Goal: Transaction & Acquisition: Purchase product/service

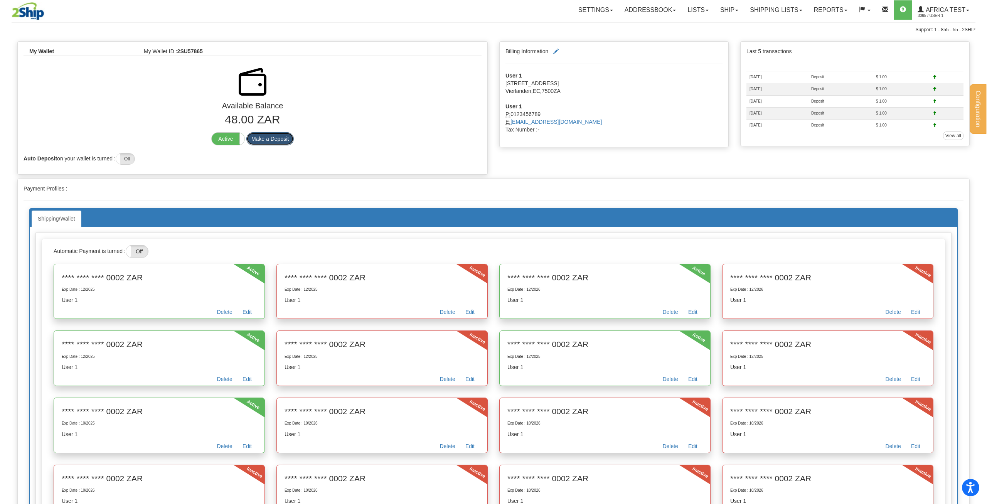
click at [284, 134] on button "Make a Deposit" at bounding box center [269, 138] width 47 height 13
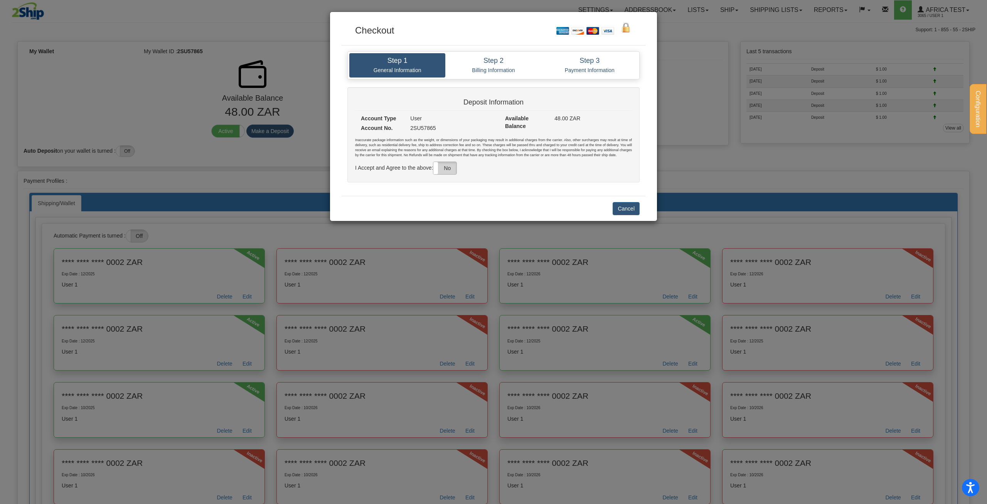
click at [454, 169] on label "No" at bounding box center [444, 168] width 23 height 12
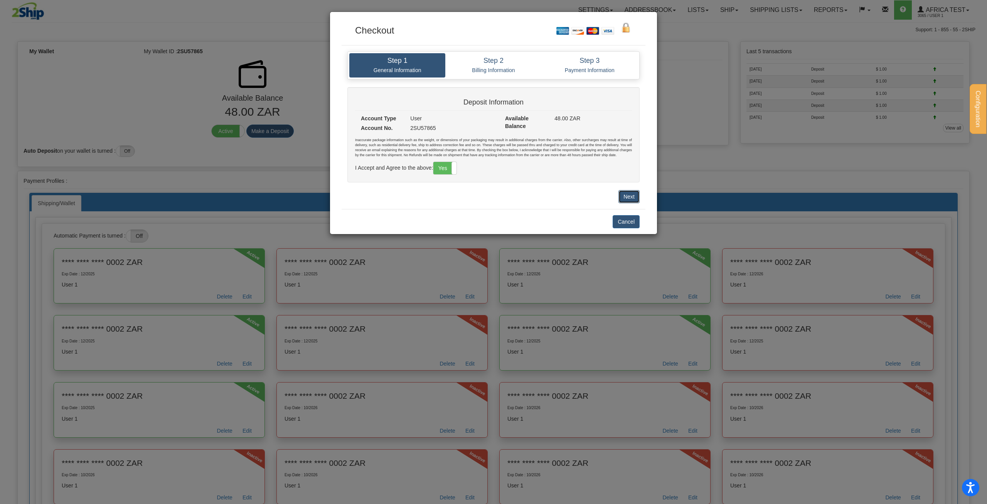
click at [632, 196] on button "Next" at bounding box center [629, 196] width 21 height 13
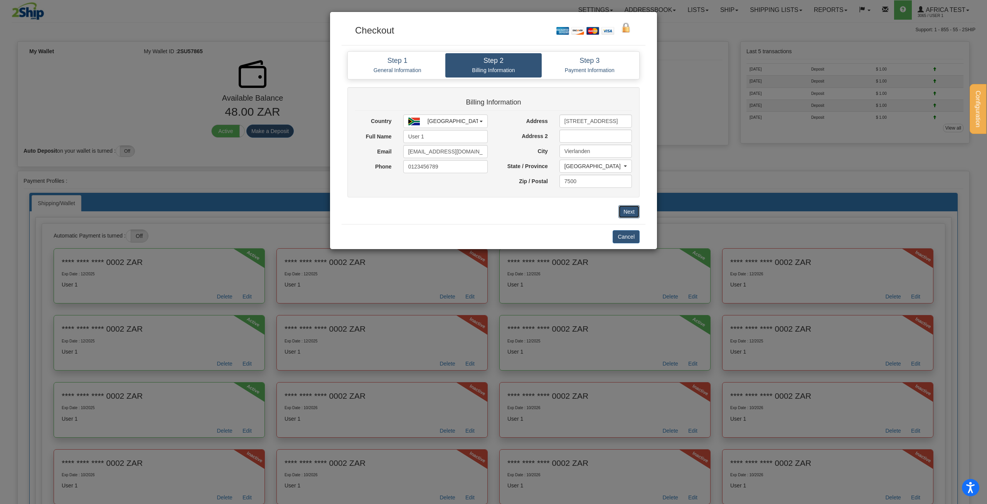
click at [628, 212] on button "Next" at bounding box center [629, 211] width 21 height 13
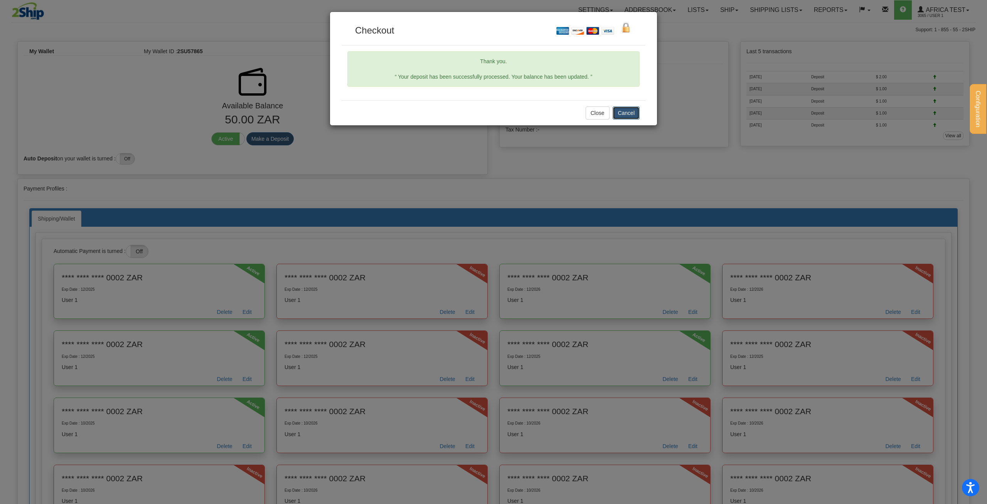
click at [636, 110] on button "Cancel" at bounding box center [626, 112] width 27 height 13
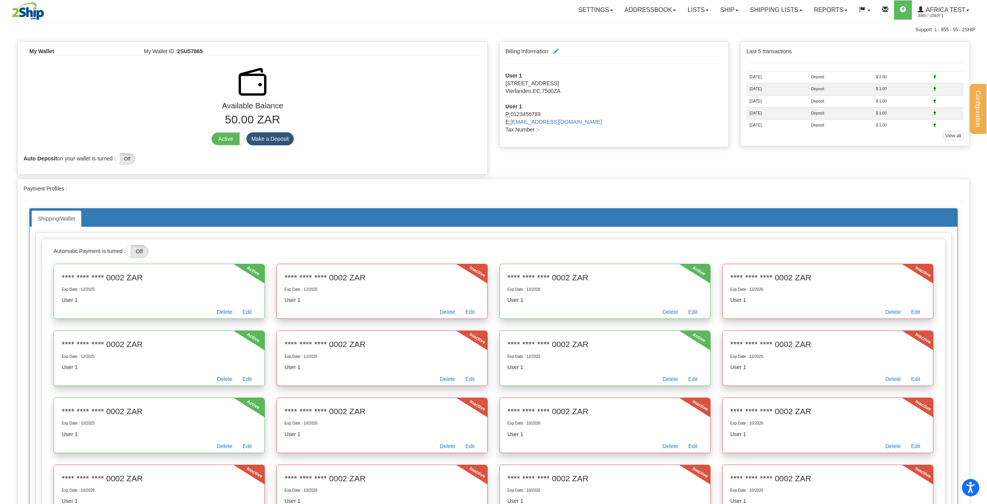
drag, startPoint x: 225, startPoint y: 118, endPoint x: 237, endPoint y: 121, distance: 12.3
click at [237, 121] on p "50.00 ZAR" at bounding box center [253, 119] width 458 height 17
click at [228, 123] on p "50.00 ZAR" at bounding box center [253, 119] width 458 height 17
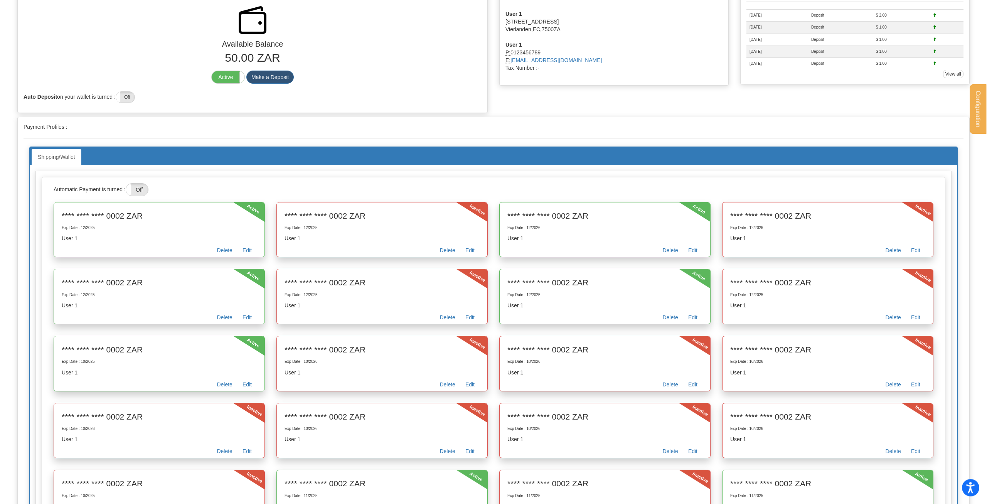
scroll to position [59, 0]
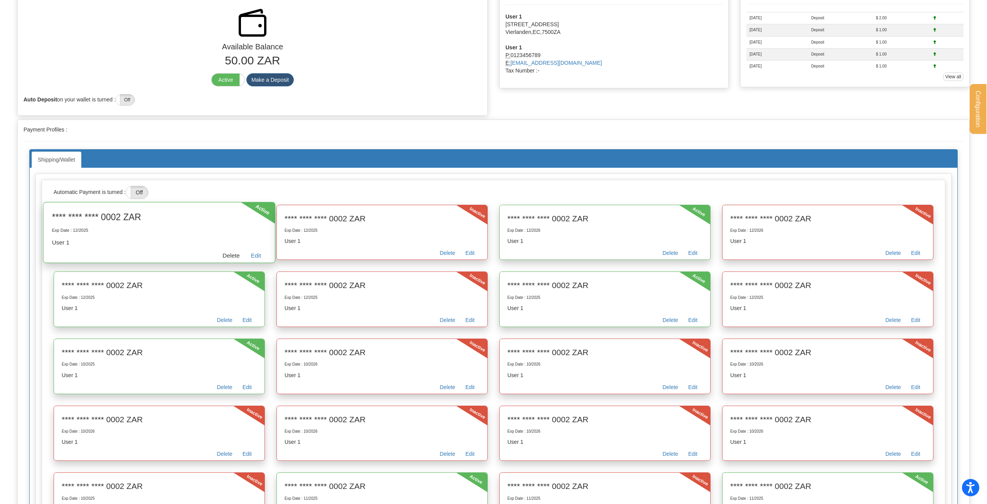
click at [224, 251] on link "Delete" at bounding box center [231, 257] width 28 height 12
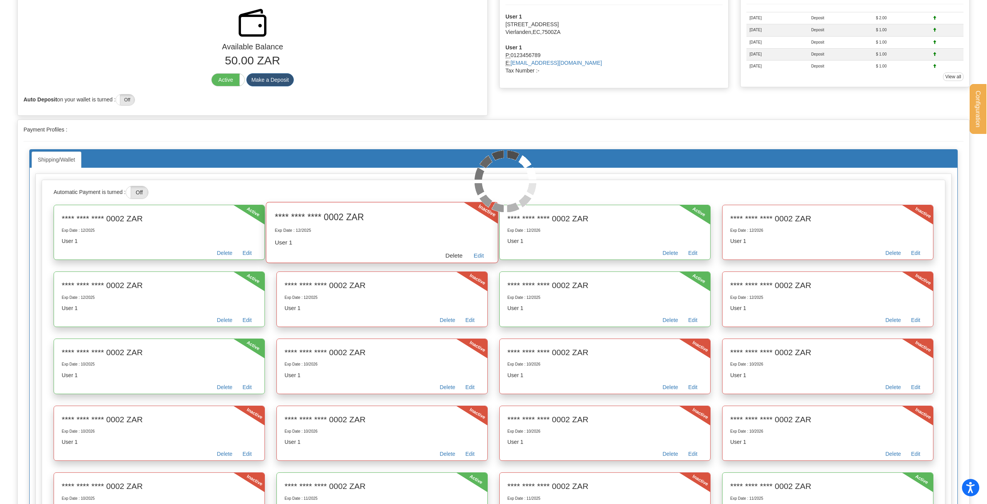
click at [450, 254] on link "Delete" at bounding box center [454, 257] width 28 height 12
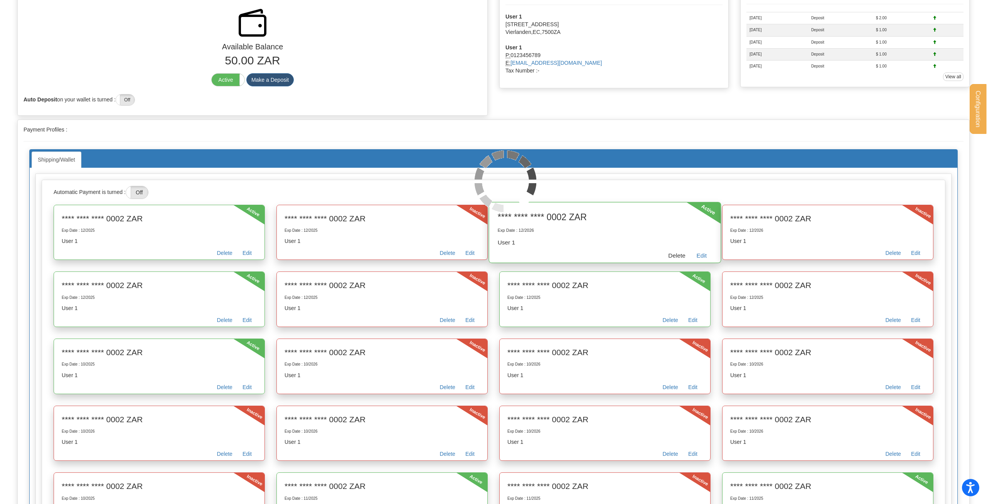
click at [674, 254] on link "Delete" at bounding box center [677, 257] width 28 height 12
click at [901, 253] on link "Delete" at bounding box center [900, 257] width 28 height 12
click at [227, 322] on link "Delete" at bounding box center [231, 323] width 28 height 12
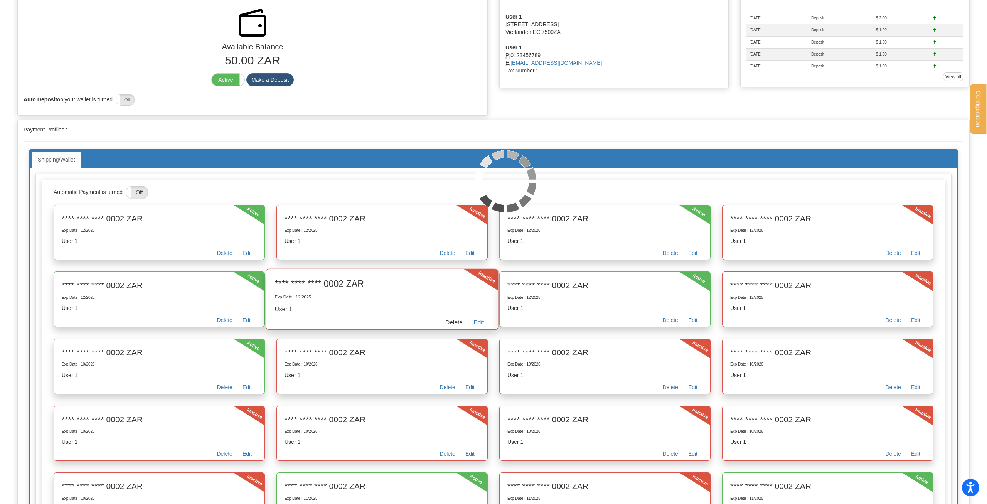
click at [451, 323] on link "Delete" at bounding box center [454, 323] width 28 height 12
click at [678, 324] on link "Delete" at bounding box center [677, 323] width 28 height 12
click at [906, 320] on link "Delete" at bounding box center [900, 323] width 28 height 12
click at [231, 387] on link "Delete" at bounding box center [231, 391] width 28 height 12
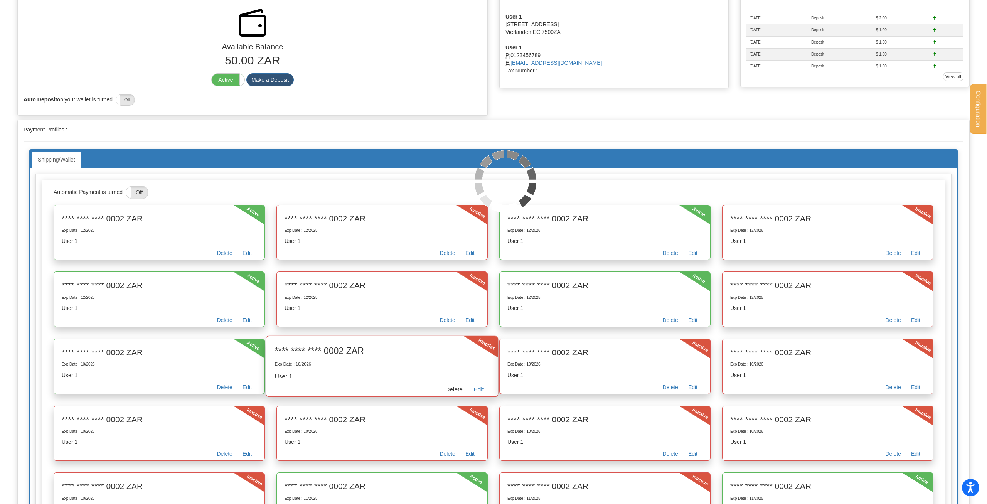
click at [453, 387] on link "Delete" at bounding box center [454, 391] width 28 height 12
click at [681, 390] on link "Delete" at bounding box center [677, 391] width 28 height 12
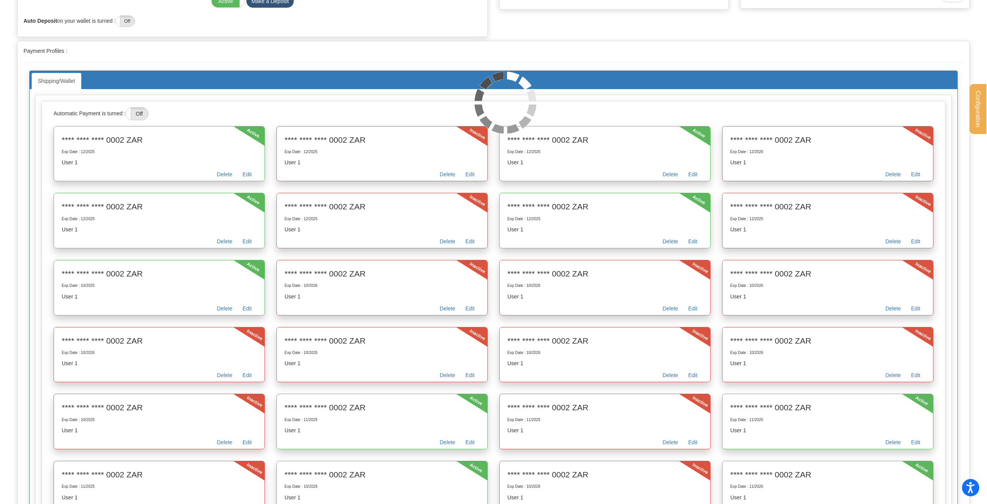
scroll to position [0, 0]
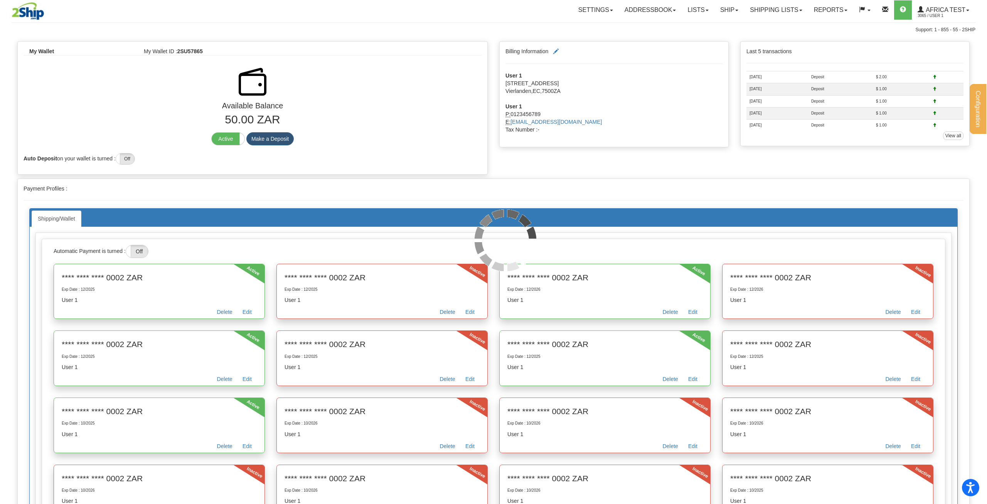
click at [317, 153] on div "Auto Deposit on your wallet is turned : On Off" at bounding box center [253, 156] width 470 height 15
click at [274, 138] on button "Make a Deposit" at bounding box center [269, 138] width 47 height 13
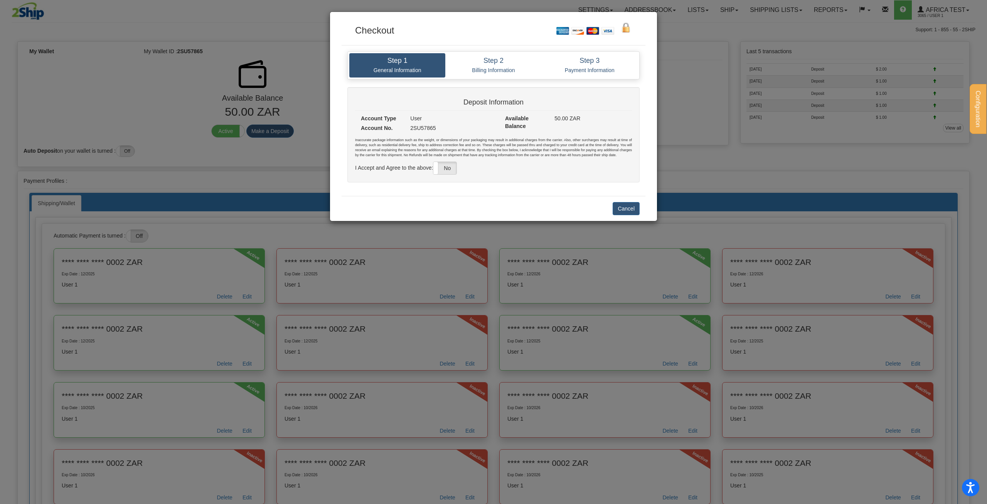
click at [433, 171] on div "Inaccurate package information such as the weight, or dimensions of your packag…" at bounding box center [493, 156] width 277 height 37
click at [442, 170] on label "No" at bounding box center [444, 168] width 23 height 12
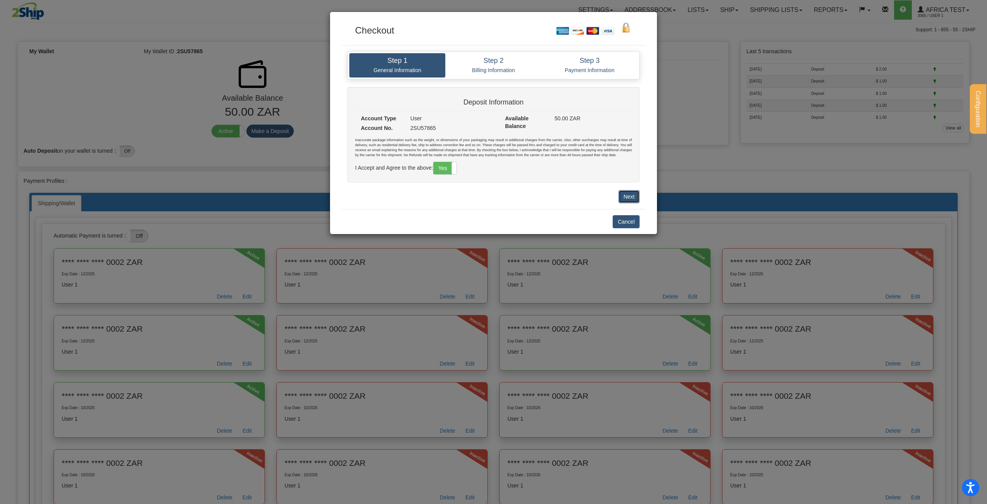
click at [626, 195] on button "Next" at bounding box center [629, 196] width 21 height 13
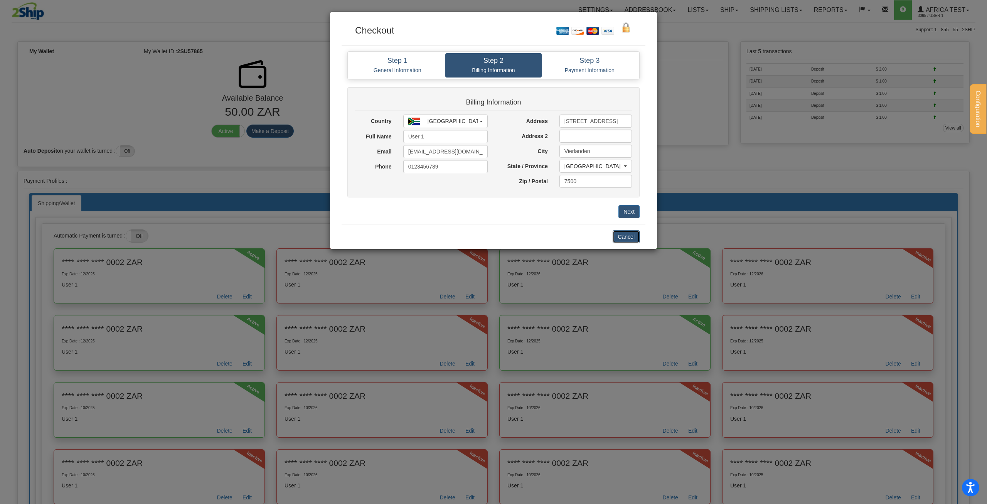
click at [626, 241] on button "Cancel" at bounding box center [626, 236] width 27 height 13
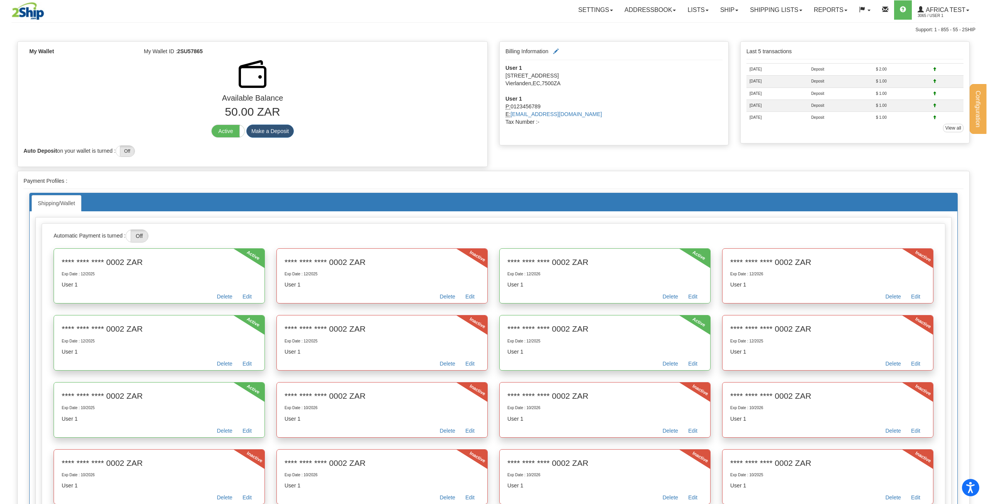
click at [557, 167] on div "My Wallet My Wallet ID : 2SU57865 Available Balance 50.00 ZAR Active Inactive M…" at bounding box center [494, 105] width 964 height 129
click at [615, 157] on div "My Wallet My Wallet ID : 2SU57865 Available Balance 50.00 ZAR Active Inactive M…" at bounding box center [494, 105] width 964 height 129
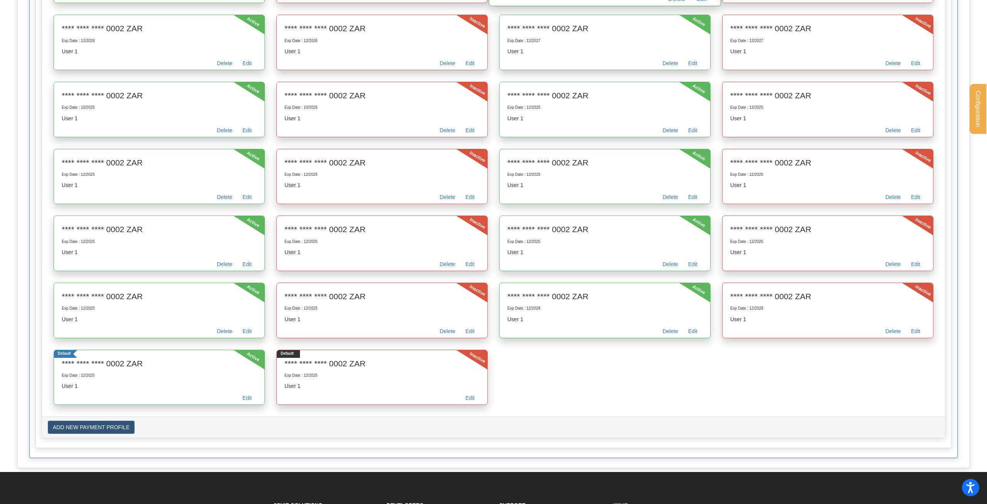
scroll to position [708, 0]
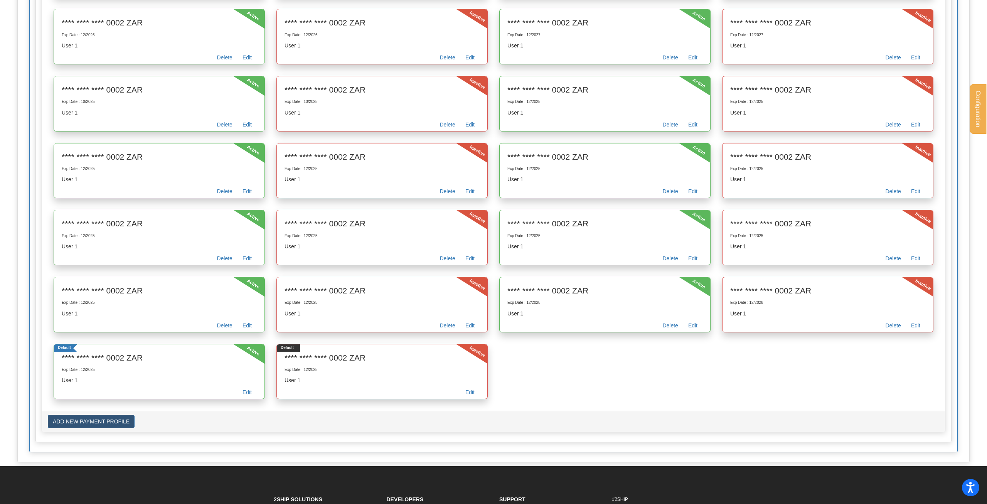
click at [232, 327] on link "Delete" at bounding box center [231, 329] width 28 height 12
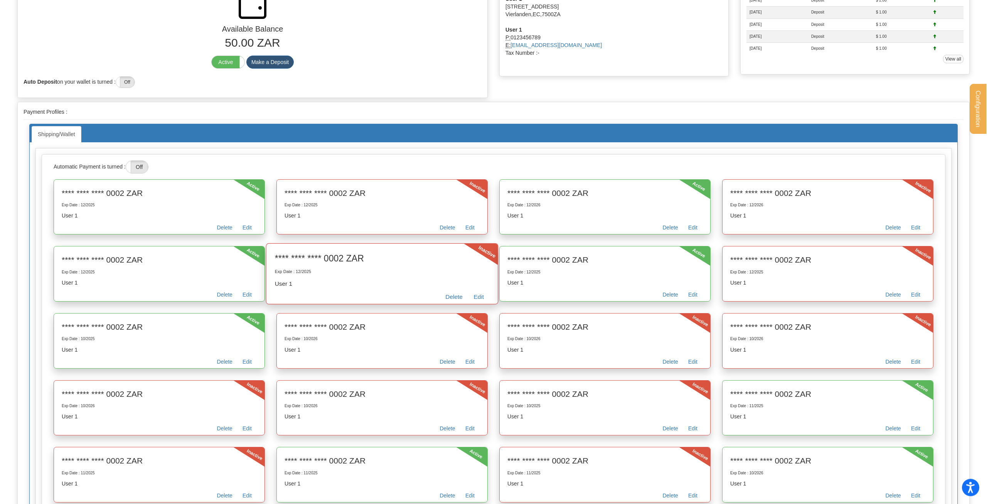
scroll to position [236, 0]
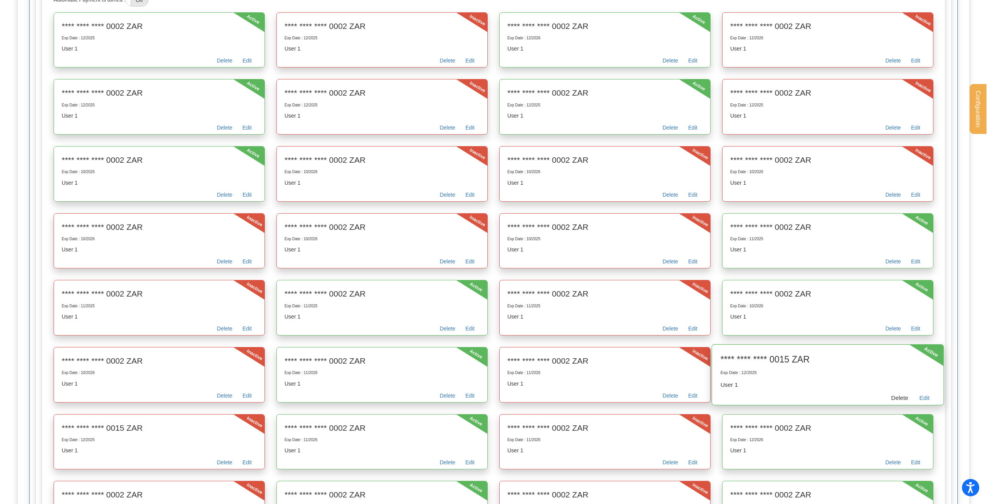
click at [904, 396] on link "Delete" at bounding box center [900, 399] width 28 height 12
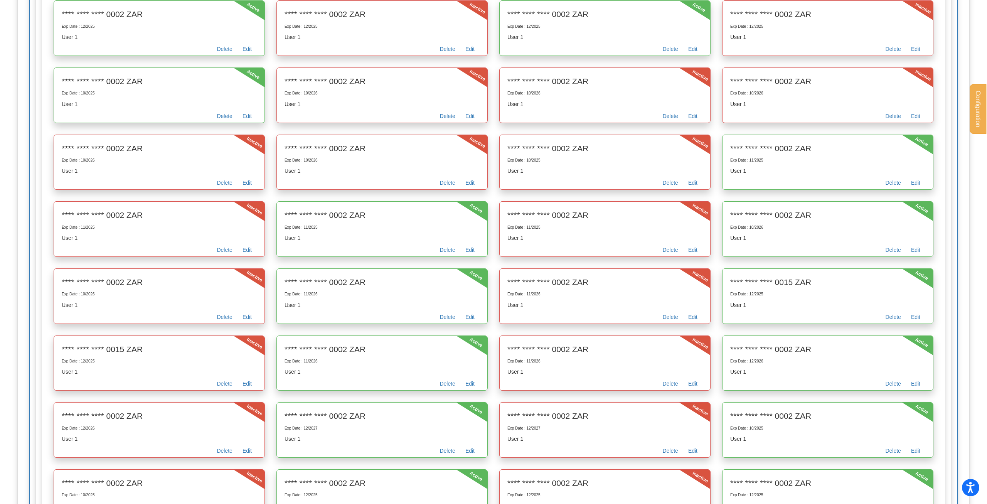
scroll to position [0, 0]
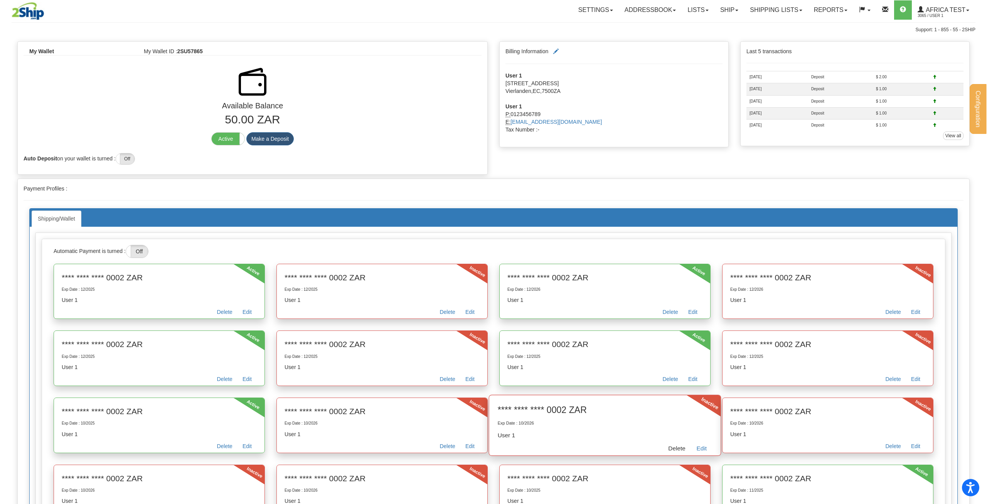
click at [671, 446] on link "Delete" at bounding box center [677, 450] width 28 height 12
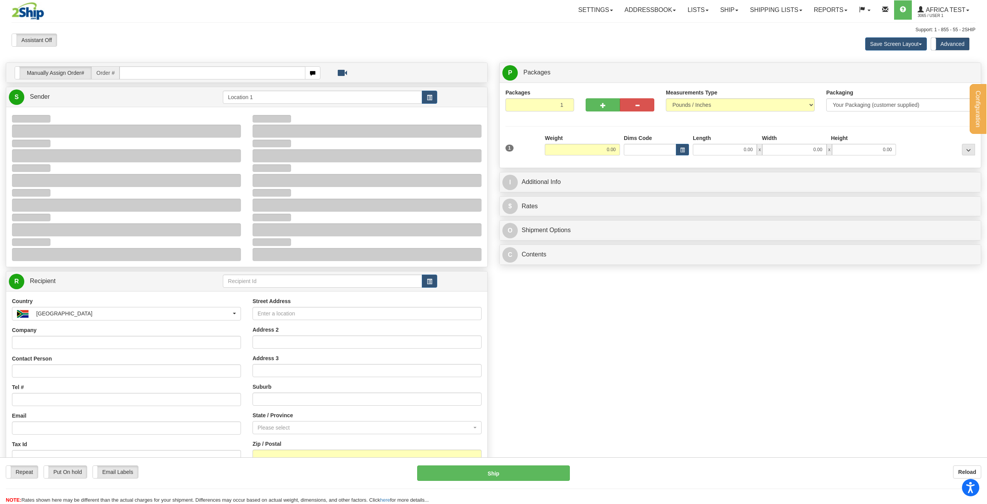
click at [432, 75] on div at bounding box center [405, 70] width 159 height 9
click at [91, 96] on link "S Sender" at bounding box center [116, 97] width 214 height 16
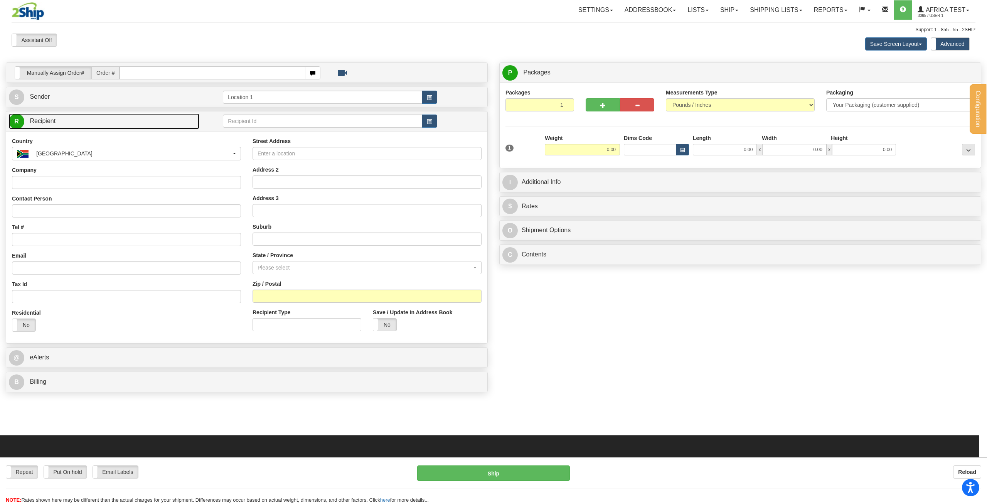
click at [72, 120] on link "R Recipient" at bounding box center [104, 121] width 191 height 16
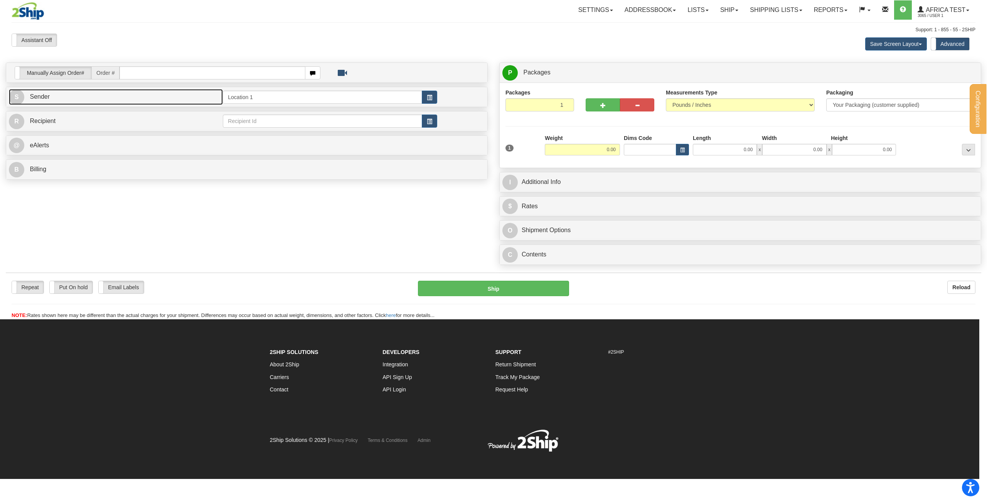
click at [69, 94] on link "S Sender" at bounding box center [116, 97] width 214 height 16
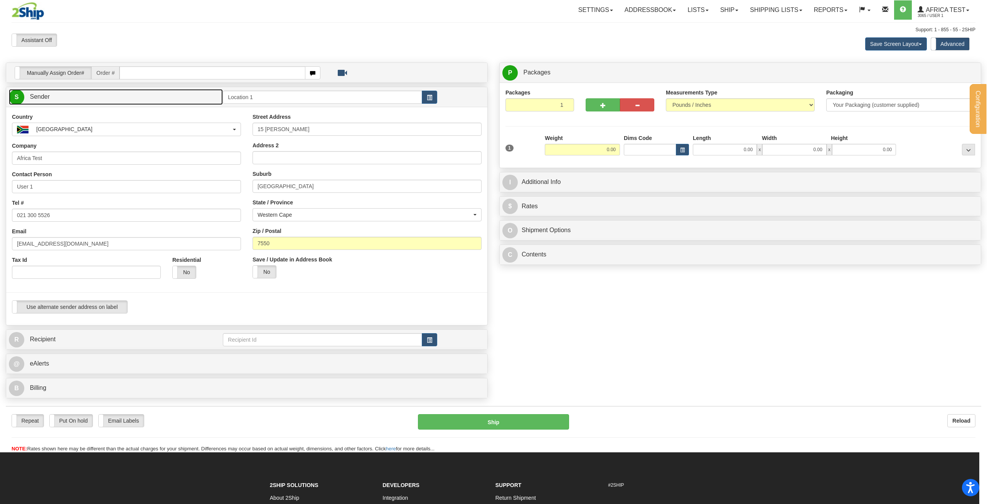
click at [62, 91] on link "S Sender" at bounding box center [116, 97] width 214 height 16
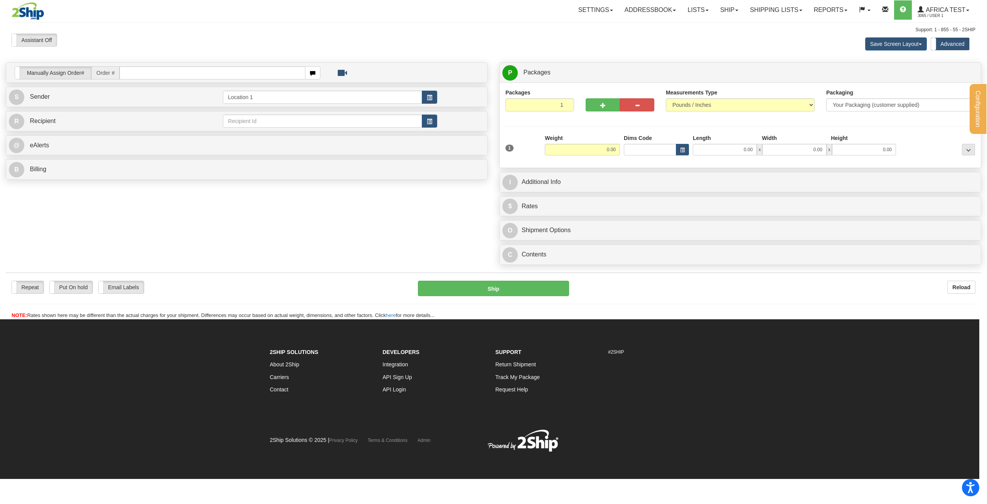
click at [400, 240] on div "Manually Assign Order# Manually Assign Order# Order #" at bounding box center [493, 165] width 987 height 206
click at [966, 10] on link "Africa Test 3065 / User 1" at bounding box center [943, 9] width 63 height 19
click at [958, 25] on link "MY ACCOUNT" at bounding box center [936, 27] width 78 height 10
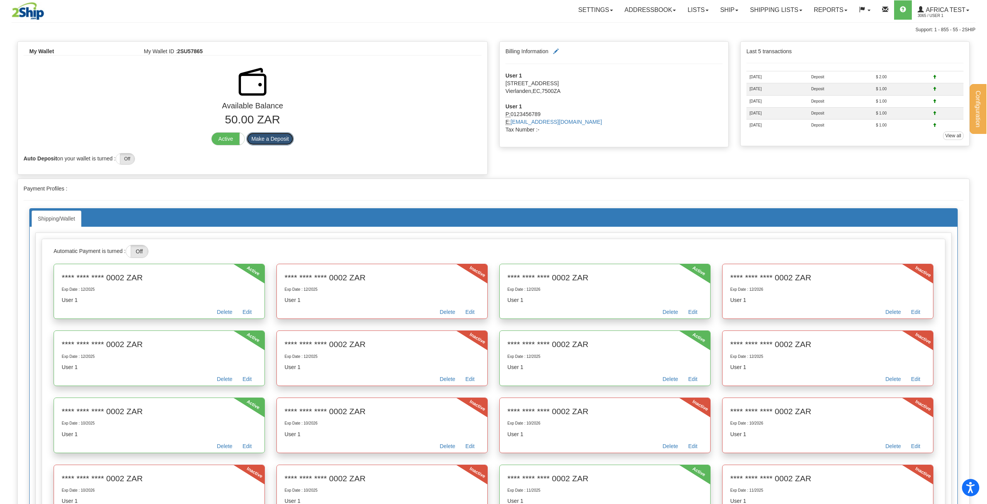
click at [273, 138] on button "Make a Deposit" at bounding box center [269, 138] width 47 height 13
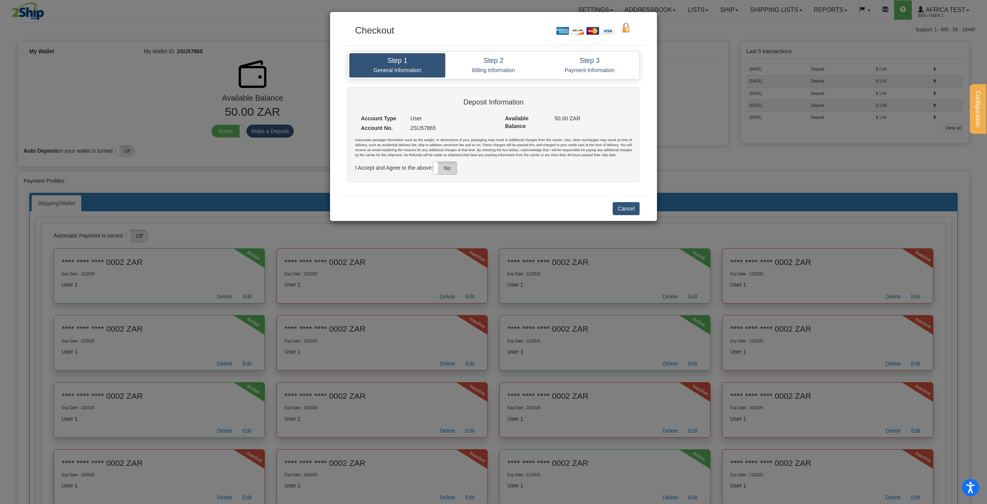
click at [453, 166] on label "No" at bounding box center [444, 168] width 23 height 12
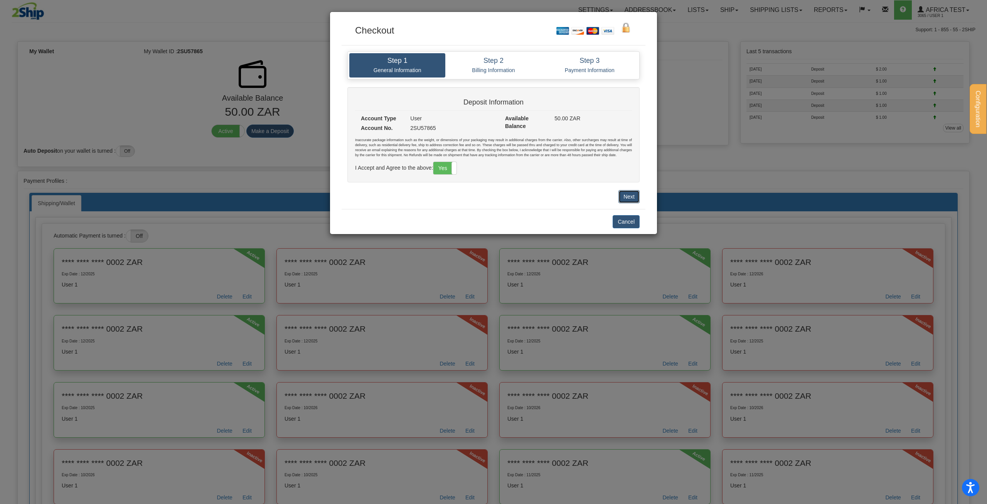
click at [637, 191] on button "Next" at bounding box center [629, 196] width 21 height 13
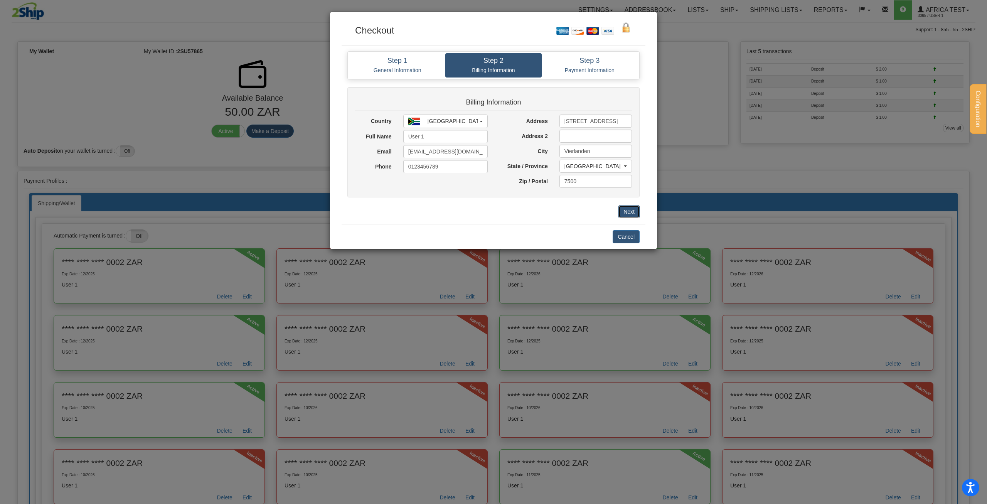
click at [627, 213] on button "Next" at bounding box center [629, 211] width 21 height 13
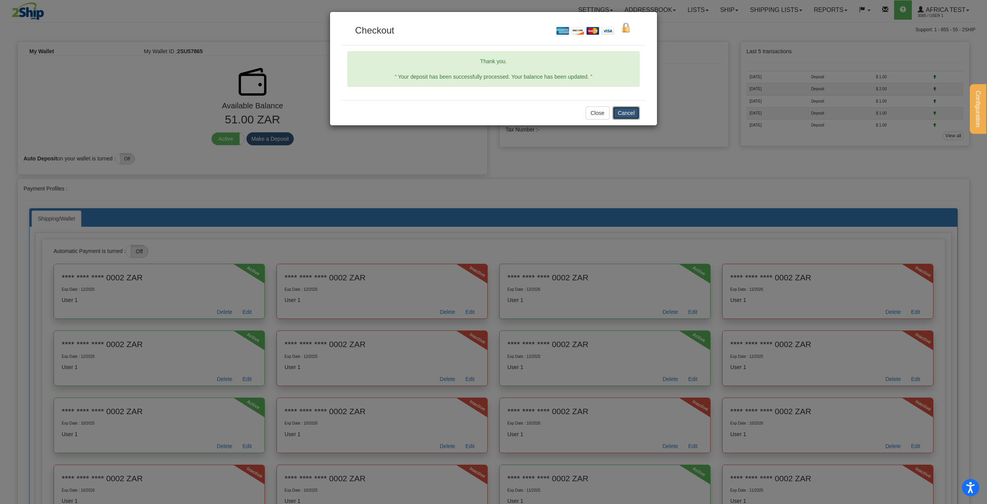
click at [620, 115] on button "Cancel" at bounding box center [626, 112] width 27 height 13
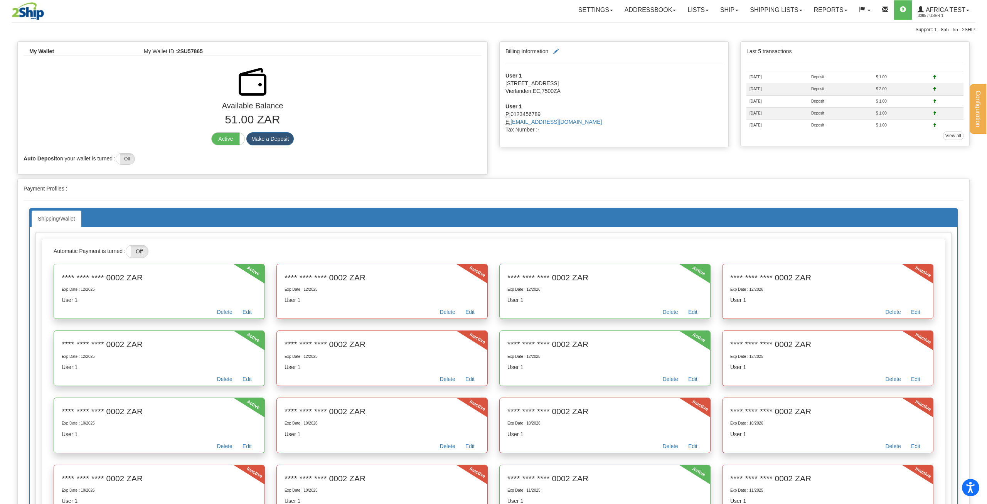
drag, startPoint x: 224, startPoint y: 120, endPoint x: 238, endPoint y: 120, distance: 13.5
click at [238, 120] on p "51.00 ZAR" at bounding box center [253, 119] width 458 height 17
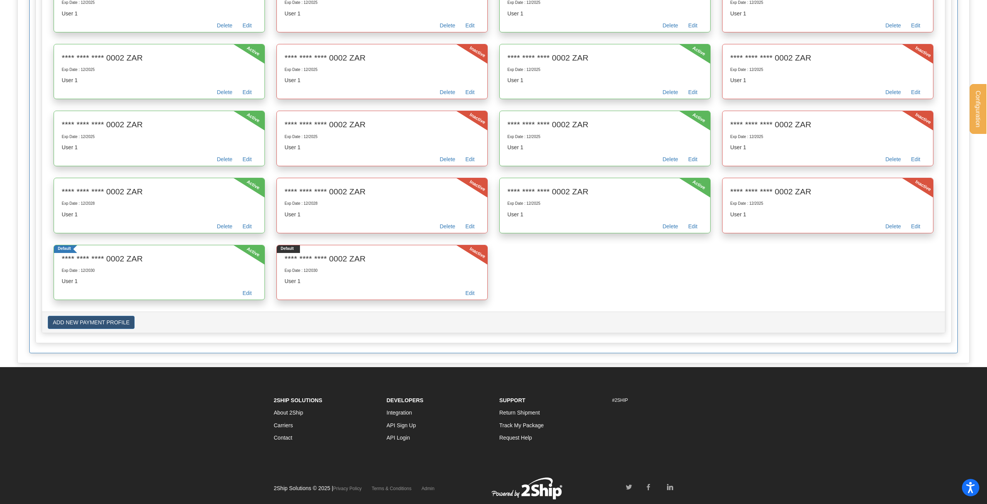
scroll to position [846, 0]
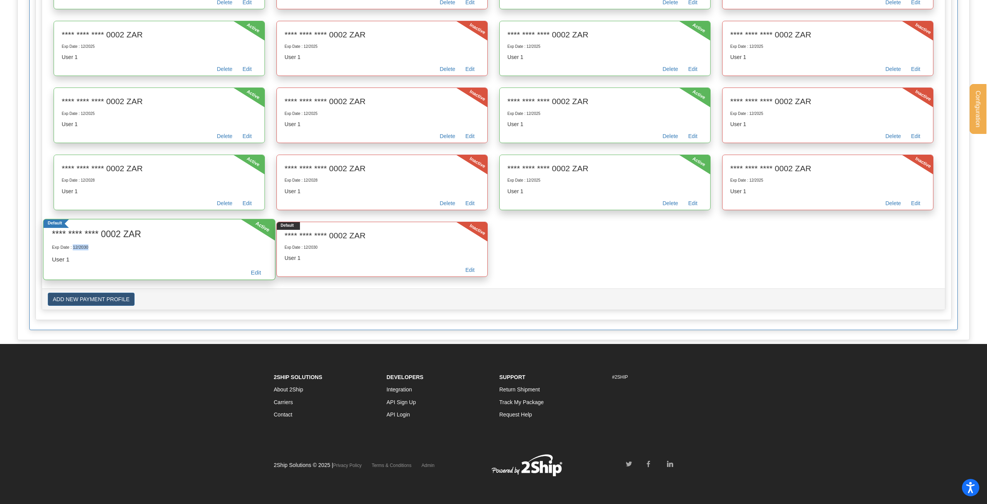
drag, startPoint x: 74, startPoint y: 248, endPoint x: 97, endPoint y: 246, distance: 22.8
click at [97, 246] on p "Exp Date : 12/2030" at bounding box center [159, 248] width 215 height 6
click at [90, 248] on p "Exp Date : 12/2030" at bounding box center [159, 248] width 215 height 6
drag, startPoint x: 89, startPoint y: 249, endPoint x: 74, endPoint y: 250, distance: 15.8
click at [73, 248] on p "Exp Date : 12/2030" at bounding box center [159, 248] width 215 height 6
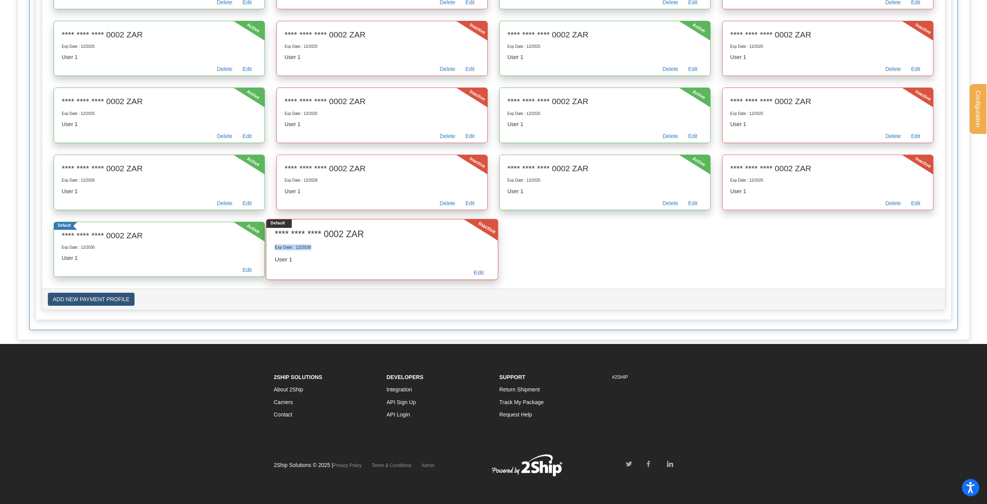
drag, startPoint x: 329, startPoint y: 250, endPoint x: 266, endPoint y: 251, distance: 62.9
click at [266, 251] on div "Inactive Default **** **** **** 0002 ZAR Exp Date : 12/2030 User 1 Edit" at bounding box center [382, 249] width 233 height 61
drag, startPoint x: 617, startPoint y: 270, endPoint x: 49, endPoint y: 218, distance: 570.4
click at [409, 258] on p "User 1" at bounding box center [382, 259] width 215 height 8
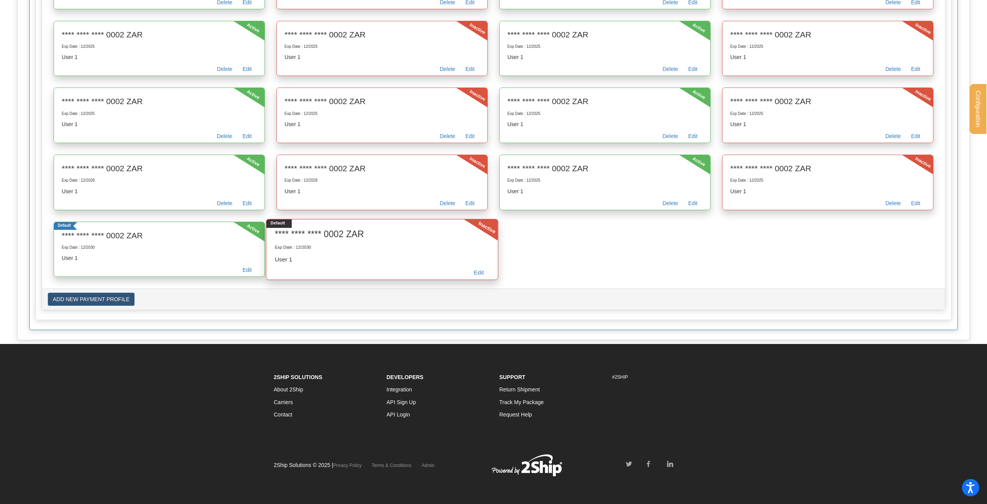
click at [337, 262] on p "User 1" at bounding box center [382, 259] width 215 height 8
click at [182, 243] on div "**** **** **** 0002 ZAR Exp Date : 12/2030 User 1 Edit" at bounding box center [160, 250] width 232 height 44
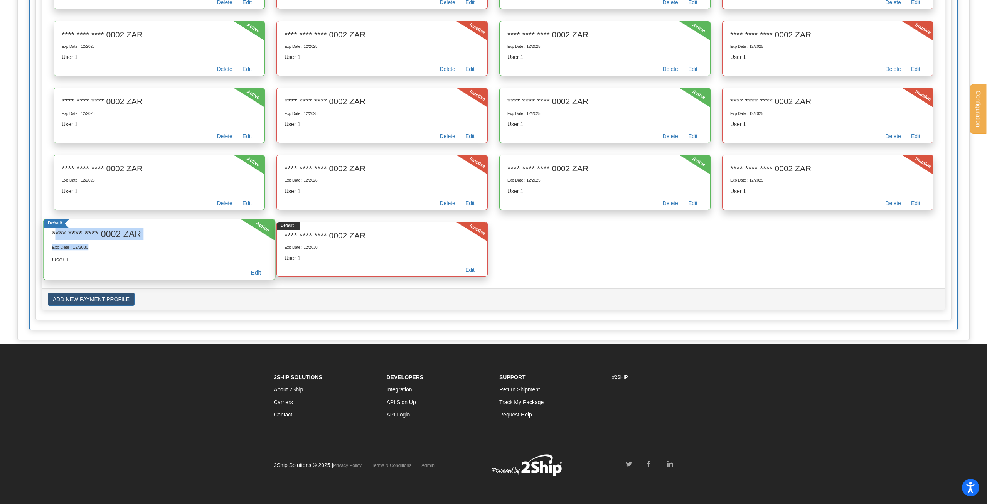
drag, startPoint x: 191, startPoint y: 243, endPoint x: 47, endPoint y: 238, distance: 143.9
click at [47, 238] on div "**** **** **** 0002 ZAR Exp Date : 12/2030 User 1 Edit" at bounding box center [160, 250] width 232 height 44
click at [182, 263] on div "**** **** **** 0002 ZAR Exp Date : 12/2030 User 1 Edit" at bounding box center [160, 250] width 232 height 44
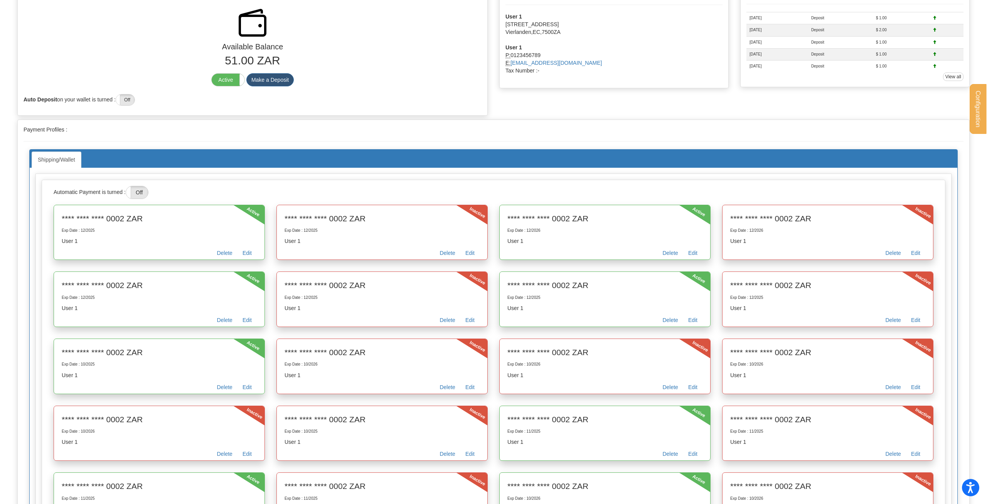
scroll to position [0, 0]
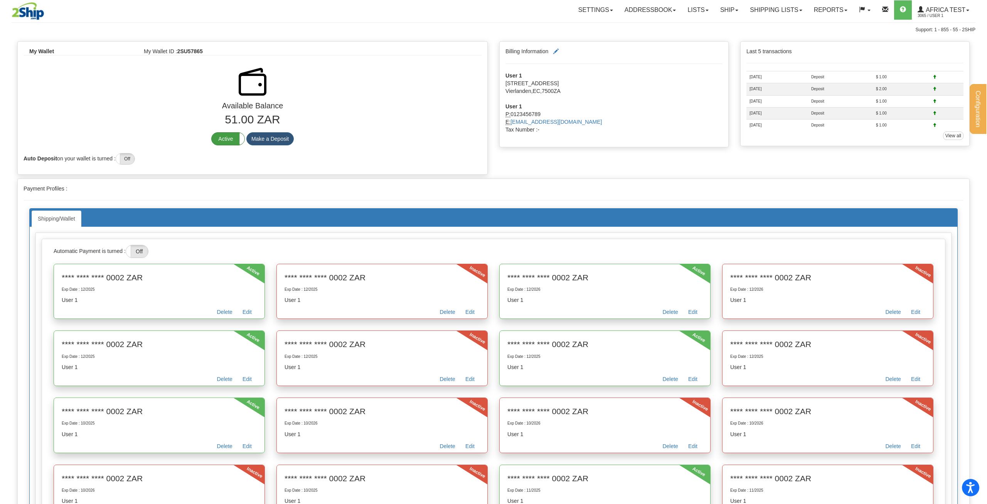
click at [225, 141] on label "Active" at bounding box center [228, 139] width 33 height 12
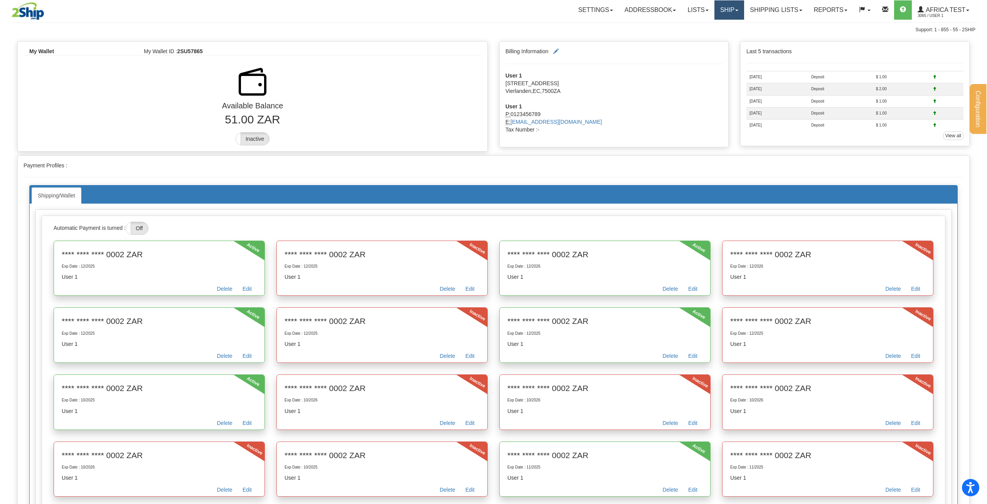
click at [727, 13] on link "Ship" at bounding box center [730, 9] width 30 height 19
click at [720, 28] on link "Ship Screen" at bounding box center [709, 27] width 70 height 10
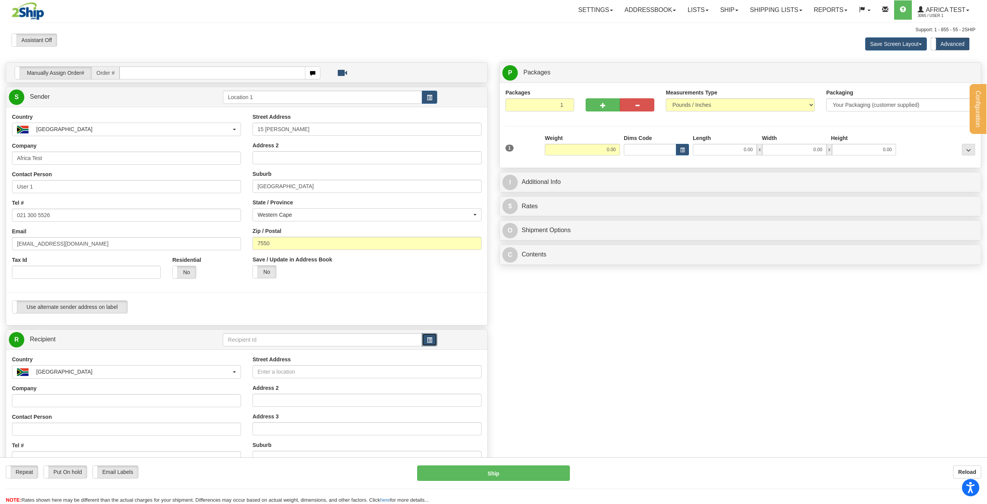
click at [430, 341] on span "button" at bounding box center [429, 340] width 5 height 5
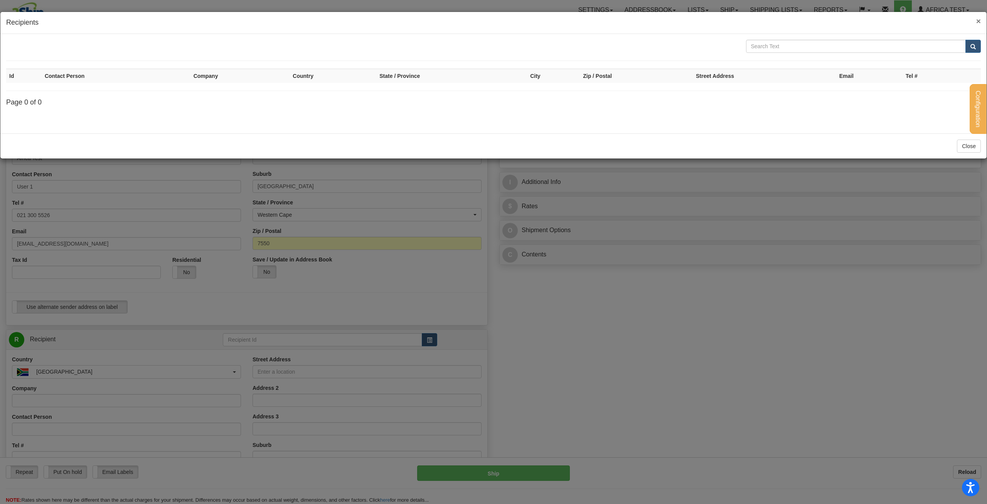
click at [979, 21] on span "×" at bounding box center [979, 21] width 5 height 9
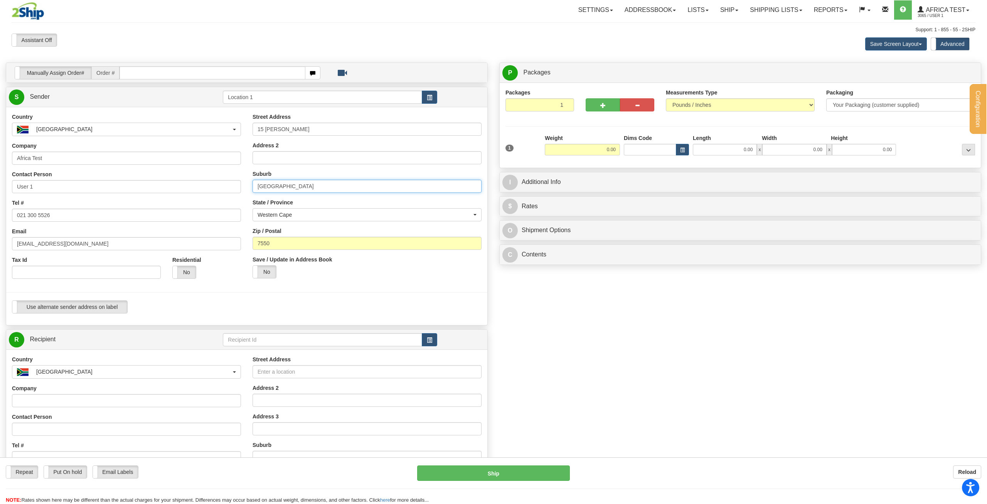
drag, startPoint x: 295, startPoint y: 189, endPoint x: 151, endPoint y: 185, distance: 144.3
click at [253, 185] on input "[GEOGRAPHIC_DATA]" at bounding box center [367, 186] width 229 height 13
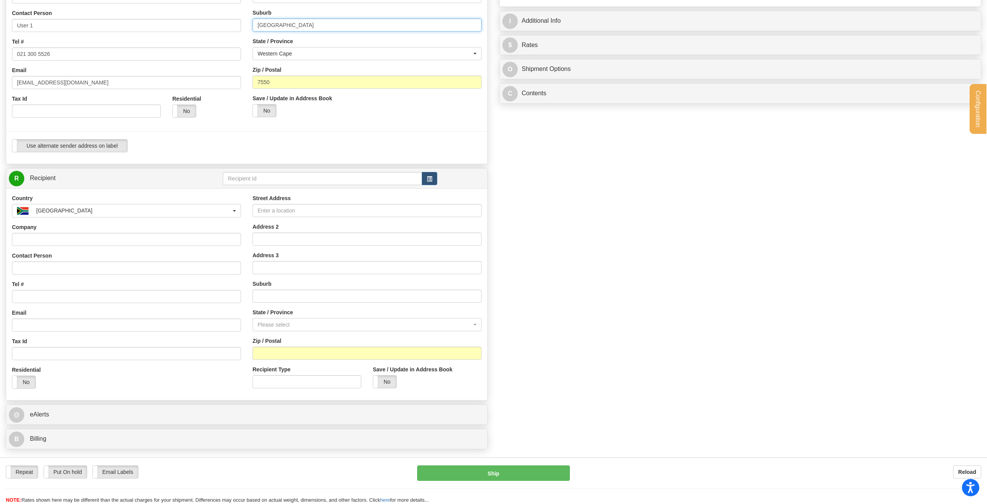
scroll to position [315, 0]
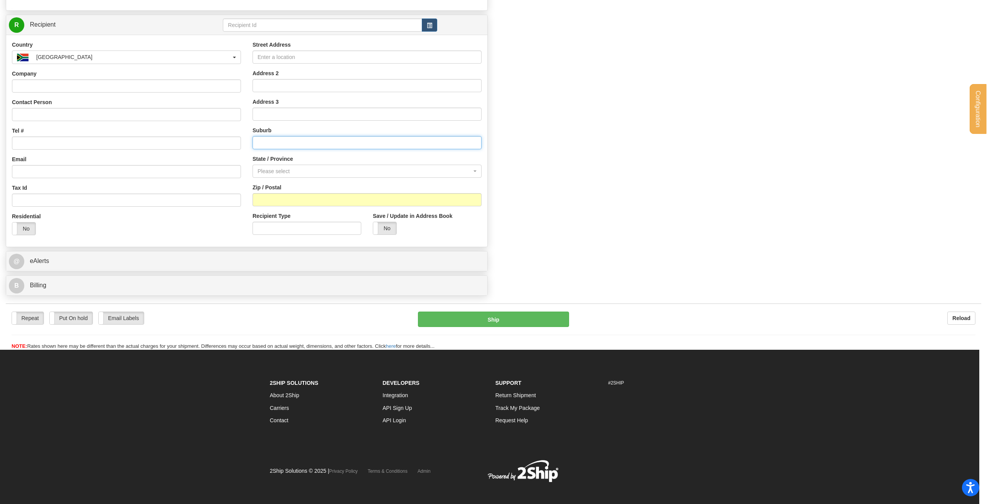
click at [272, 144] on input "text" at bounding box center [367, 142] width 229 height 13
paste input "[GEOGRAPHIC_DATA]"
type input "[GEOGRAPHIC_DATA]"
click at [293, 174] on div "Please select" at bounding box center [365, 171] width 214 height 8
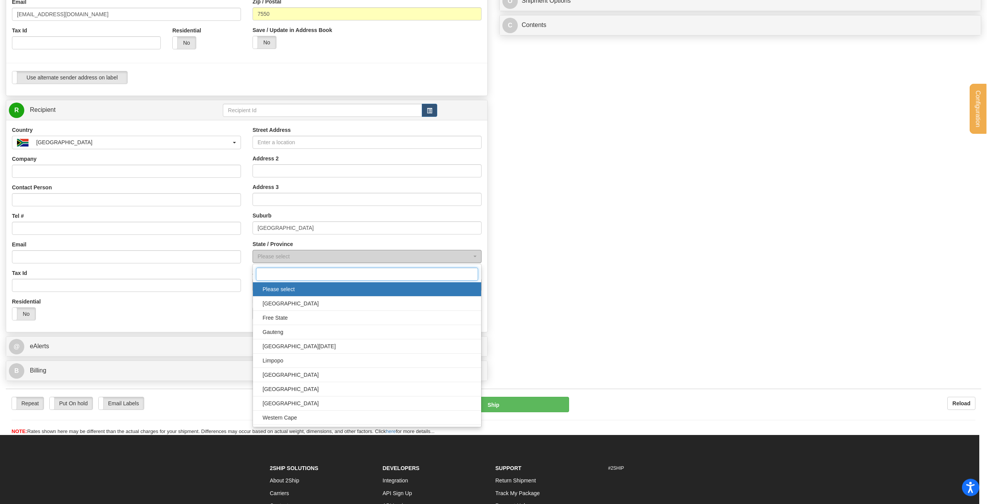
scroll to position [310, 0]
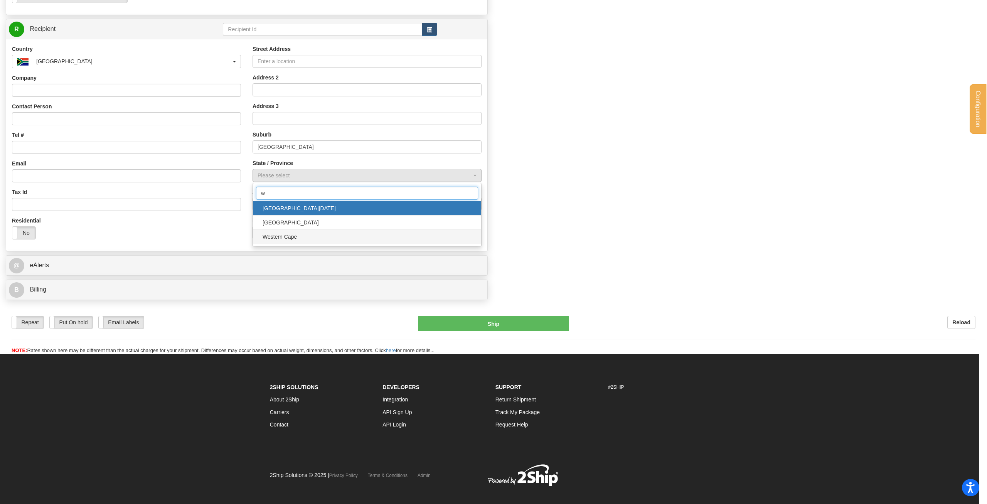
type input "w"
click at [290, 239] on span "Western Cape" at bounding box center [367, 237] width 213 height 12
select select "WC"
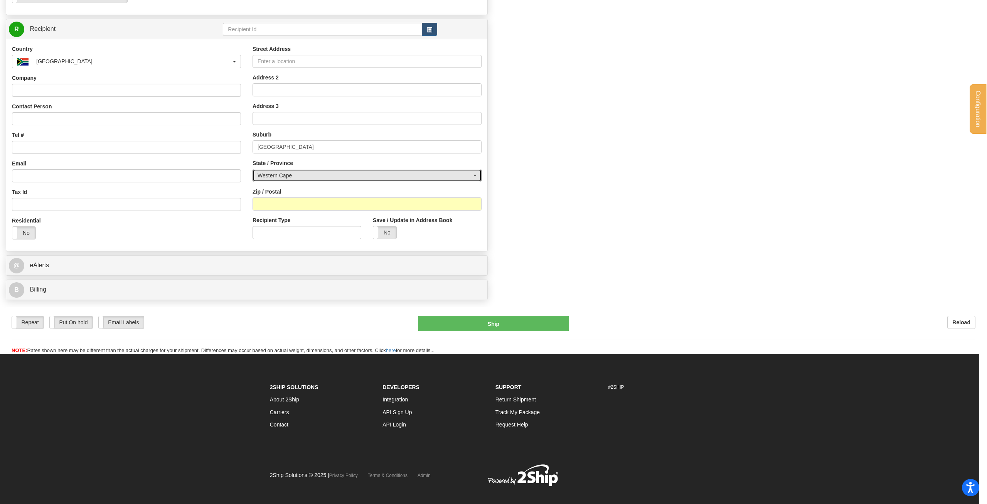
scroll to position [114, 0]
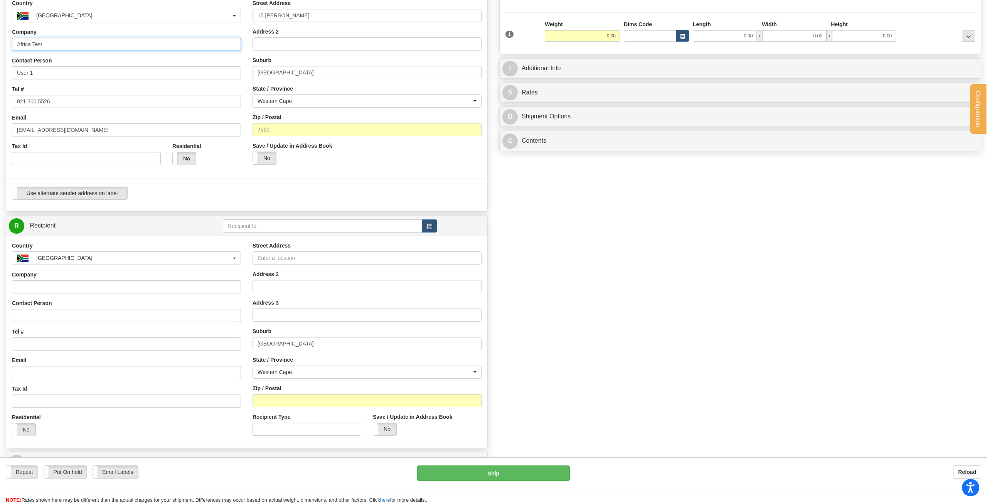
drag, startPoint x: 89, startPoint y: 45, endPoint x: 0, endPoint y: 46, distance: 89.5
click at [12, 46] on input "Africa Test" at bounding box center [126, 44] width 229 height 13
click at [59, 285] on input "Company" at bounding box center [126, 286] width 229 height 13
paste input "Africa Test"
type input "Africa Test"
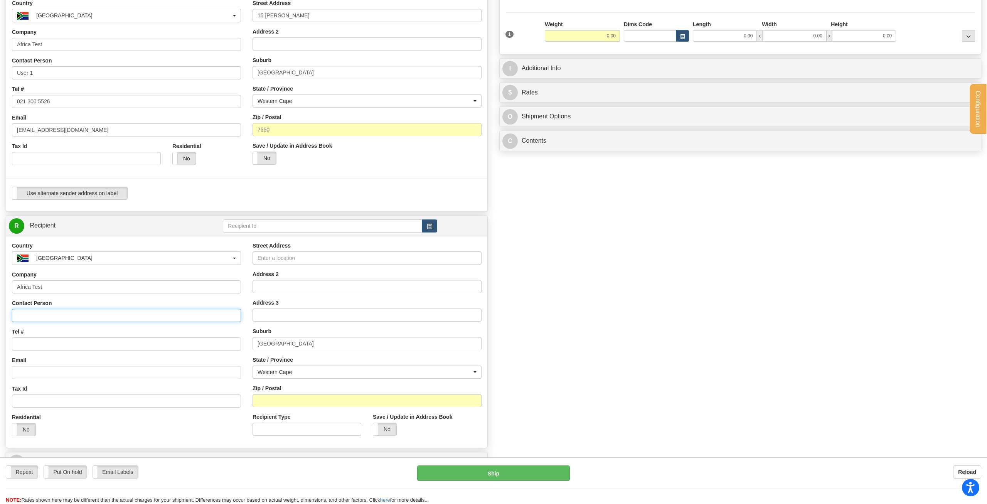
click at [46, 321] on input "Contact Person" at bounding box center [126, 315] width 229 height 13
paste input "Africa Test"
type input "Africa Test"
click at [29, 341] on input "Tel #" at bounding box center [126, 343] width 229 height 13
type input "0987654321"
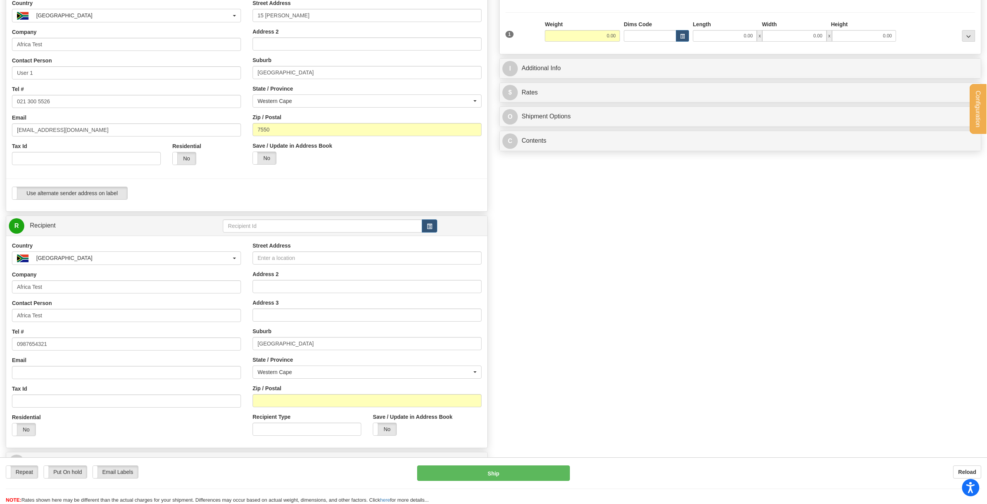
click at [312, 249] on div "Street Address" at bounding box center [367, 253] width 229 height 23
drag, startPoint x: 311, startPoint y: 17, endPoint x: 178, endPoint y: 15, distance: 133.1
click at [253, 15] on input "15 Shilling Rd" at bounding box center [367, 15] width 229 height 13
click at [277, 261] on input "Street Address" at bounding box center [367, 257] width 229 height 13
paste input "15 Shilling Rd"
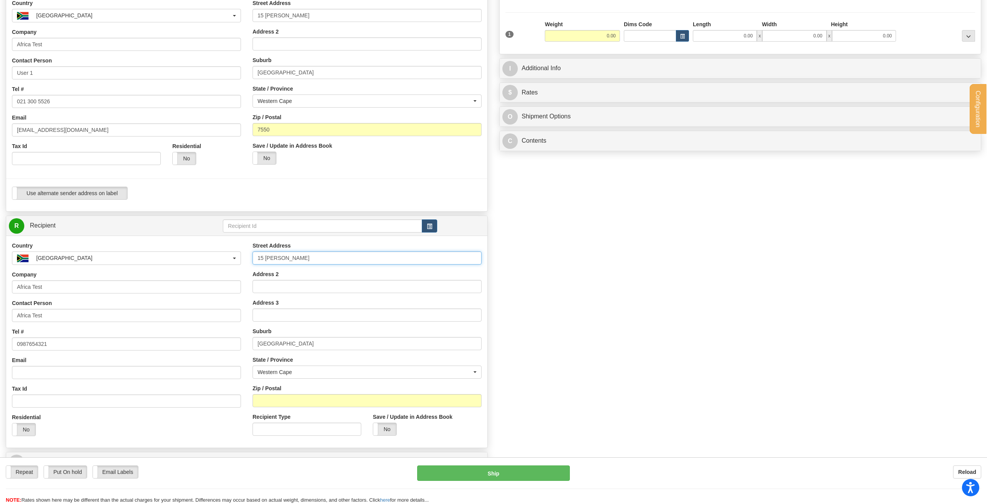
type input "15 Shilling Rd"
click at [513, 310] on div "Manually Assign Order# Manually Assign Order# Order #" at bounding box center [493, 225] width 987 height 552
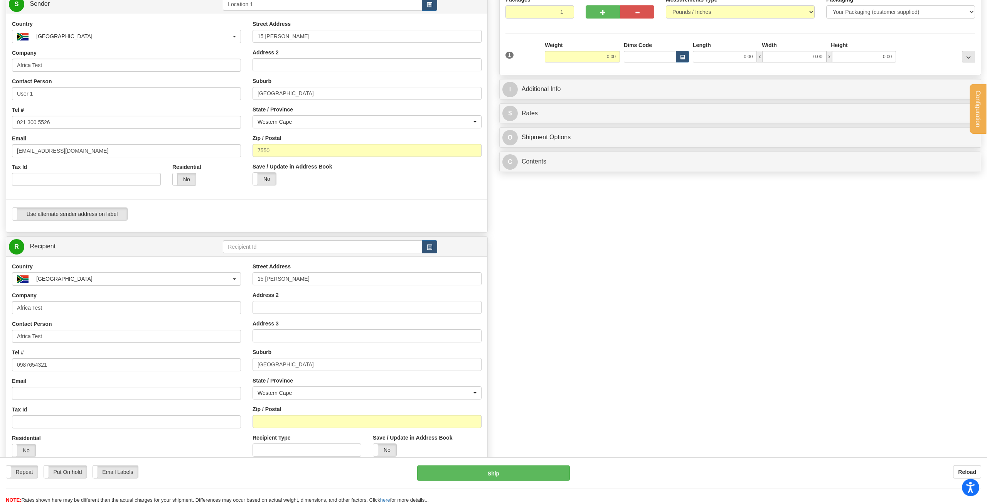
scroll to position [74, 0]
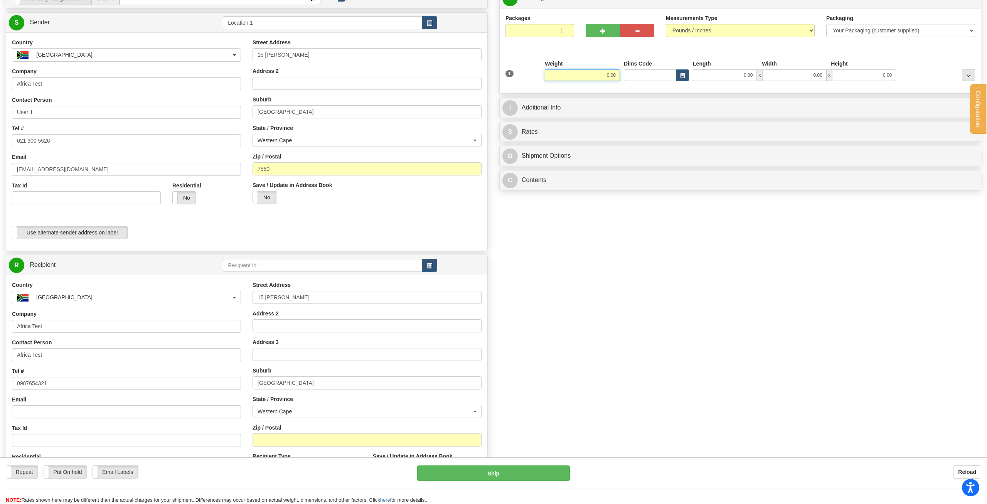
click at [603, 77] on input "0.00" at bounding box center [582, 75] width 75 height 12
type input "1.00"
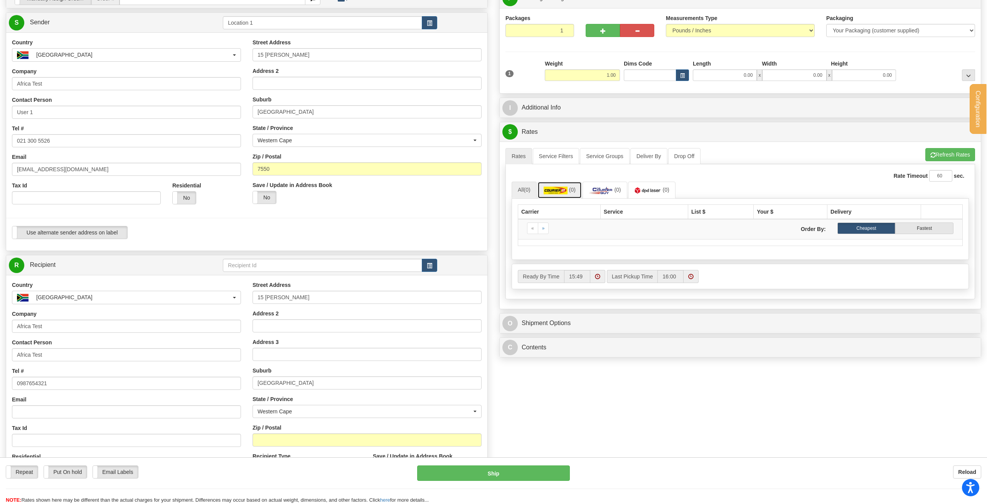
click at [569, 187] on link "(0)" at bounding box center [560, 190] width 44 height 17
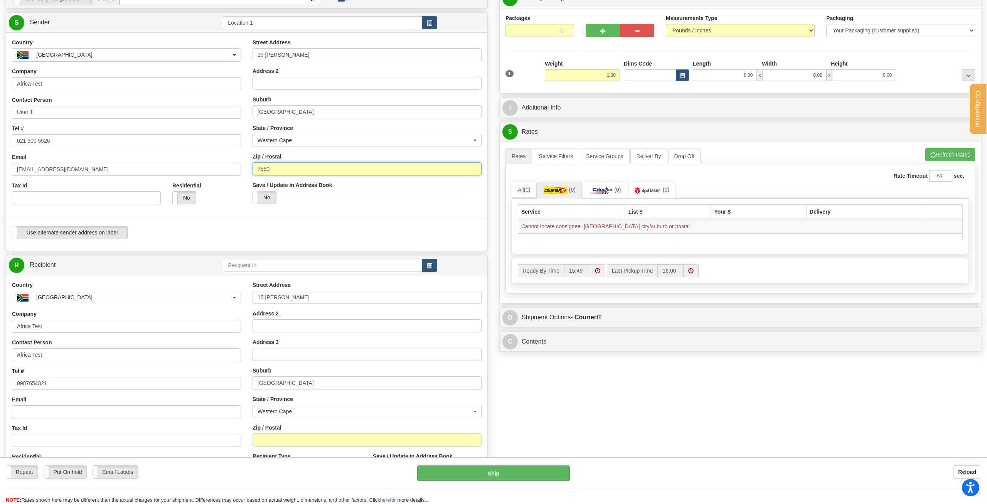
drag, startPoint x: 283, startPoint y: 169, endPoint x: 133, endPoint y: 169, distance: 150.4
click at [253, 169] on input "7550" at bounding box center [367, 168] width 229 height 13
click at [302, 439] on input "Zip / Postal" at bounding box center [367, 439] width 229 height 13
paste input "7550"
type input "7550"
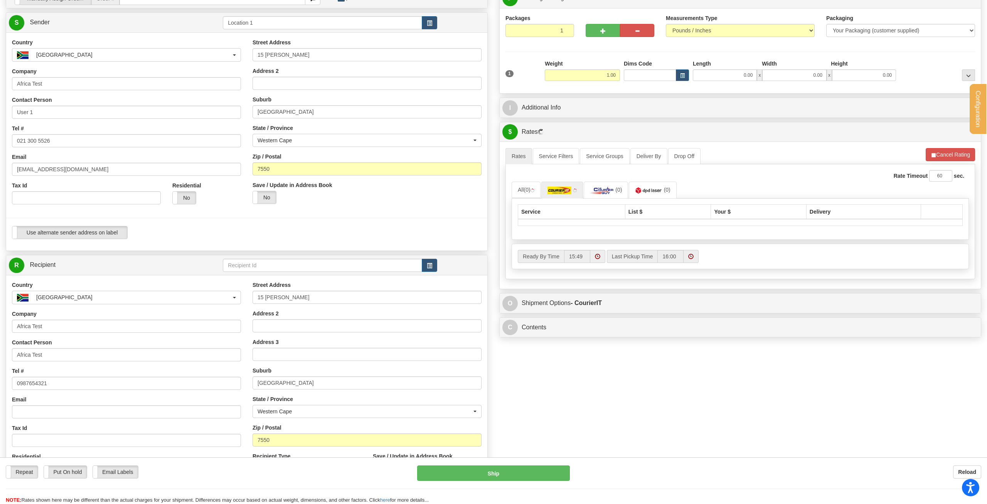
type input "Location 1"
select select "ZA"
type input "Africa Test"
type input "User 1"
type input "021 300 5526"
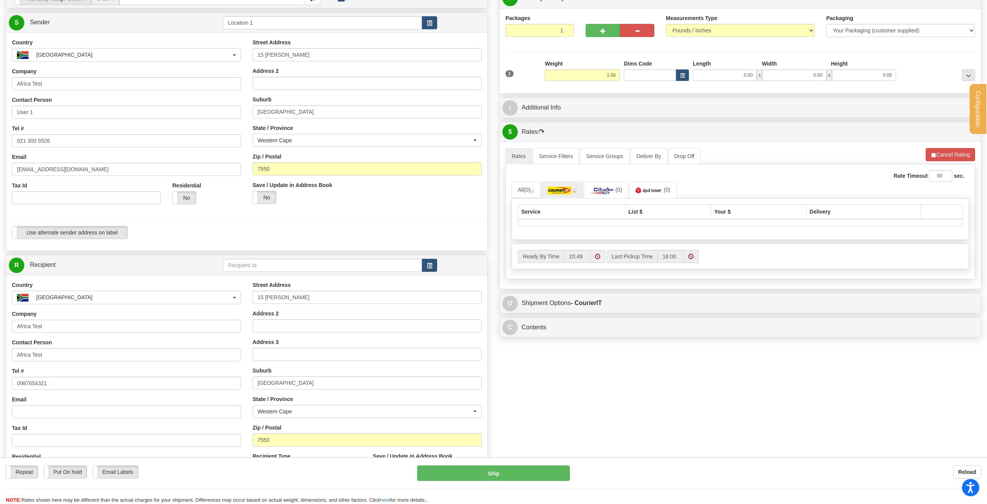
type input "[EMAIL_ADDRESS][DOMAIN_NAME]"
type input "15 Shilling Rd"
type input "Durbanville"
type input "7550"
select select "WC"
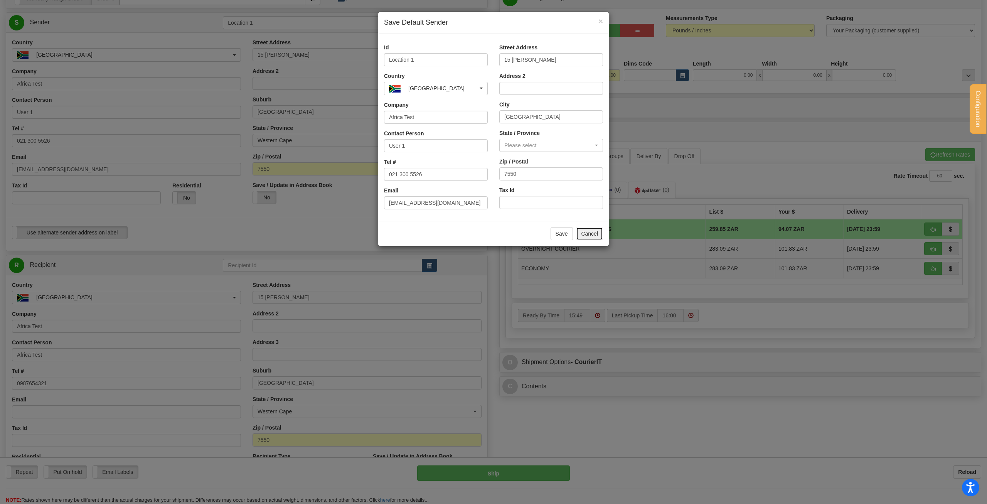
click at [587, 234] on button "Cancel" at bounding box center [589, 233] width 27 height 13
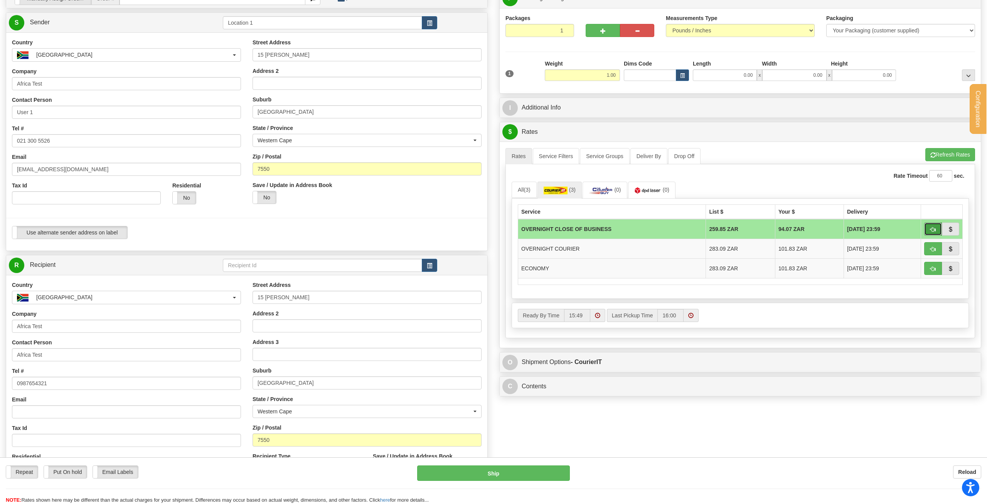
click at [936, 228] on button "button" at bounding box center [933, 229] width 18 height 13
type input "OCB"
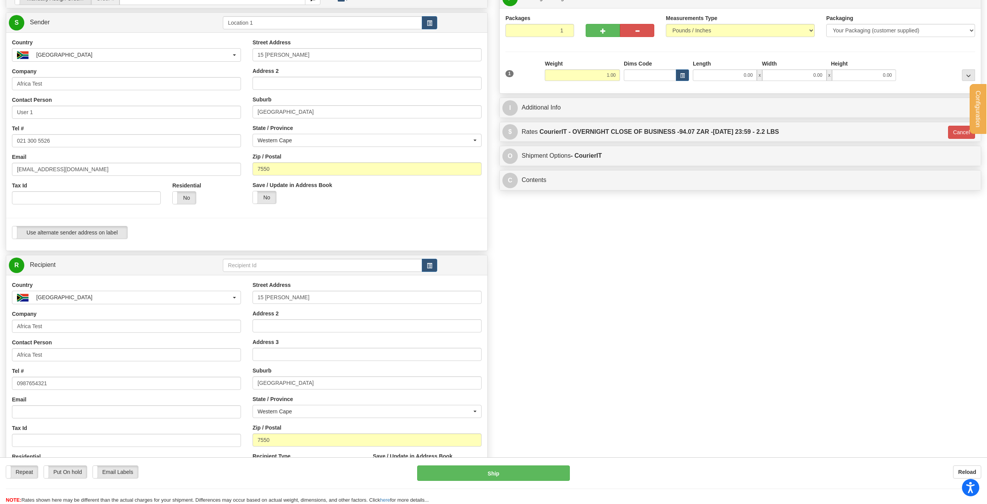
scroll to position [0, 0]
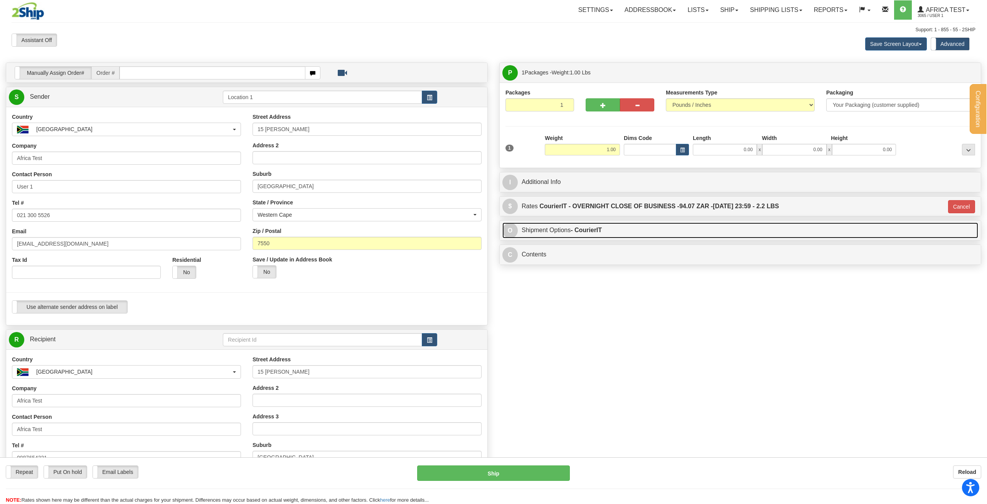
click at [597, 236] on link "O Shipment Options - CourierIT" at bounding box center [741, 231] width 476 height 16
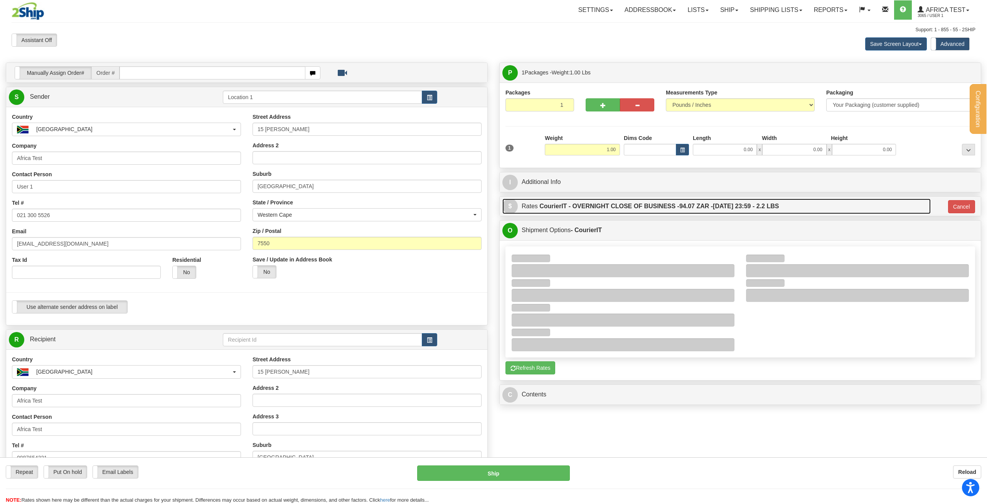
click at [593, 205] on label "CourierIT - OVERNIGHT CLOSE OF BUSINESS - 94.07 ZAR - 2025-08-26 23:59 - 2.2 LBS" at bounding box center [659, 206] width 239 height 15
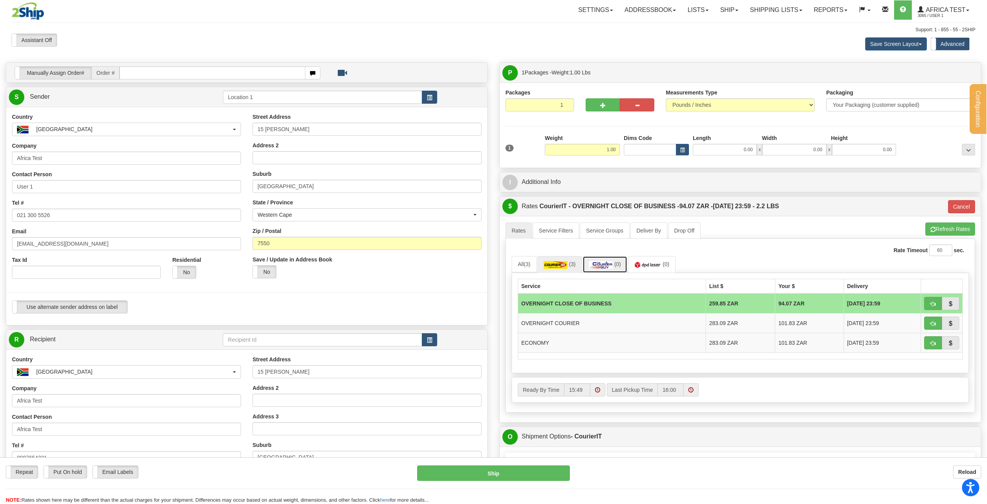
click at [606, 267] on img at bounding box center [601, 265] width 24 height 8
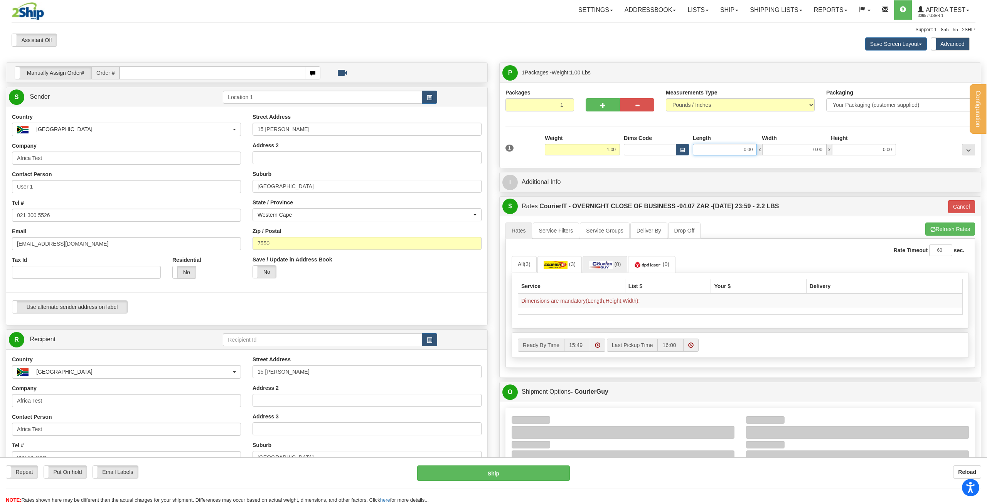
click at [727, 149] on input "0.00" at bounding box center [725, 150] width 64 height 12
type input "1.00"
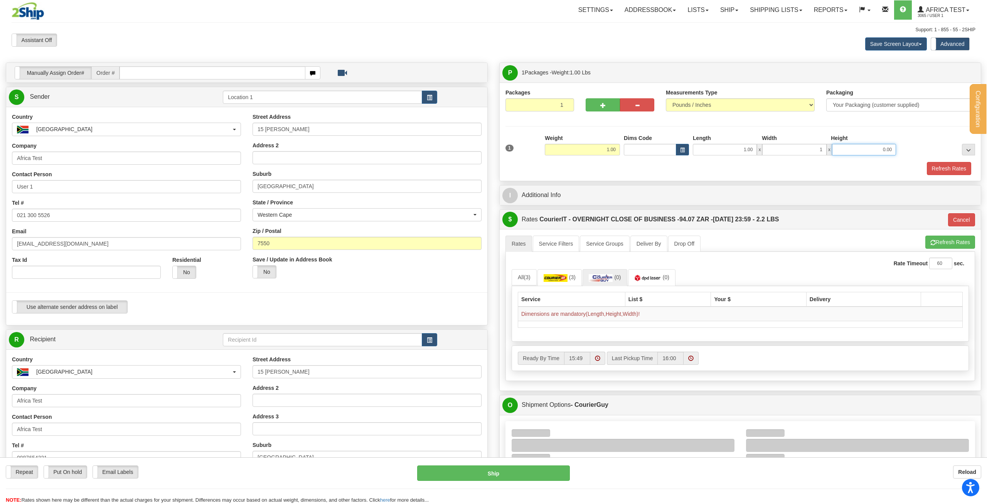
type input "1.00"
click at [936, 243] on button "Refresh Rates" at bounding box center [951, 242] width 50 height 13
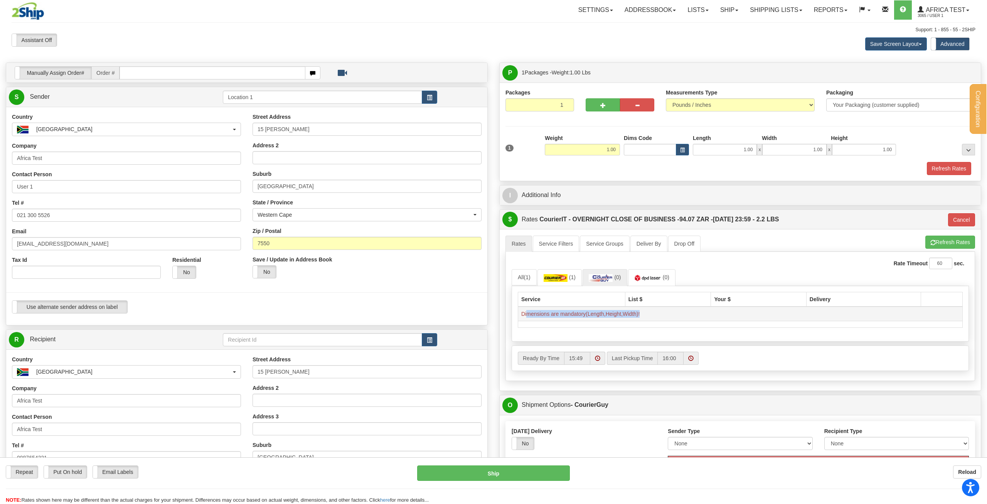
drag, startPoint x: 526, startPoint y: 316, endPoint x: 645, endPoint y: 318, distance: 118.8
click at [645, 318] on td "Dimensions are mandatory(Length,Height,Width)!" at bounding box center [740, 314] width 445 height 15
click at [603, 278] on img at bounding box center [601, 278] width 24 height 8
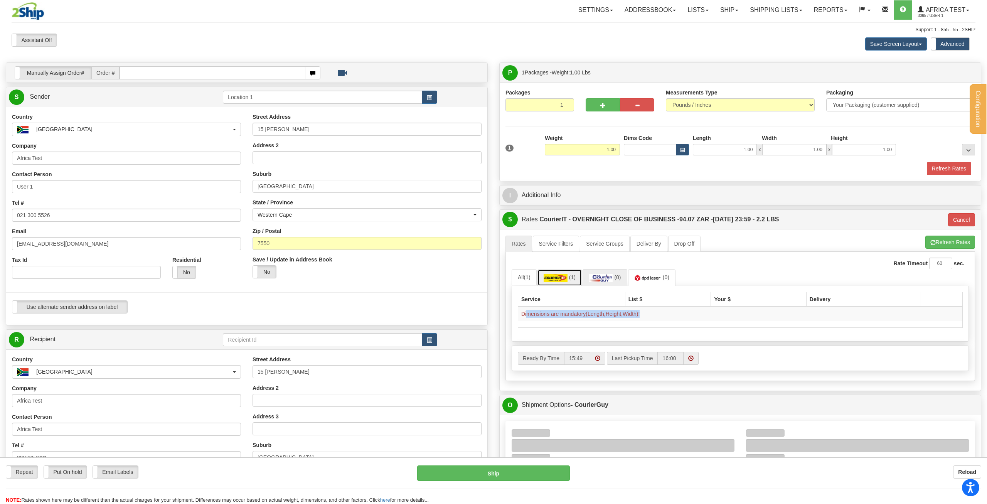
click at [578, 278] on link "(1)" at bounding box center [560, 277] width 44 height 17
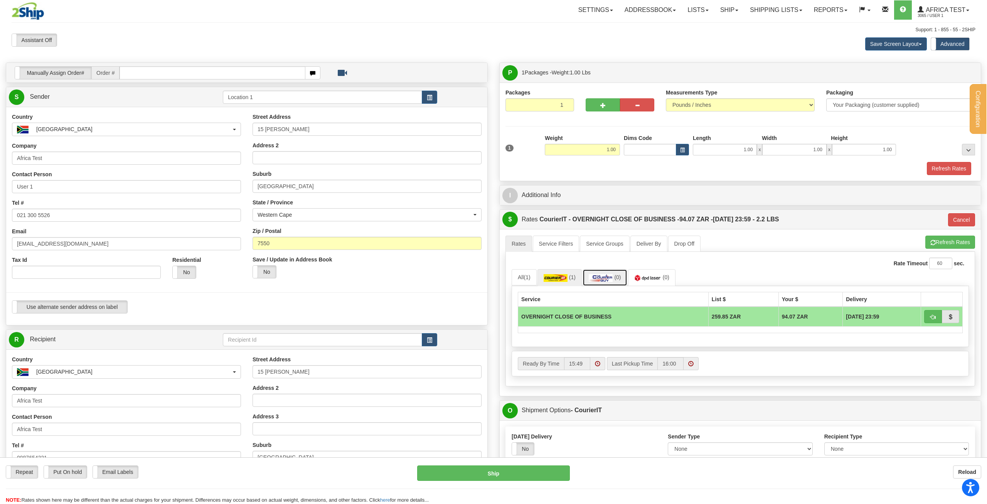
click at [605, 278] on img at bounding box center [601, 278] width 24 height 8
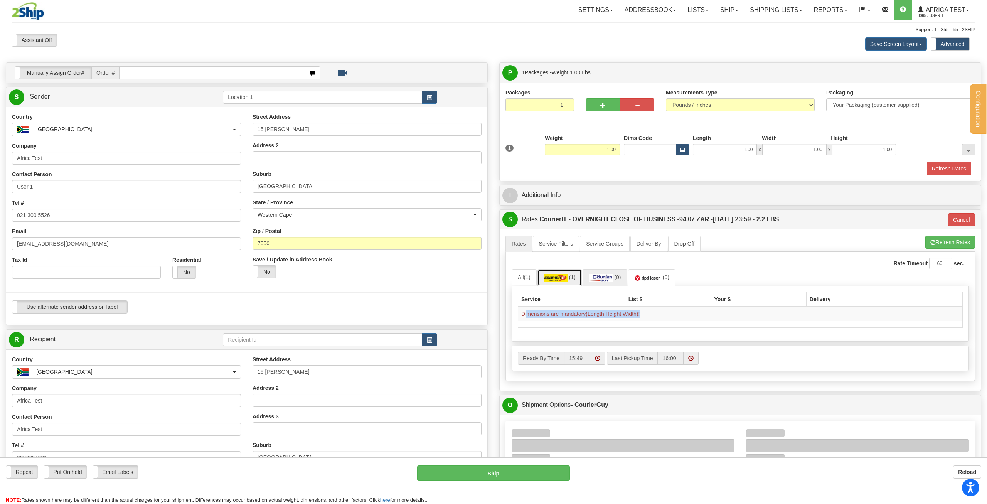
click at [547, 276] on img at bounding box center [556, 278] width 24 height 8
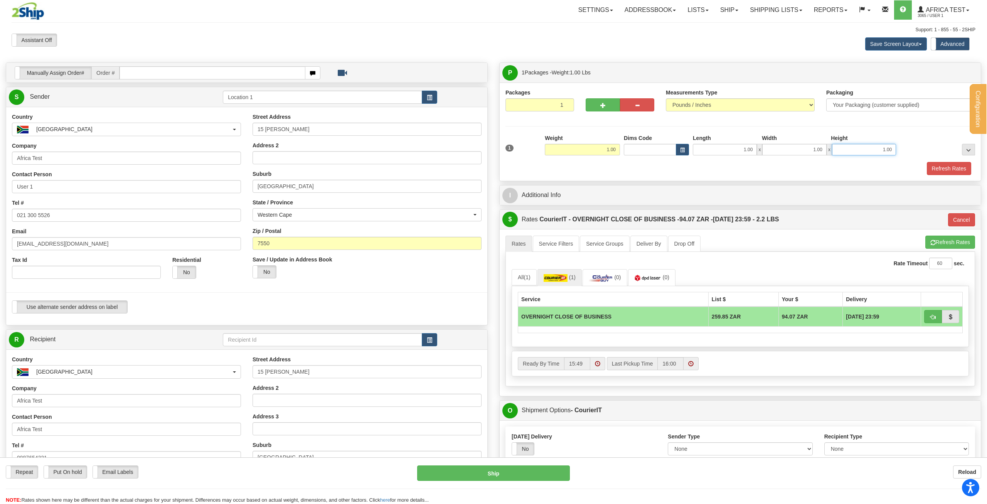
click at [884, 150] on input "1.00" at bounding box center [864, 150] width 64 height 12
click at [958, 165] on button "Refresh Rates" at bounding box center [949, 168] width 44 height 13
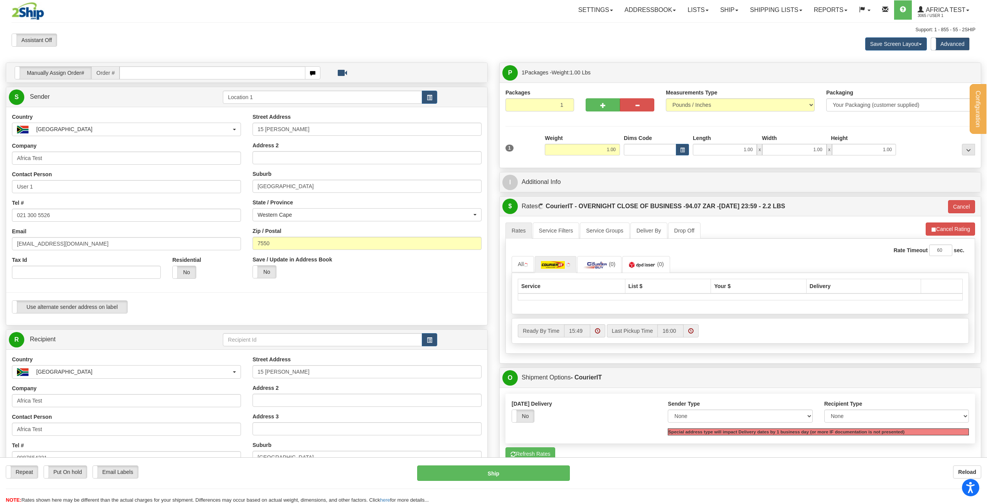
type input "OCB"
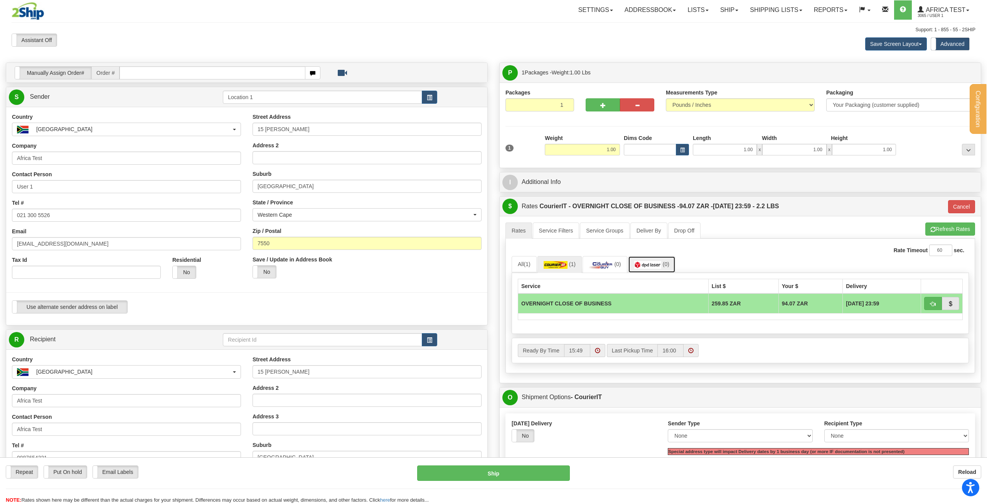
click at [654, 268] on img at bounding box center [647, 265] width 27 height 8
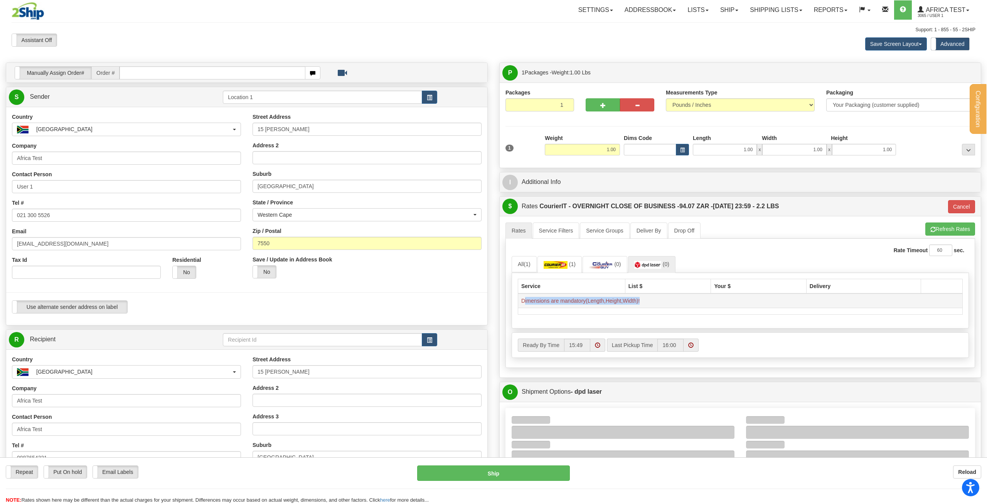
drag, startPoint x: 524, startPoint y: 302, endPoint x: 680, endPoint y: 304, distance: 155.8
click at [680, 304] on td "Dimensions are mandatory(Length,Height,Width)!" at bounding box center [740, 300] width 445 height 15
click at [681, 152] on span "button" at bounding box center [682, 150] width 5 height 4
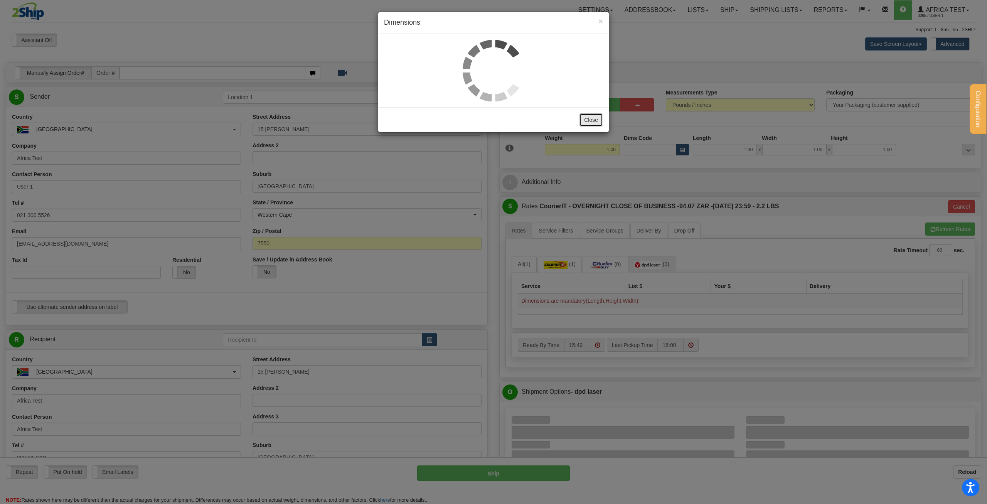
click at [591, 125] on button "Close" at bounding box center [591, 119] width 24 height 13
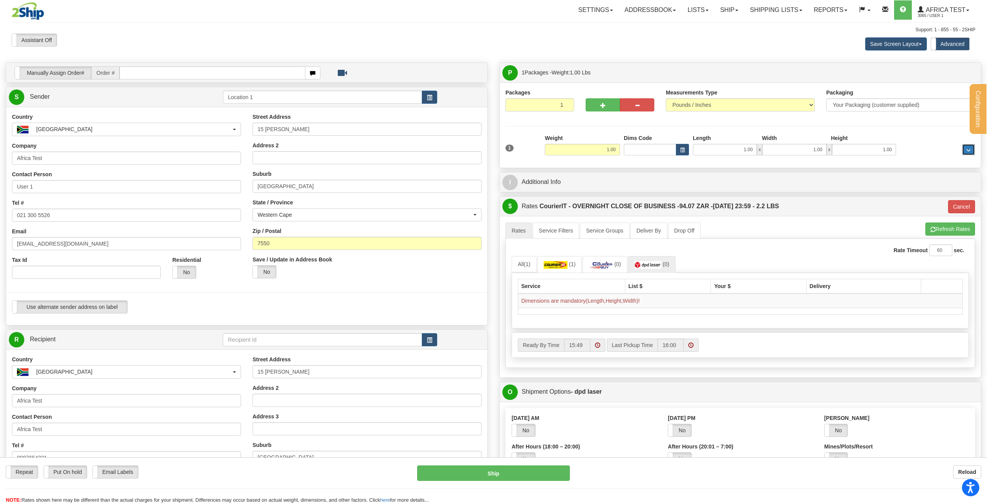
click at [972, 149] on button "..." at bounding box center [968, 150] width 13 height 12
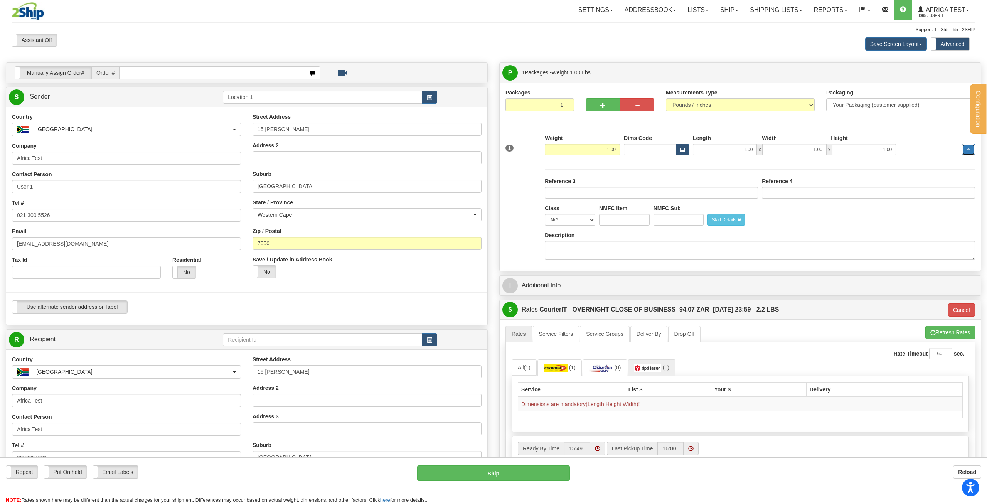
click at [972, 149] on button "..." at bounding box center [968, 150] width 13 height 12
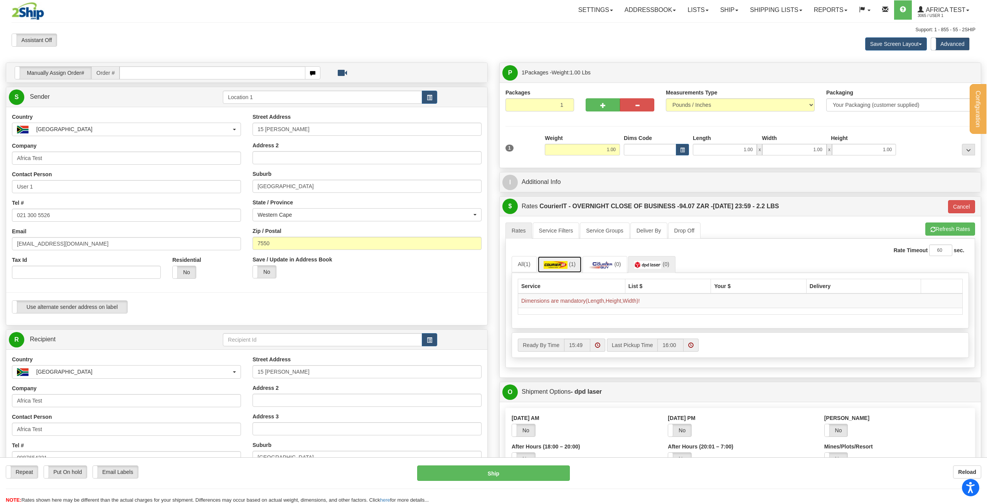
click at [541, 265] on link "(1)" at bounding box center [560, 264] width 44 height 17
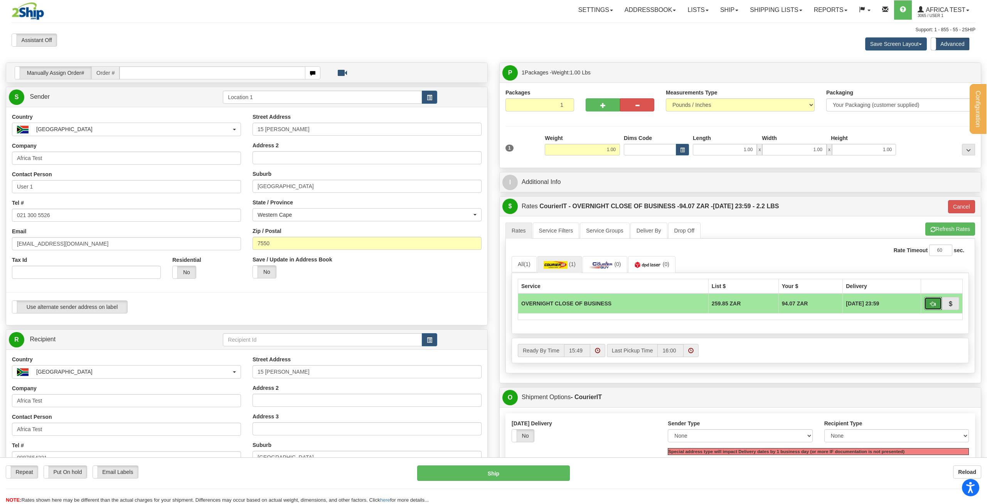
click at [936, 304] on button "button" at bounding box center [933, 303] width 18 height 13
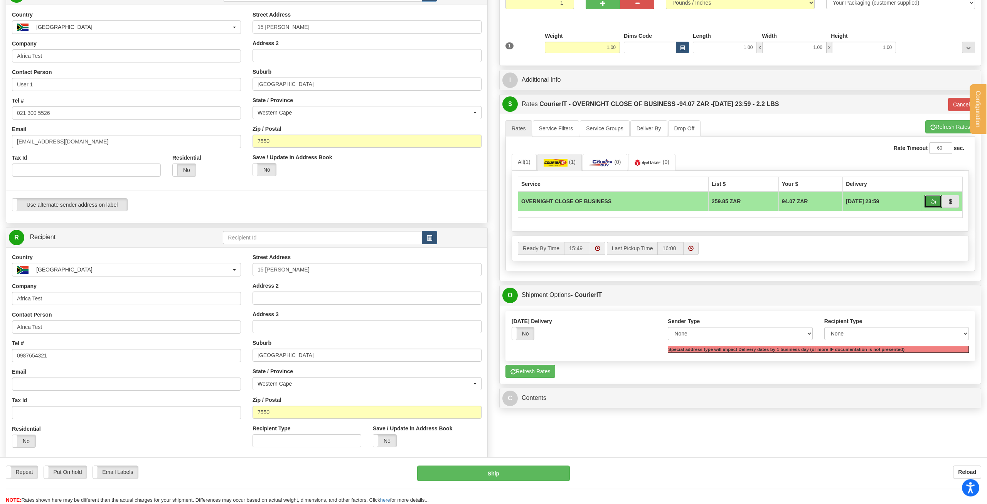
scroll to position [118, 0]
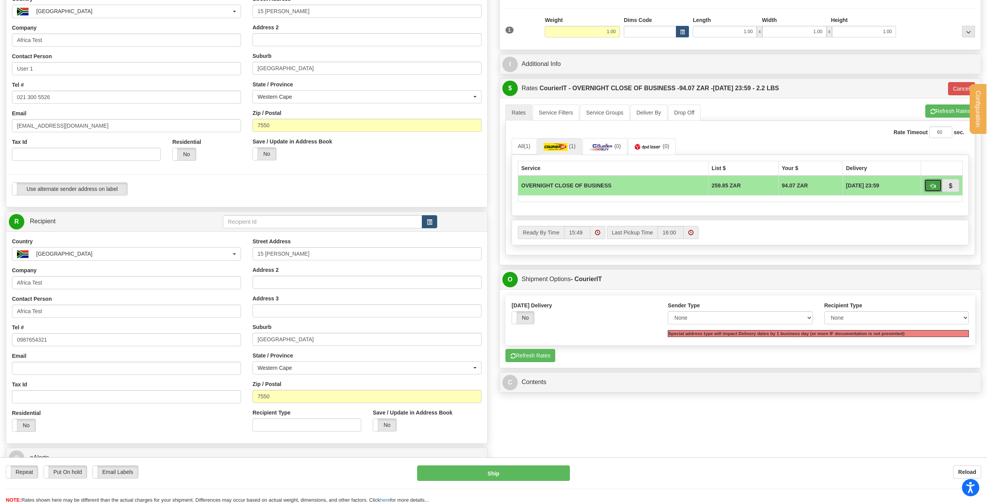
click at [925, 185] on button "button" at bounding box center [933, 185] width 18 height 13
click at [513, 472] on button "Ship" at bounding box center [493, 472] width 153 height 15
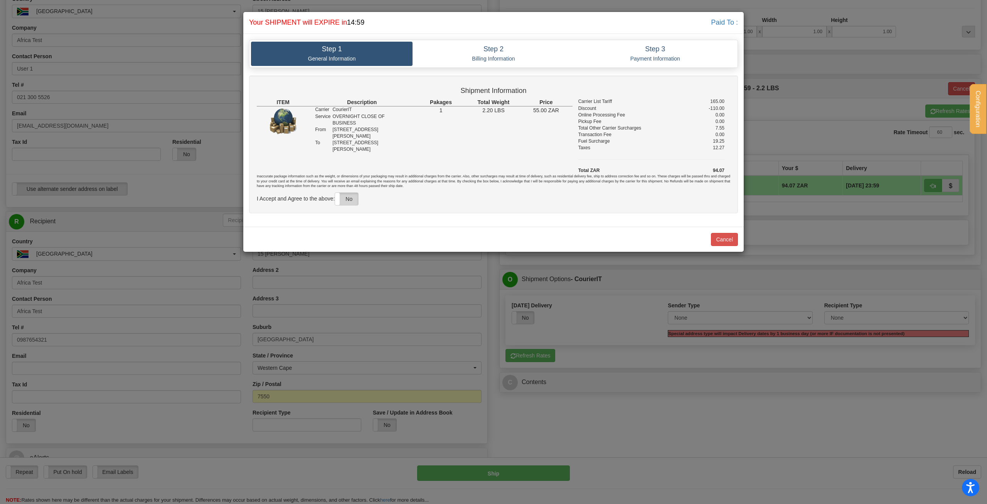
click at [350, 197] on label "No" at bounding box center [346, 199] width 23 height 12
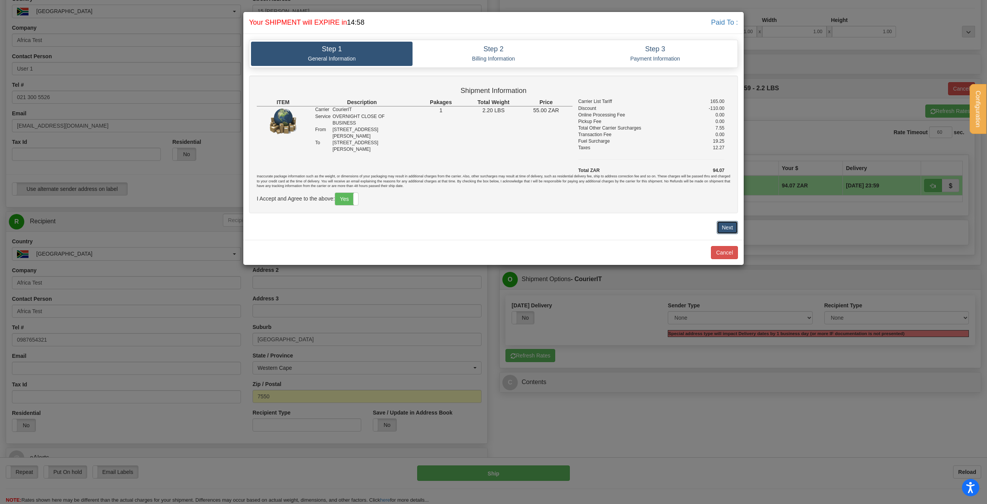
click at [731, 231] on button "Next" at bounding box center [727, 227] width 21 height 13
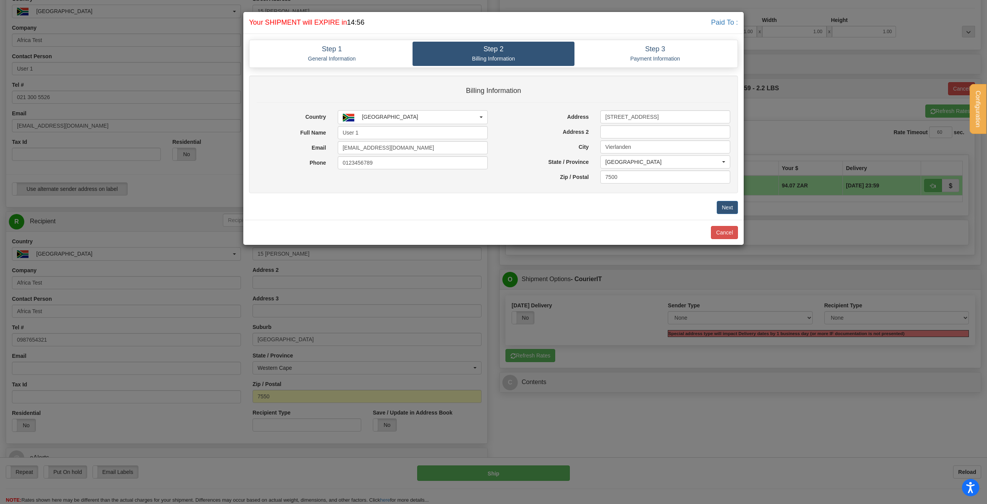
click at [728, 214] on div "Step 1 General Information Step 2 Billing Information Step 3 Payment Informatio…" at bounding box center [493, 127] width 501 height 186
click at [728, 206] on button "Next" at bounding box center [727, 207] width 21 height 13
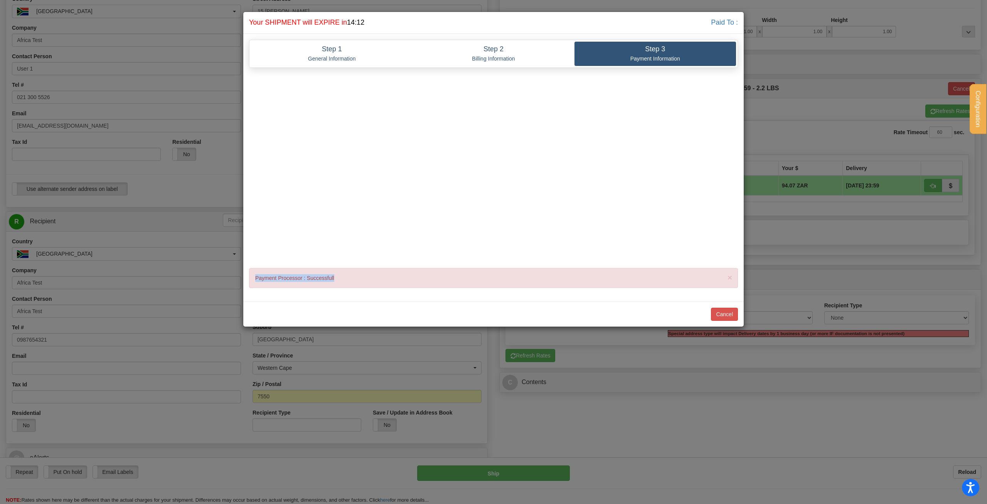
drag, startPoint x: 349, startPoint y: 284, endPoint x: 221, endPoint y: 273, distance: 127.8
click at [221, 273] on div "Shipping... Your SHIPMENT will EXPIRE in 14:12 Paid To : Step 1 General Informa…" at bounding box center [493, 252] width 987 height 504
click at [319, 279] on div "× Payment Processor : Successfull" at bounding box center [493, 278] width 489 height 20
click at [451, 282] on div "× Payment Processor : Successfull" at bounding box center [493, 278] width 489 height 20
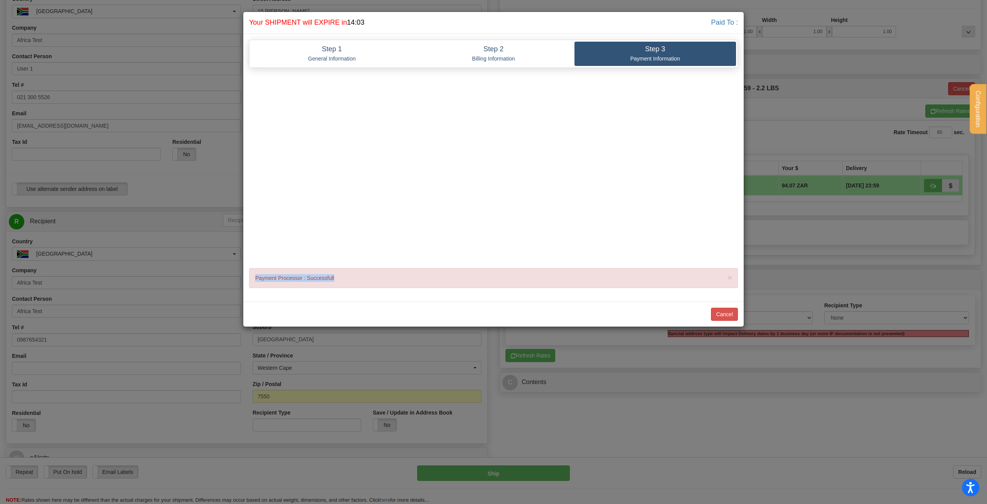
drag, startPoint x: 437, startPoint y: 283, endPoint x: 247, endPoint y: 282, distance: 189.4
click at [247, 282] on div "Step 1 General Information Step 2 Billing Information Step 3 Payment Informatio…" at bounding box center [493, 168] width 501 height 268
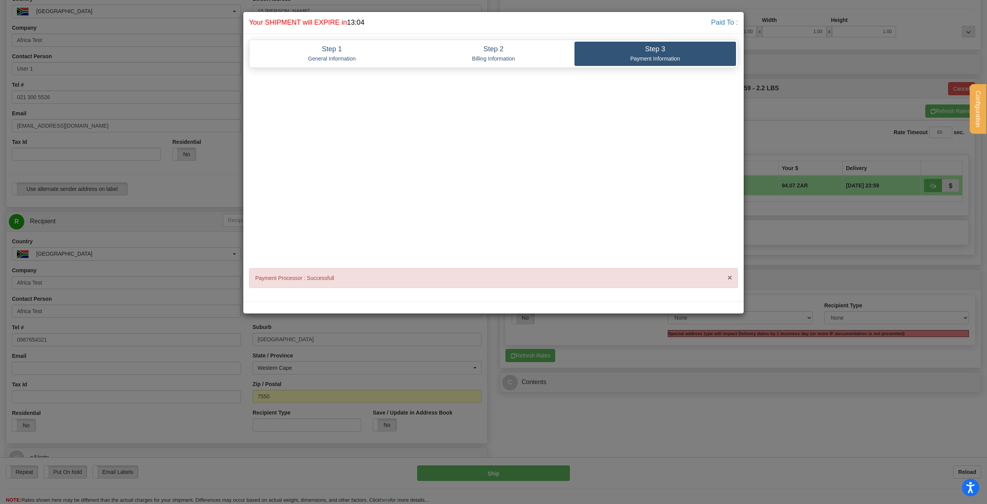
click at [729, 278] on span "×" at bounding box center [730, 277] width 5 height 9
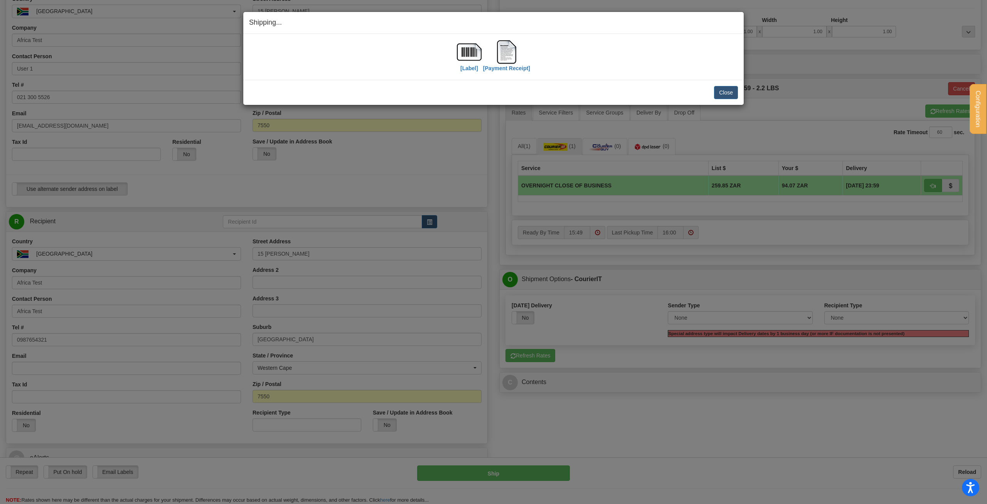
click at [636, 46] on div "[Label] [Payment Receipt]" at bounding box center [493, 57] width 489 height 34
click at [931, 25] on div "Shipping... Your SHIPMENT will EXPIRE in 12:41 Paid To : [Label] [Payment Recei…" at bounding box center [493, 252] width 987 height 504
click at [730, 93] on button "Close" at bounding box center [726, 92] width 24 height 13
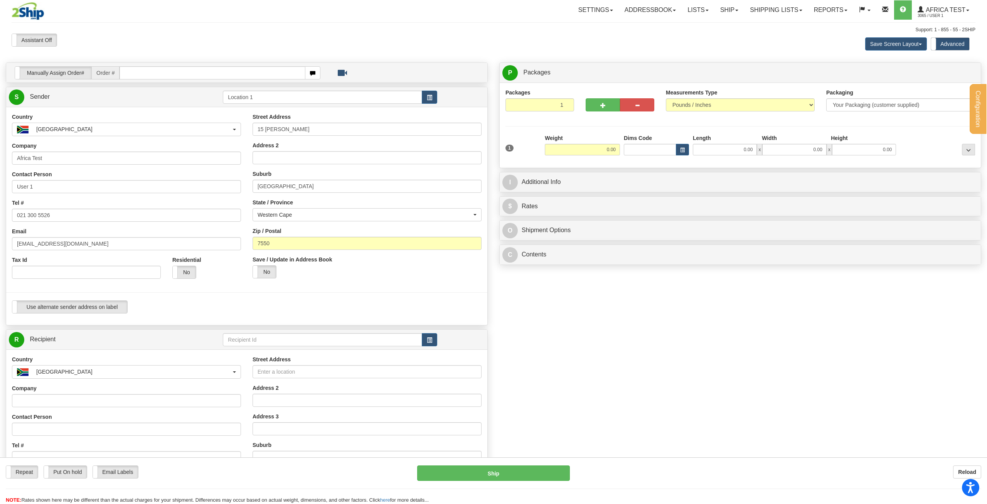
click at [381, 31] on div "Support: 1 - 855 - 55 - 2SHIP" at bounding box center [494, 30] width 964 height 7
click at [330, 36] on div "Assistant On Assistant Off Do a return Do a return" at bounding box center [209, 40] width 406 height 13
click at [941, 5] on link "Africa Test 3065 / User 1" at bounding box center [943, 9] width 63 height 19
click at [936, 26] on span "MY ACCOUNT" at bounding box center [930, 27] width 36 height 6
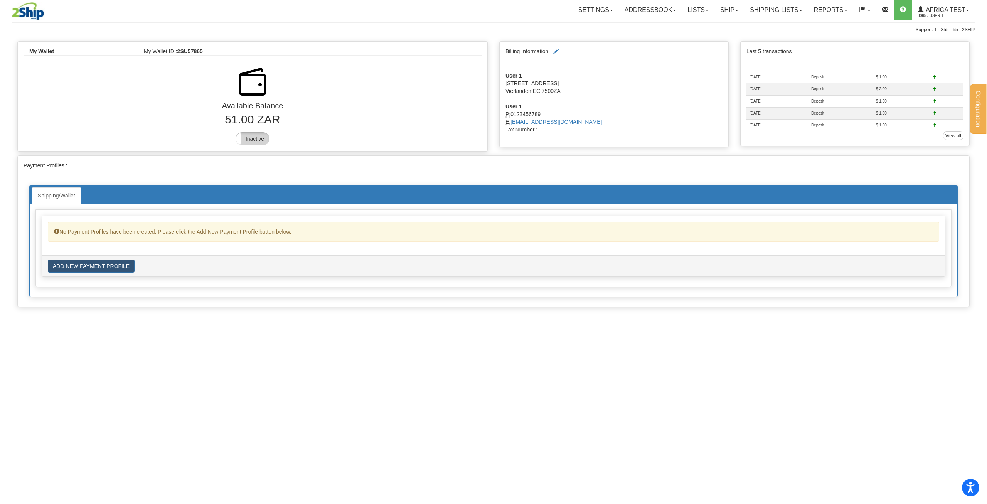
click at [257, 139] on label "Inactive" at bounding box center [252, 139] width 33 height 12
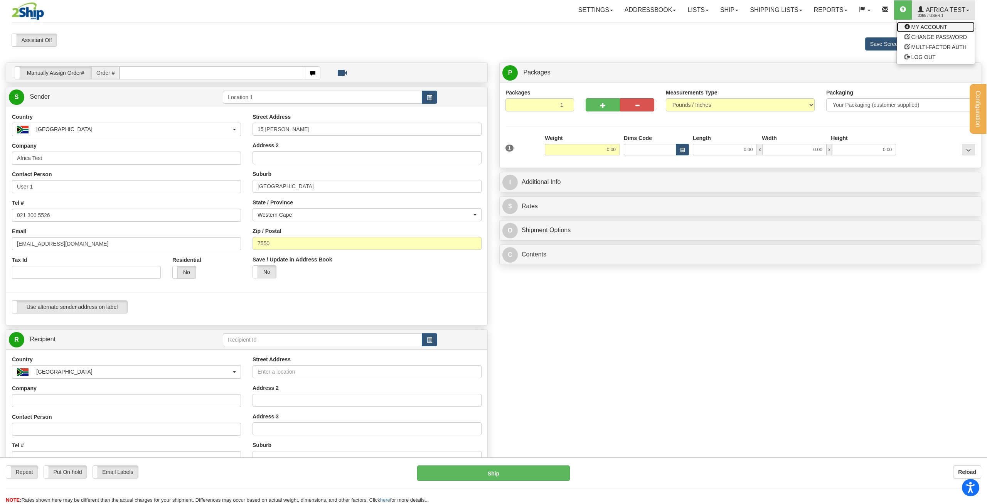
click at [949, 26] on link "MY ACCOUNT" at bounding box center [936, 27] width 78 height 10
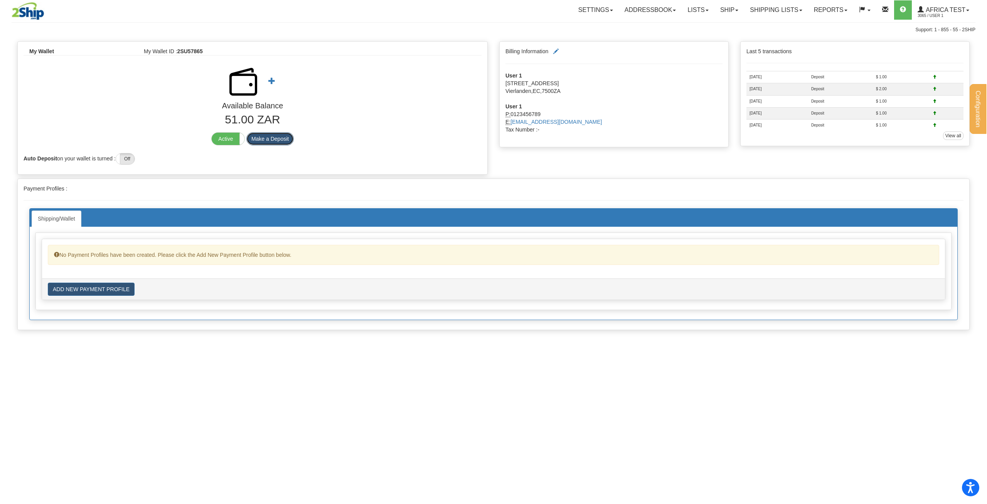
click at [265, 140] on button "Make a Deposit" at bounding box center [269, 138] width 47 height 13
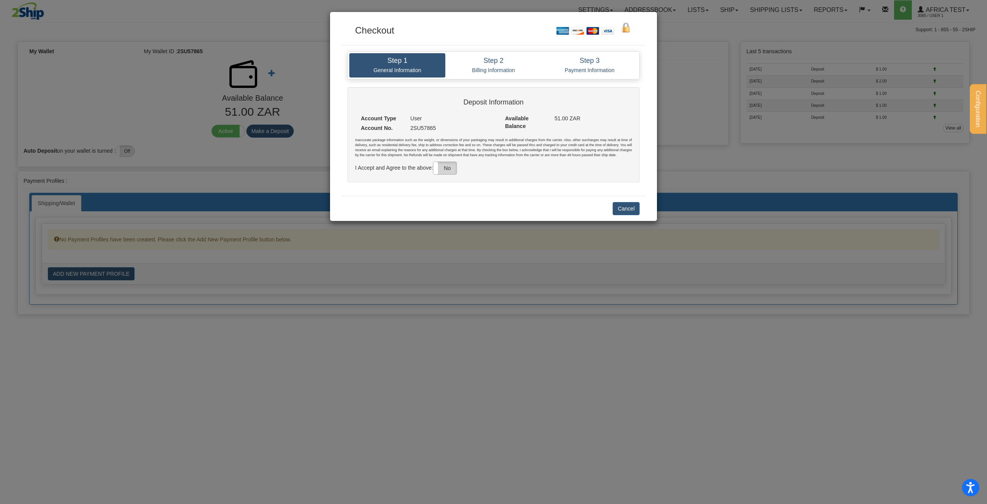
click at [453, 167] on label "No" at bounding box center [444, 168] width 23 height 12
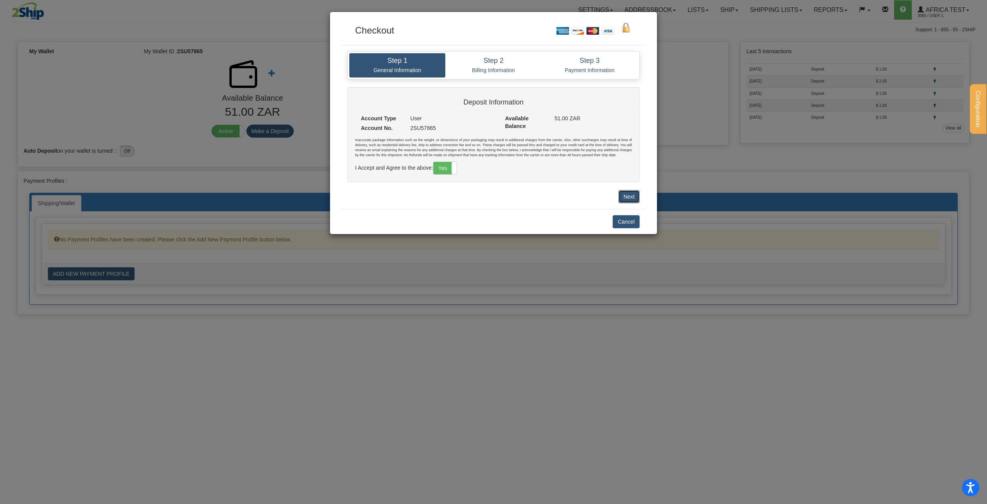
click at [633, 199] on button "Next" at bounding box center [629, 196] width 21 height 13
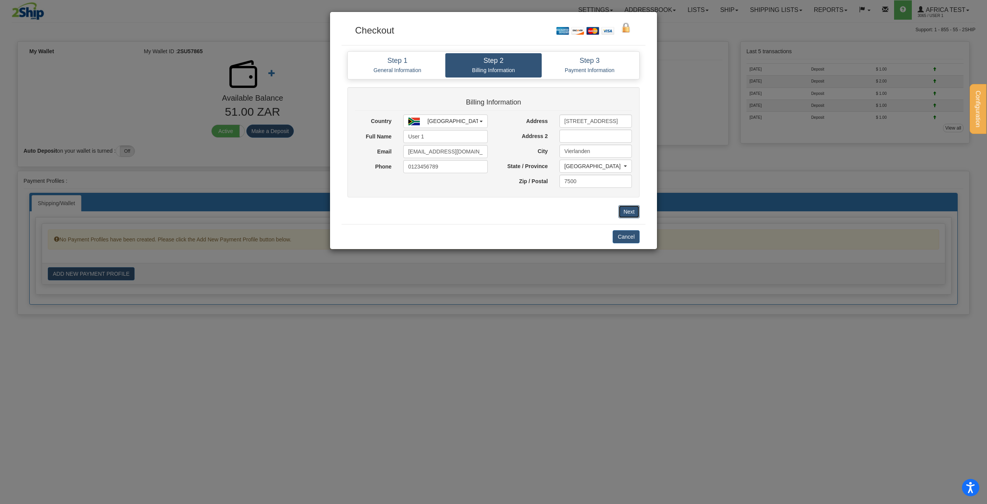
click at [628, 212] on button "Next" at bounding box center [629, 211] width 21 height 13
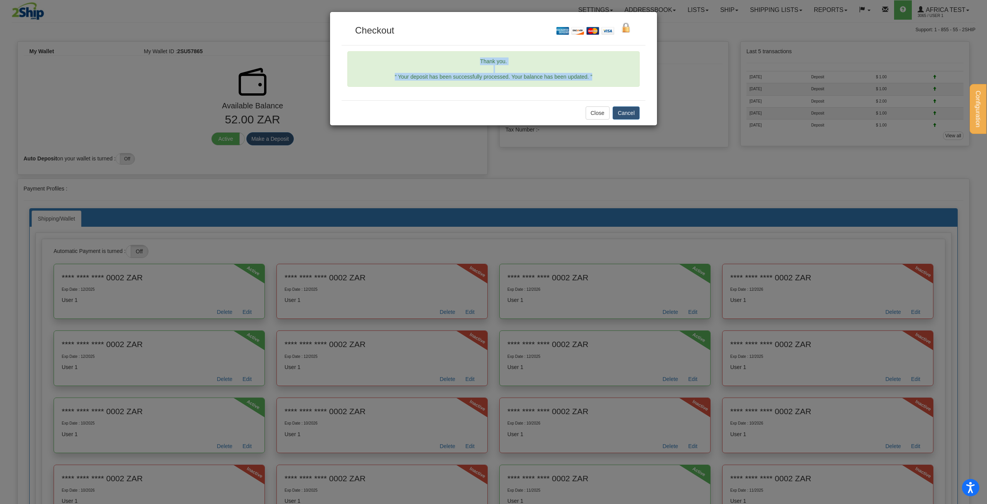
drag, startPoint x: 469, startPoint y: 56, endPoint x: 608, endPoint y: 82, distance: 141.7
click at [608, 82] on div "Thank you. “ Your deposit has been successfully processed. Your balance has bee…" at bounding box center [493, 68] width 292 height 35
drag, startPoint x: 226, startPoint y: 121, endPoint x: 238, endPoint y: 122, distance: 12.0
click at [238, 122] on div "Checkout Thank you. “ Your deposit has been successfully processed. Your balanc…" at bounding box center [493, 252] width 987 height 504
click at [634, 113] on button "Cancel" at bounding box center [626, 112] width 27 height 13
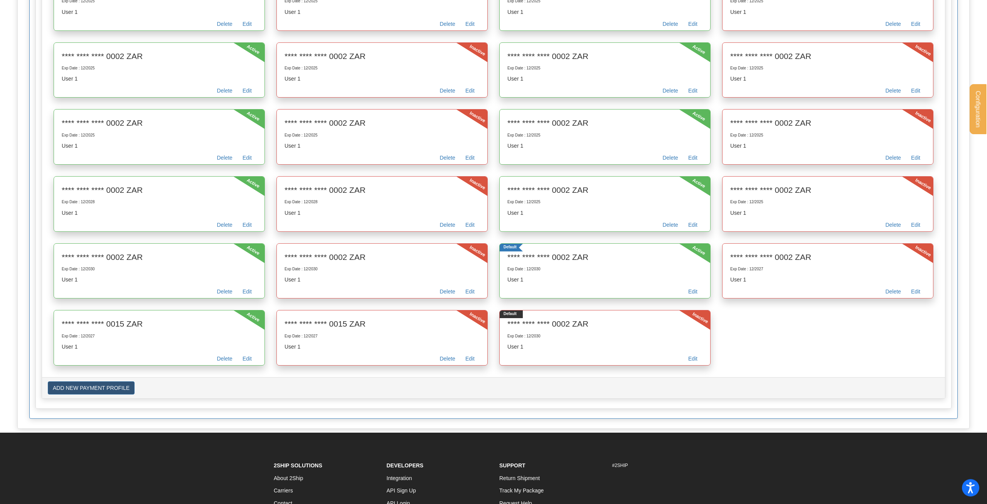
scroll to position [826, 0]
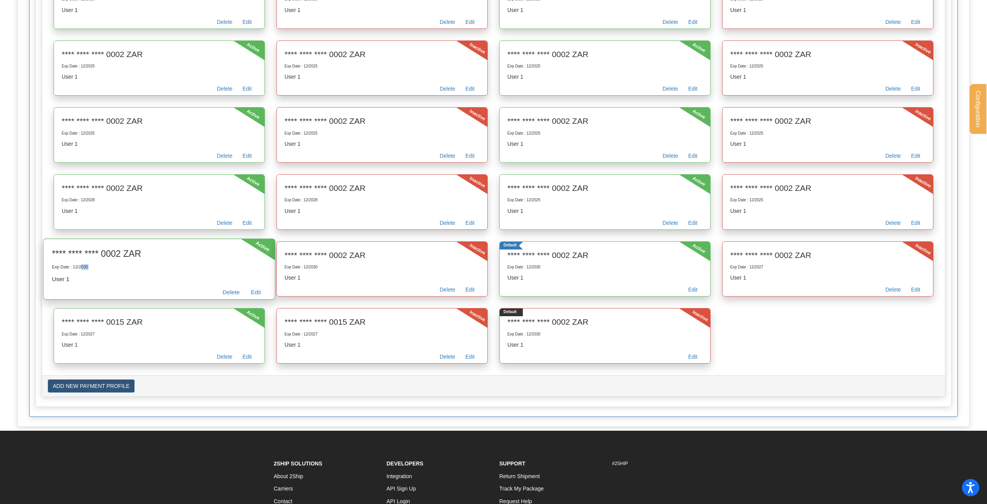
drag, startPoint x: 82, startPoint y: 268, endPoint x: 89, endPoint y: 269, distance: 7.7
click at [89, 269] on p "Exp Date : 12/2030" at bounding box center [159, 267] width 215 height 6
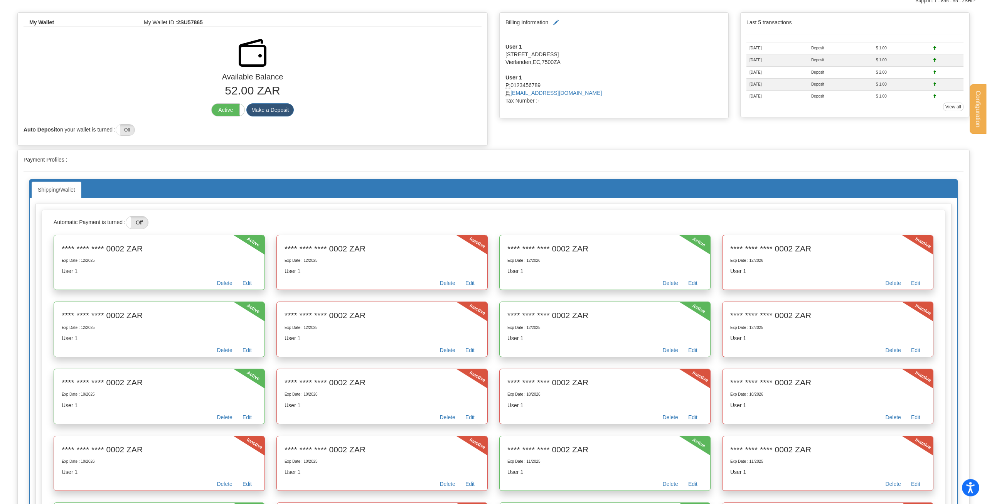
scroll to position [0, 0]
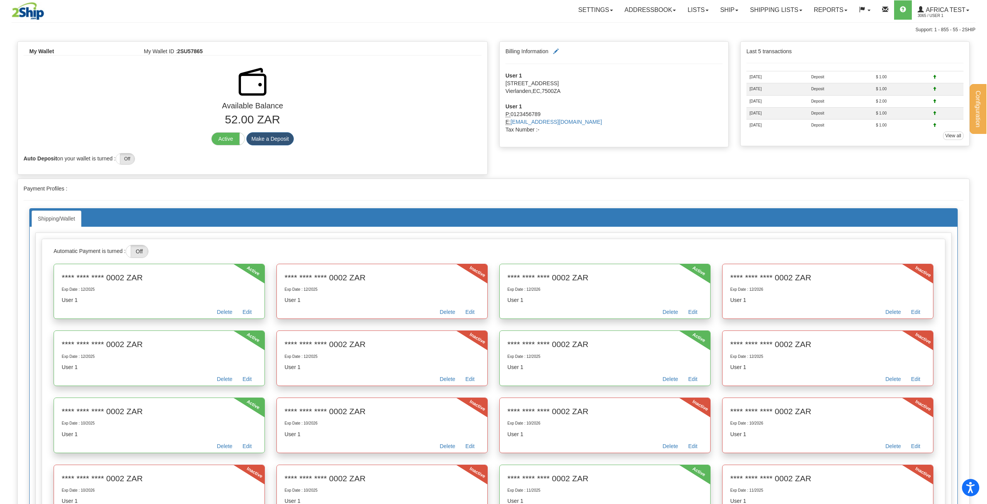
click at [207, 248] on div "Automatic Payment is turned : On Off" at bounding box center [494, 251] width 892 height 13
click at [720, 8] on link "Ship" at bounding box center [730, 9] width 30 height 19
click at [714, 30] on link "Ship Screen" at bounding box center [709, 27] width 70 height 10
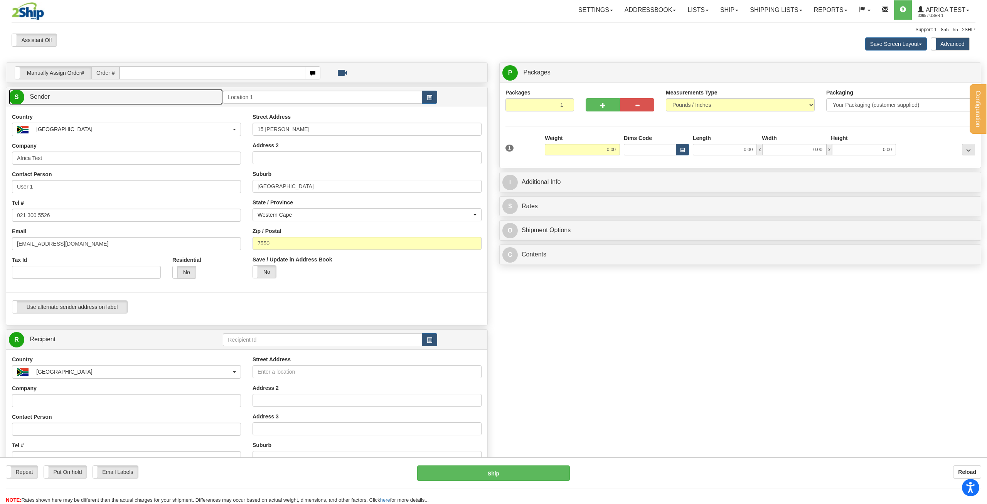
click at [83, 98] on link "S Sender" at bounding box center [116, 97] width 214 height 16
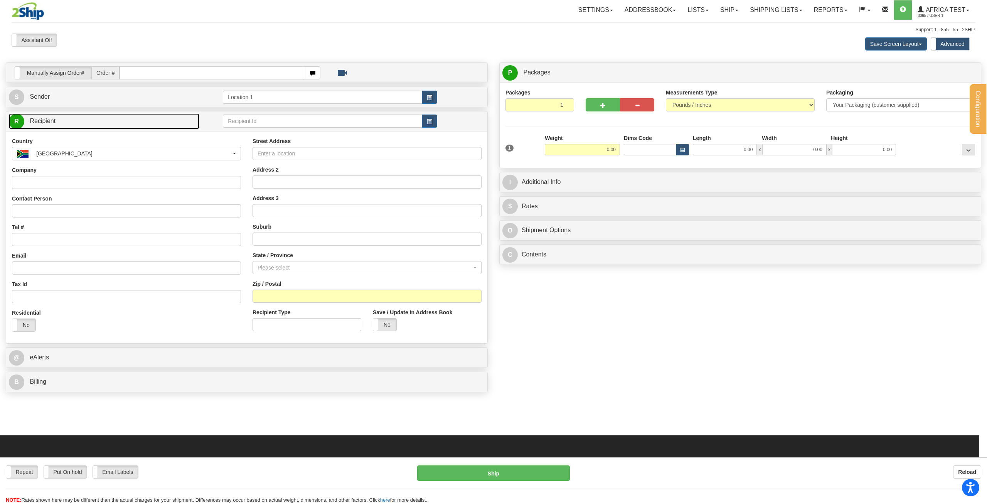
click at [84, 122] on link "R Recipient" at bounding box center [104, 121] width 191 height 16
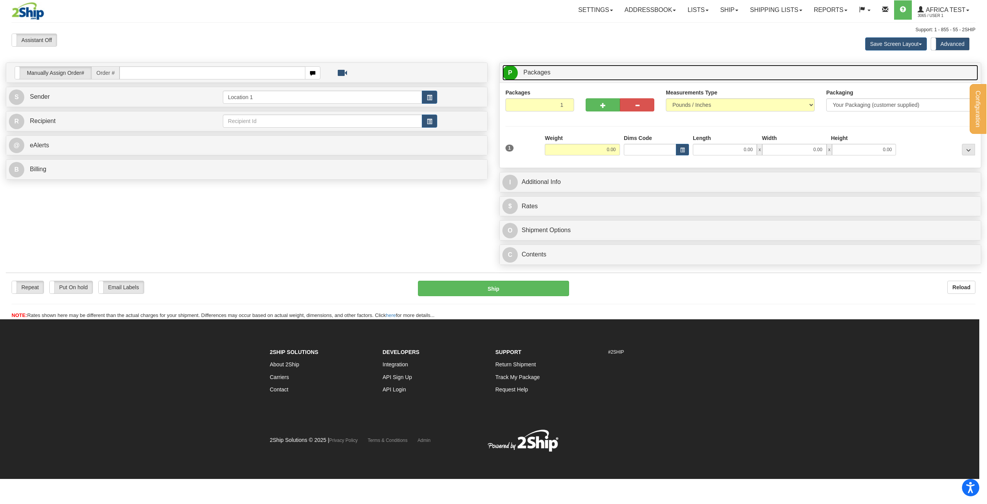
click at [553, 76] on link "P Packages 1 Packages - Weight: 0.00 Lbs" at bounding box center [741, 73] width 476 height 16
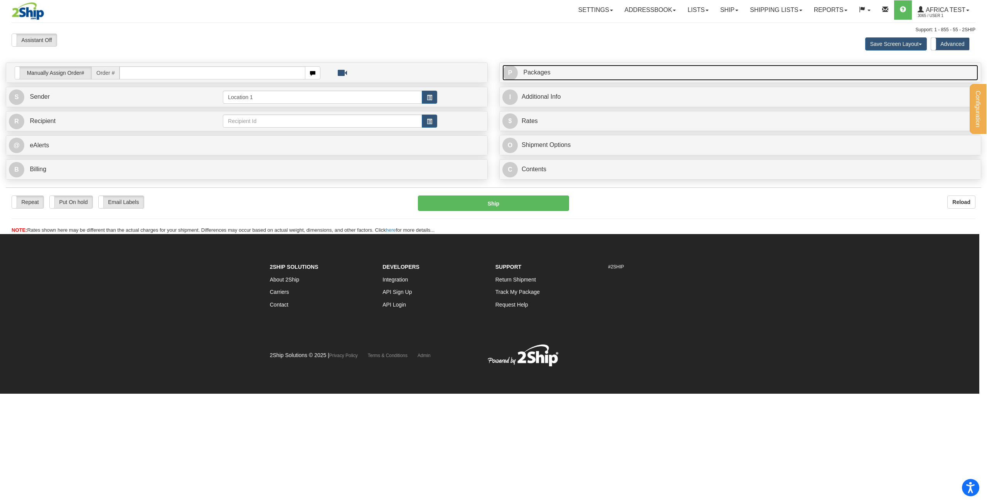
click at [553, 76] on link "P Packages 1 Packages - Weight: 0.00 Lbs" at bounding box center [741, 73] width 476 height 16
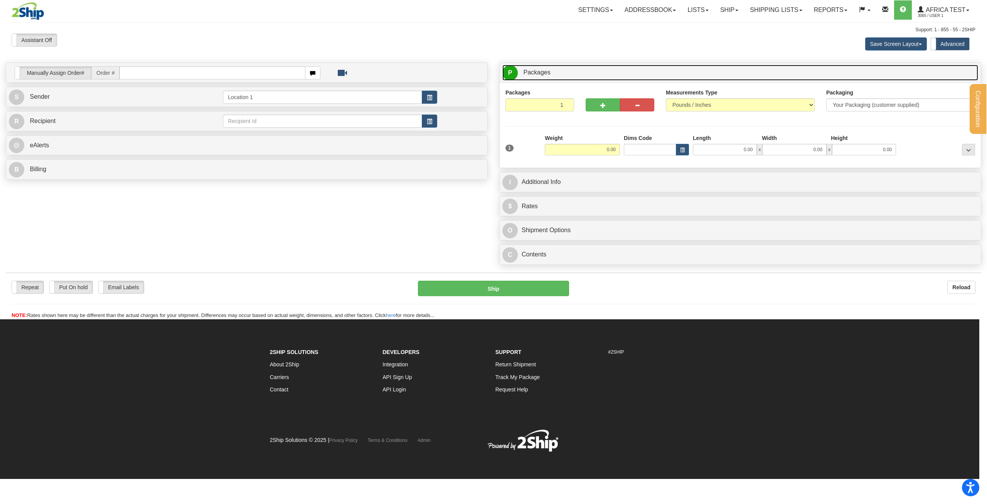
click at [553, 76] on link "P Packages 1 Packages - Weight: 0.00 Lbs" at bounding box center [741, 73] width 476 height 16
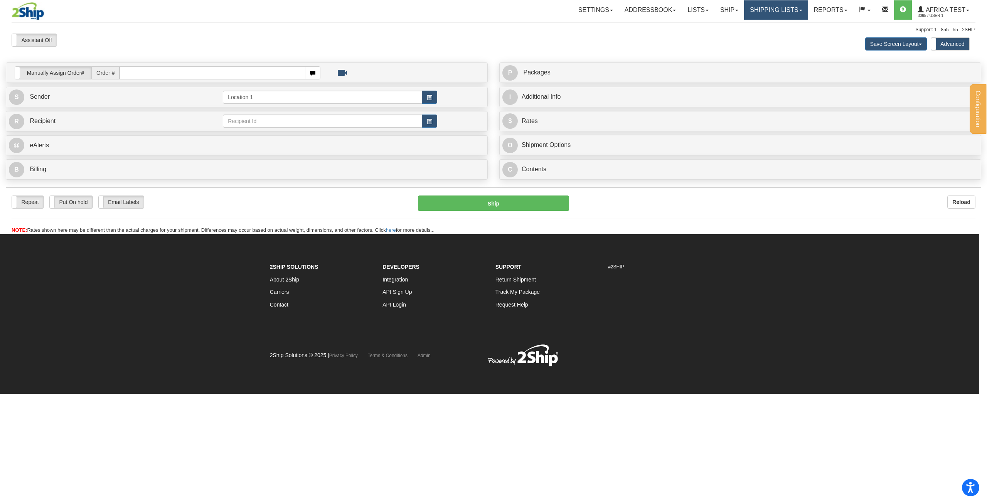
click at [785, 12] on link "Shipping lists" at bounding box center [776, 9] width 64 height 19
click at [918, 10] on link "Africa Test 3065 / User 1" at bounding box center [943, 9] width 63 height 19
click at [930, 25] on span "MY ACCOUNT" at bounding box center [930, 27] width 36 height 6
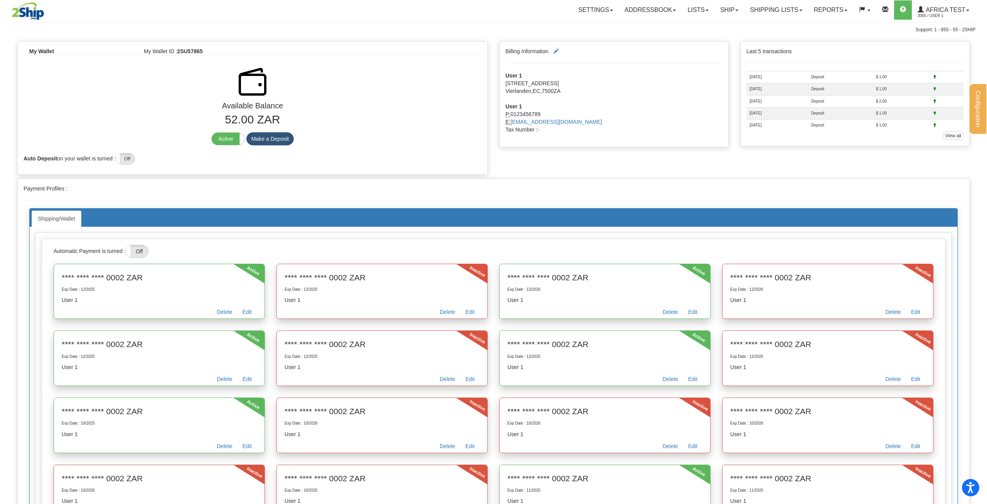
drag, startPoint x: 193, startPoint y: 76, endPoint x: 303, endPoint y: 142, distance: 128.6
click at [303, 142] on div "Available Balance 52.00 ZAR Active Inactive Make a Deposit Auto Deposit on your…" at bounding box center [253, 115] width 470 height 105
click at [362, 136] on div "Active Inactive Make a Deposit" at bounding box center [253, 138] width 470 height 13
click at [273, 140] on button "Make a Deposit" at bounding box center [269, 138] width 47 height 13
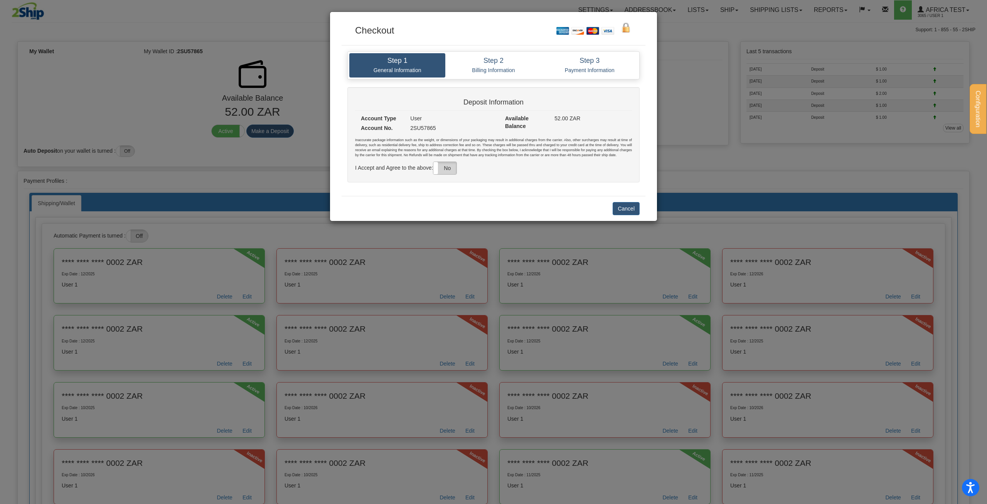
click at [452, 169] on label "No" at bounding box center [444, 168] width 23 height 12
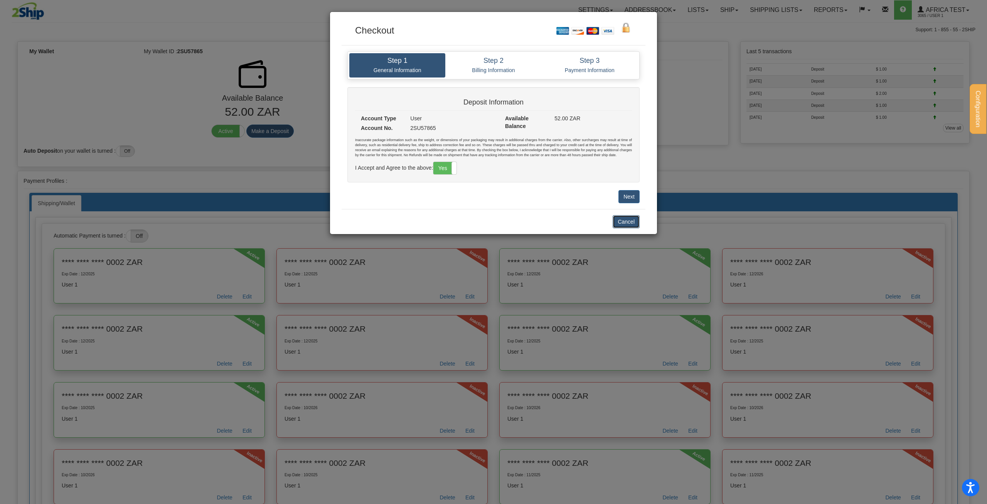
click at [628, 223] on button "Cancel" at bounding box center [626, 221] width 27 height 13
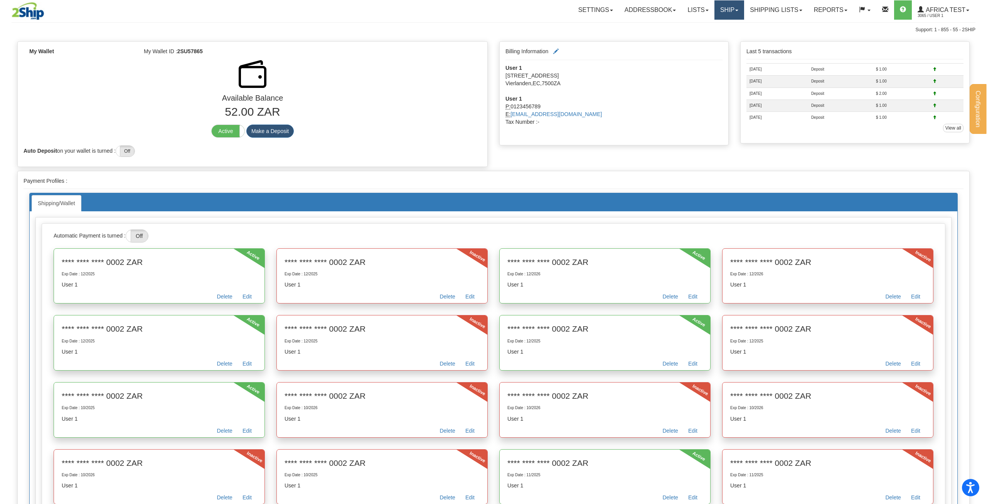
click at [734, 13] on link "Ship" at bounding box center [730, 9] width 30 height 19
click at [719, 25] on link "Ship Screen" at bounding box center [709, 27] width 70 height 10
click at [225, 126] on label "Active" at bounding box center [228, 131] width 33 height 12
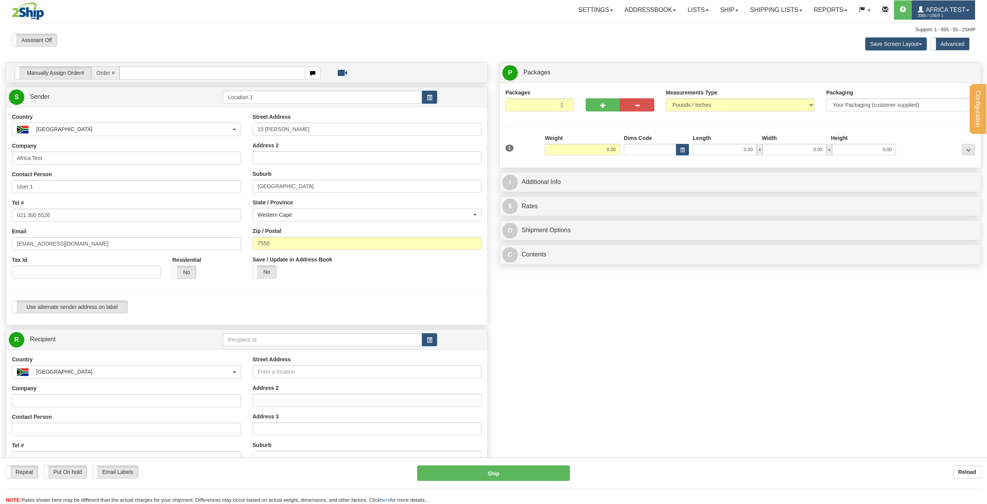
click at [941, 11] on span "Africa Test" at bounding box center [945, 10] width 42 height 7
drag, startPoint x: 307, startPoint y: 246, endPoint x: 182, endPoint y: 238, distance: 125.2
click at [253, 238] on input "7550" at bounding box center [367, 243] width 229 height 13
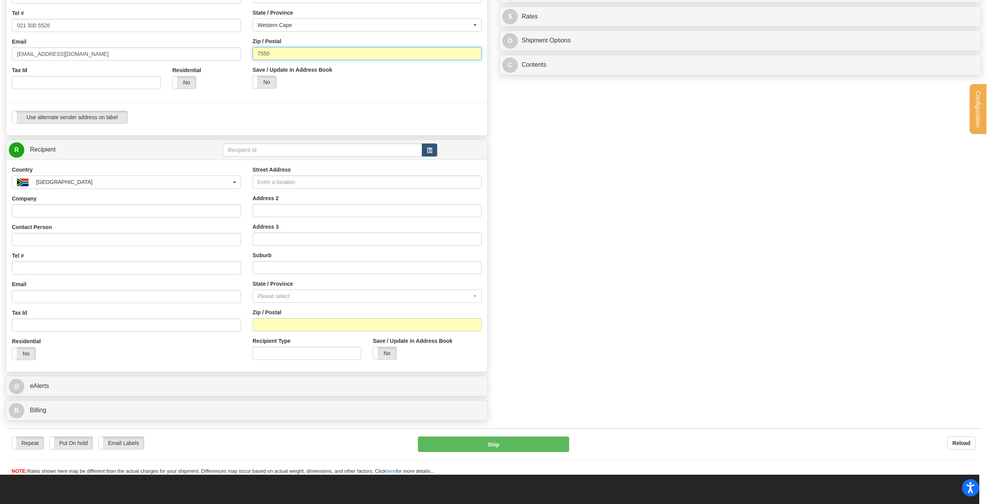
scroll to position [197, 0]
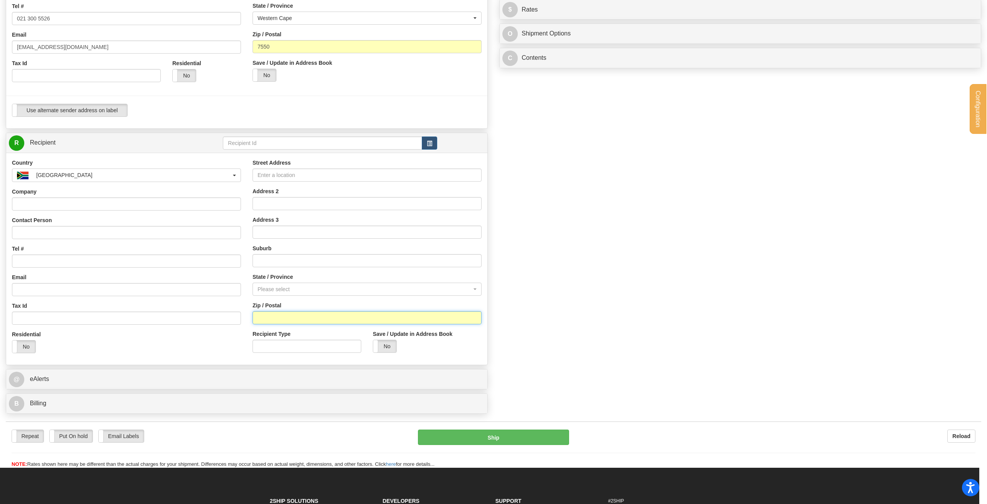
click at [305, 324] on input "Zip / Postal" at bounding box center [367, 317] width 229 height 13
paste input "7550"
type input "7550"
click at [314, 289] on div "Please select" at bounding box center [365, 289] width 214 height 8
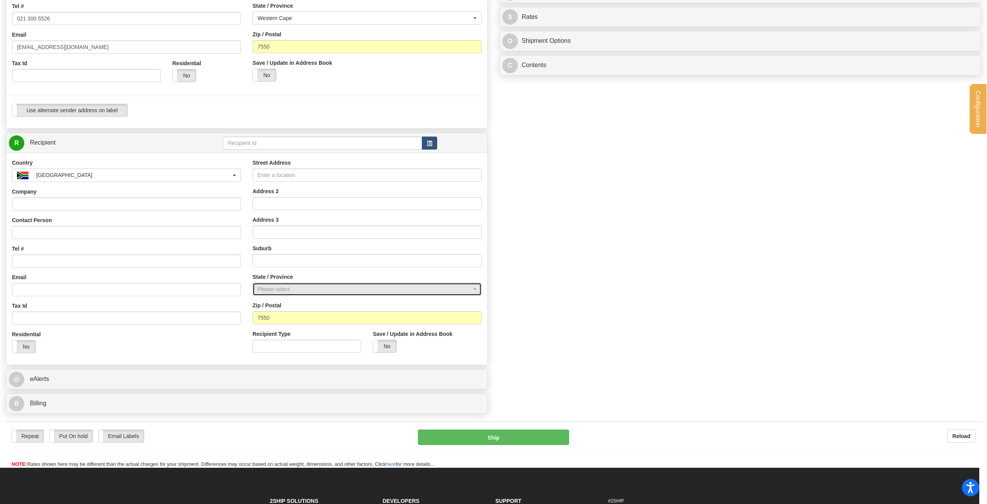
click at [294, 287] on div "Please select" at bounding box center [365, 289] width 214 height 8
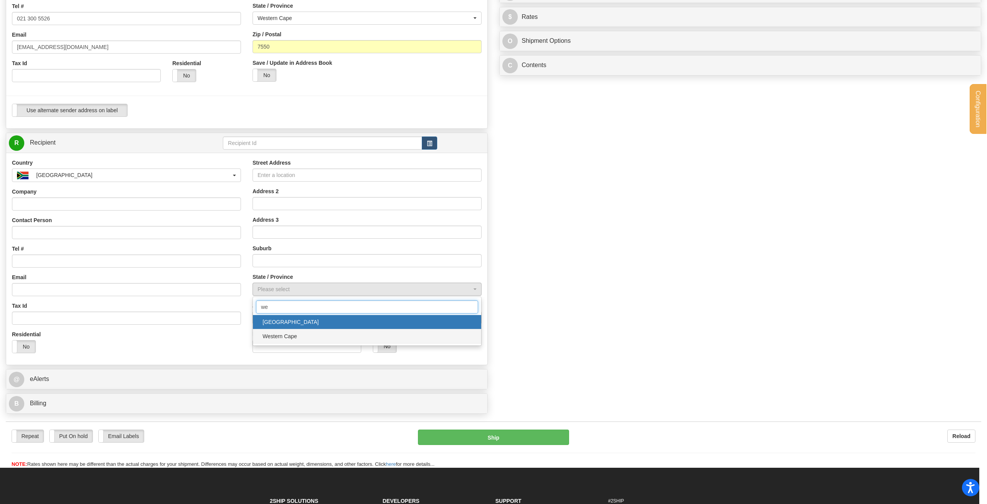
type input "we"
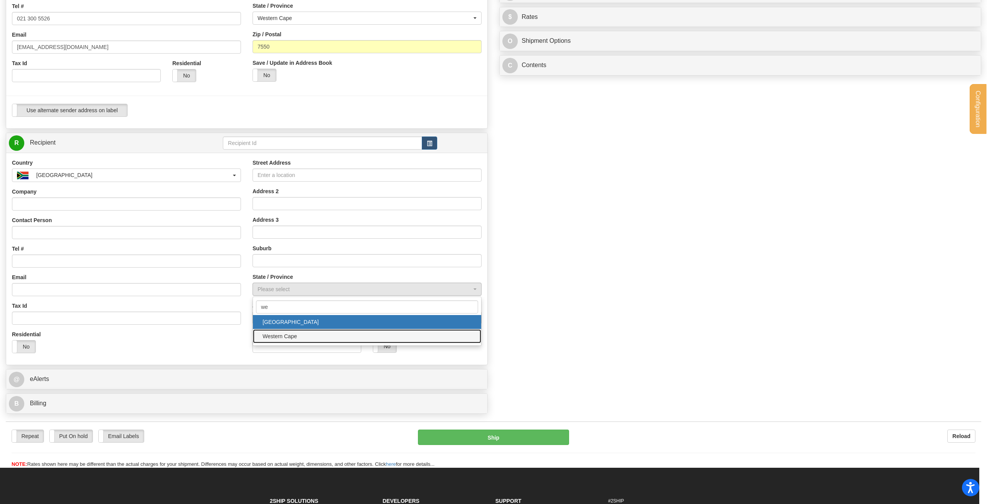
click at [292, 339] on span "Western Cape" at bounding box center [367, 337] width 213 height 12
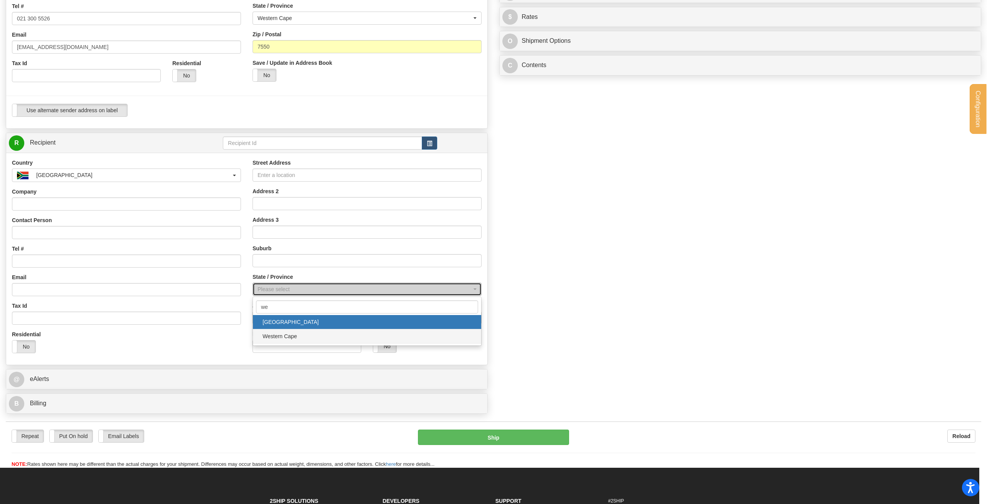
select select "WC"
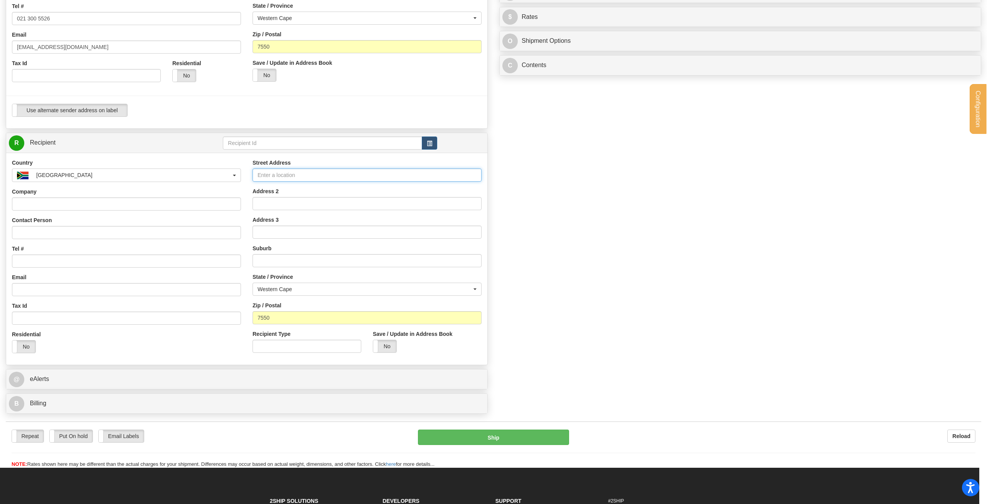
click at [321, 172] on input "Street Address" at bounding box center [367, 175] width 229 height 13
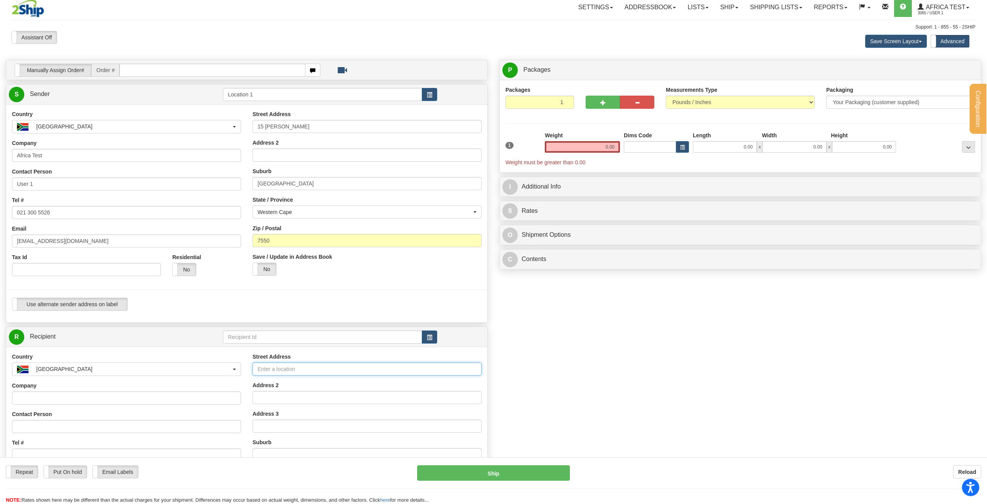
scroll to position [0, 0]
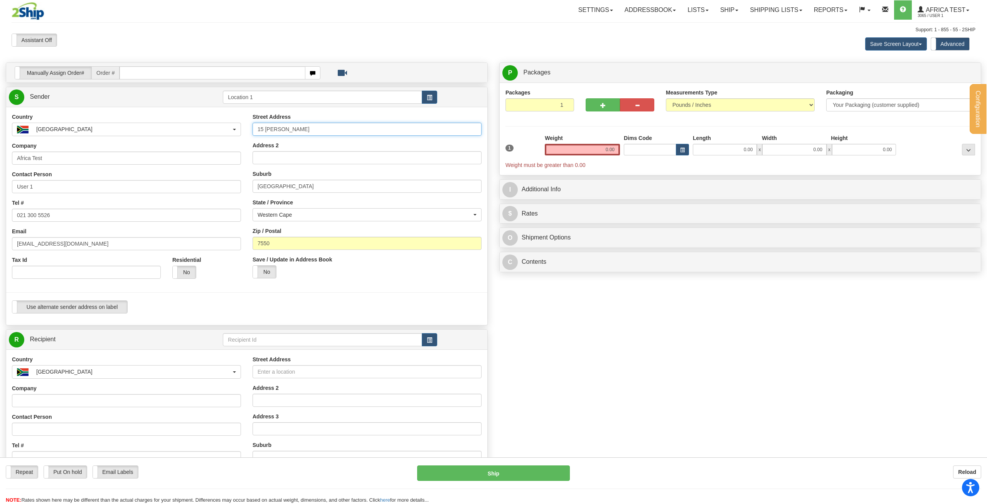
drag, startPoint x: 315, startPoint y: 130, endPoint x: 230, endPoint y: 125, distance: 85.8
click at [253, 125] on input "15 Shilling Rd" at bounding box center [367, 129] width 229 height 13
click at [268, 366] on input "Street Address" at bounding box center [367, 371] width 229 height 13
paste input "15 Shilling Rd"
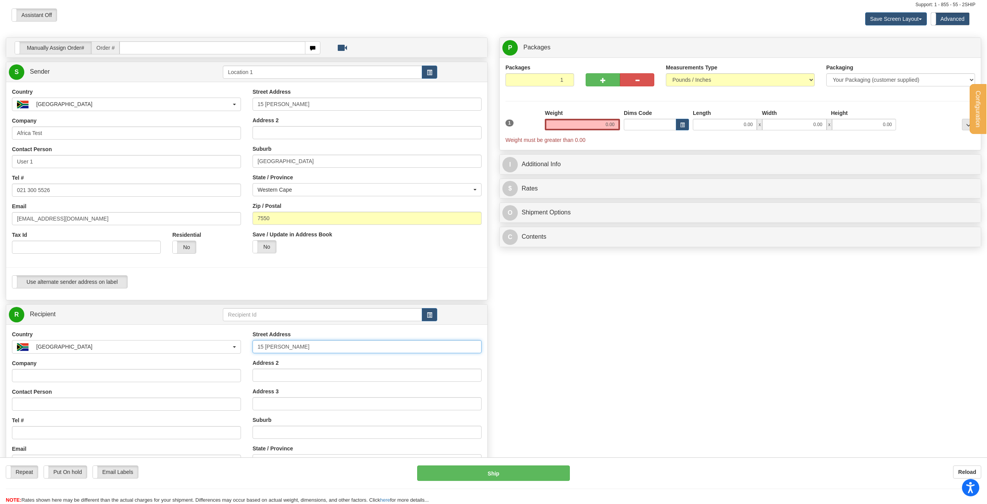
scroll to position [118, 0]
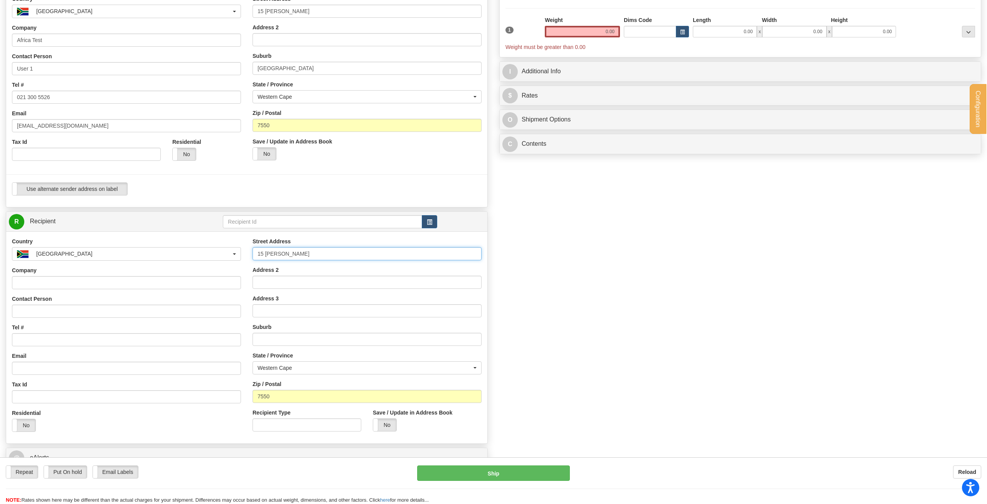
type input "15 Shilling Rd"
drag, startPoint x: 297, startPoint y: 71, endPoint x: 211, endPoint y: 71, distance: 86.4
click at [253, 71] on input "Durbanville" at bounding box center [367, 68] width 229 height 13
click at [295, 336] on input "text" at bounding box center [367, 339] width 229 height 13
paste input "Durbanville"
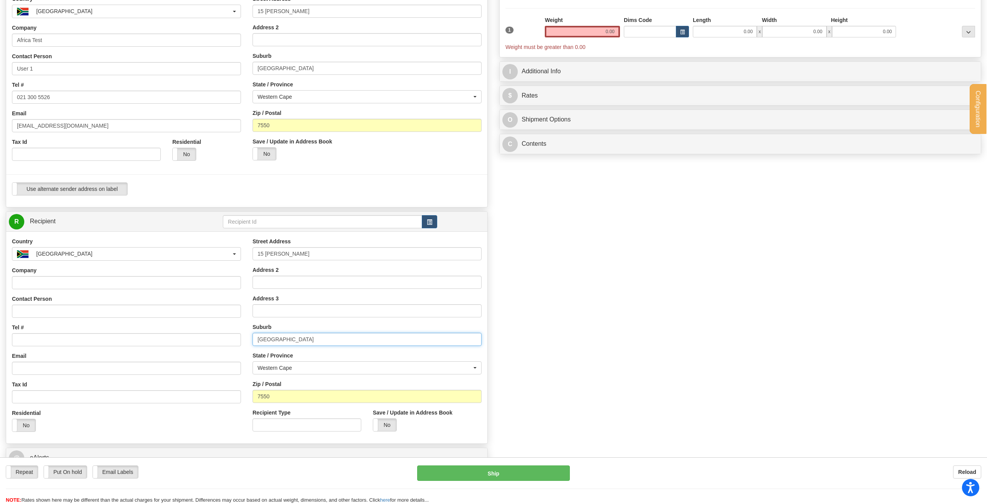
type input "Durbanville"
click at [51, 339] on input "Tel #" at bounding box center [126, 339] width 229 height 13
type input "0987654321"
click at [28, 283] on input "Company" at bounding box center [126, 282] width 229 height 13
type input "TEST"
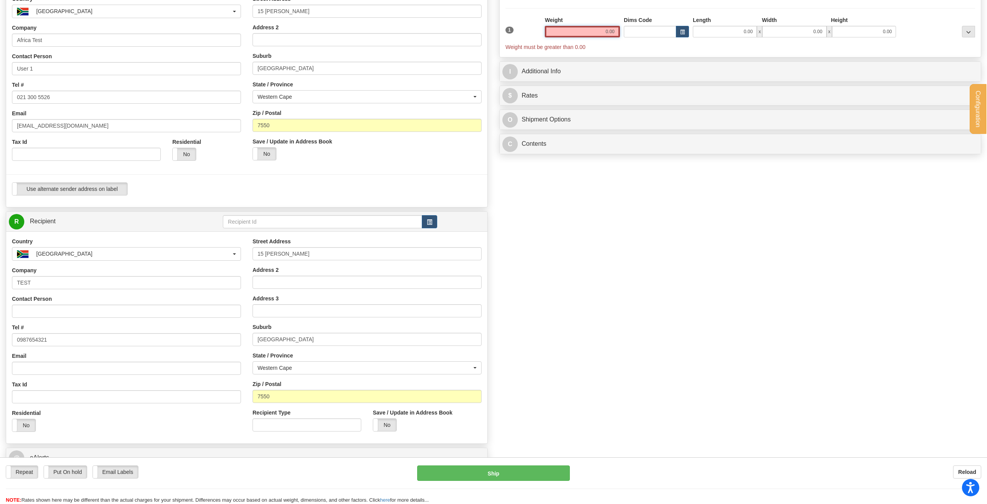
click at [591, 29] on input "0.00" at bounding box center [582, 32] width 75 height 12
type input "1.00"
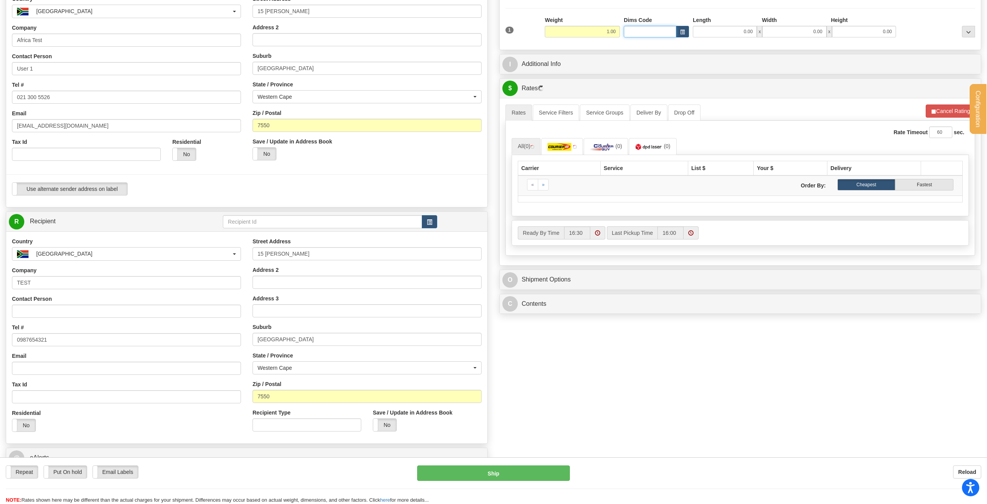
type input "Location 1"
select select "ZA"
type input "Africa Test"
type input "User 1"
type input "021 300 5526"
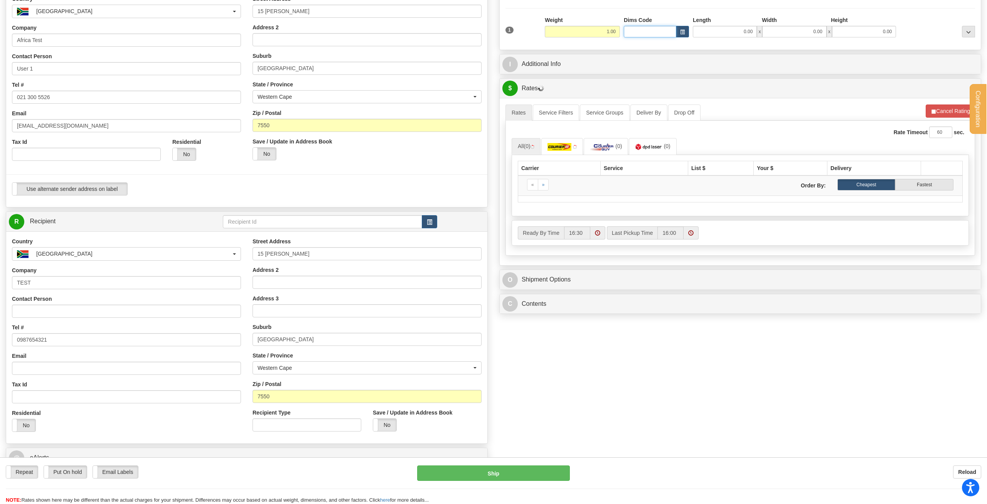
type input "[EMAIL_ADDRESS][DOMAIN_NAME]"
type input "15 Shilling Rd"
type input "Durbanville"
type input "7550"
select select "WC"
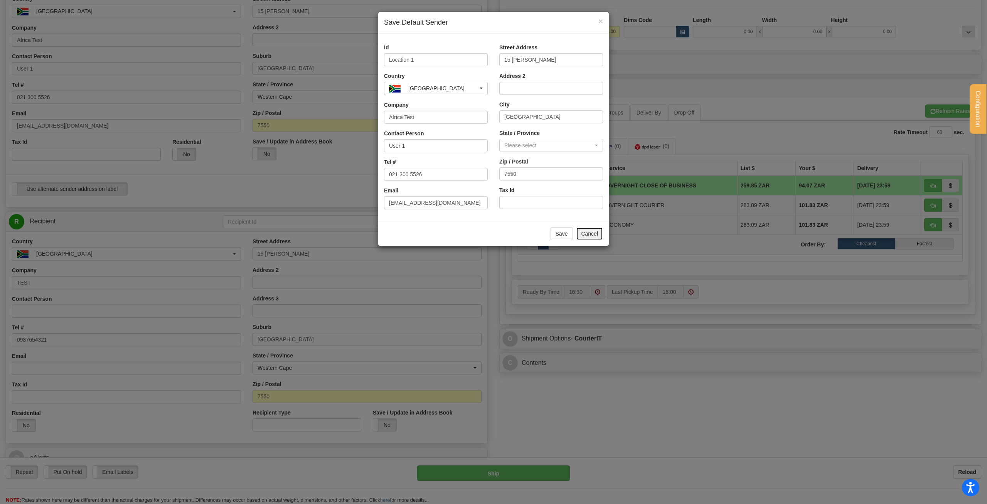
click at [583, 232] on button "Cancel" at bounding box center [589, 233] width 27 height 13
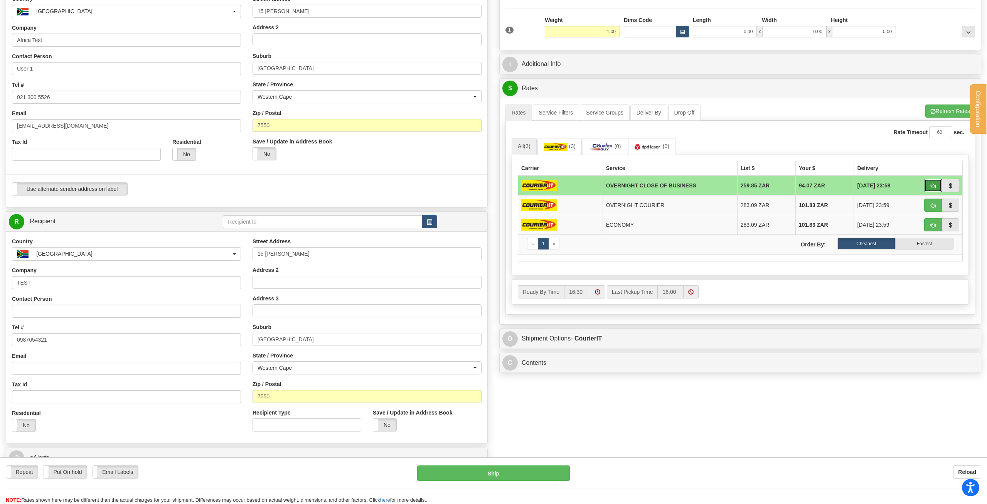
click at [933, 189] on span "button" at bounding box center [933, 186] width 5 height 5
type input "OCB"
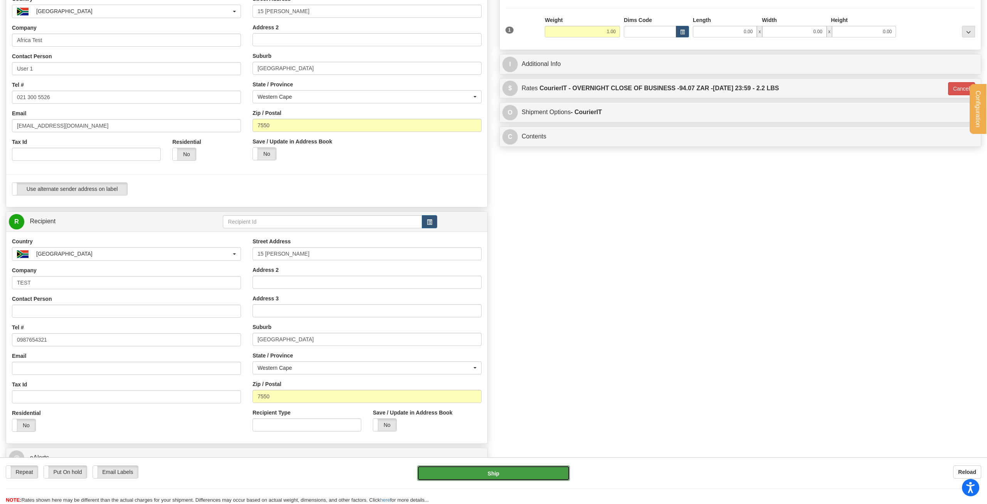
click at [521, 471] on button "Ship" at bounding box center [493, 472] width 153 height 15
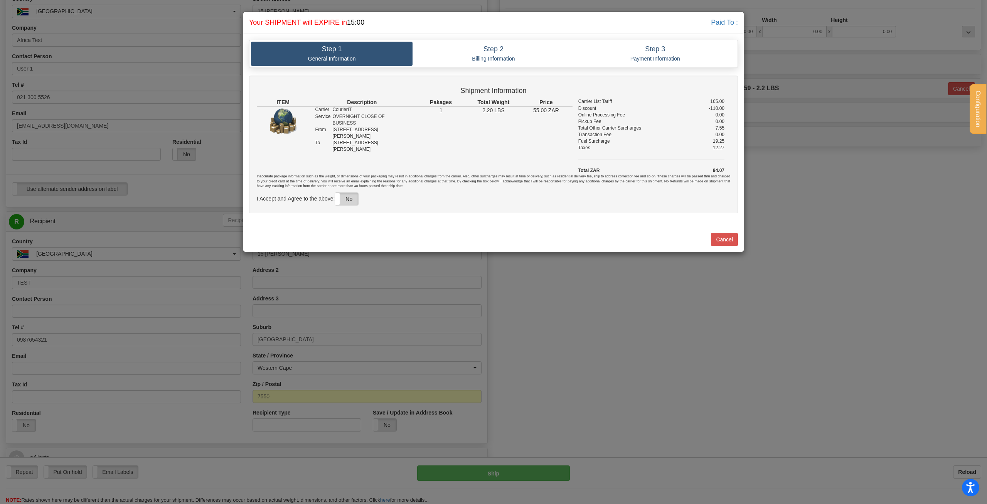
click at [349, 195] on label "No" at bounding box center [346, 199] width 23 height 12
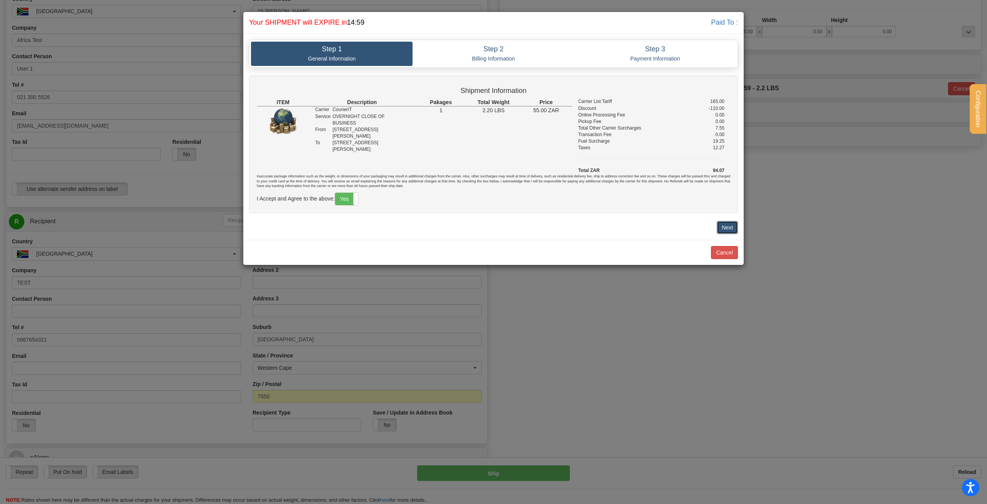
click at [720, 229] on button "Next" at bounding box center [727, 227] width 21 height 13
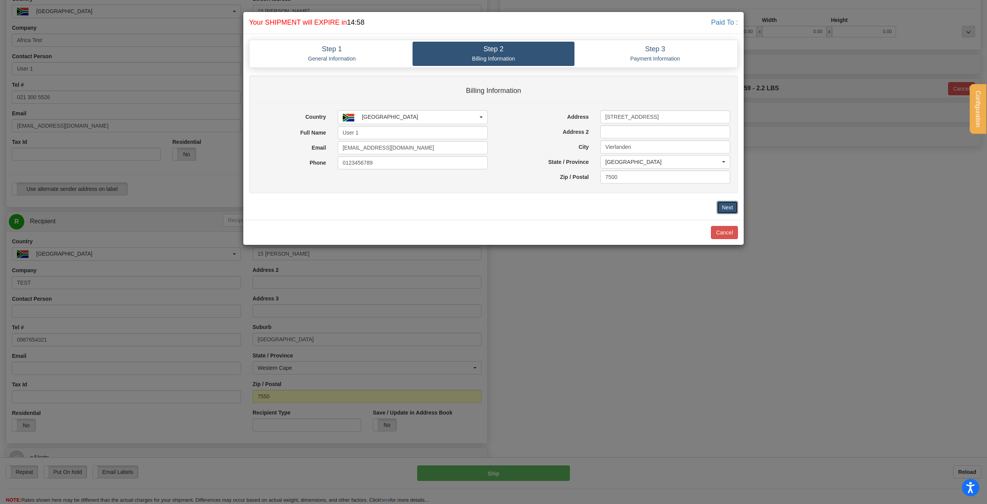
click at [729, 207] on button "Next" at bounding box center [727, 207] width 21 height 13
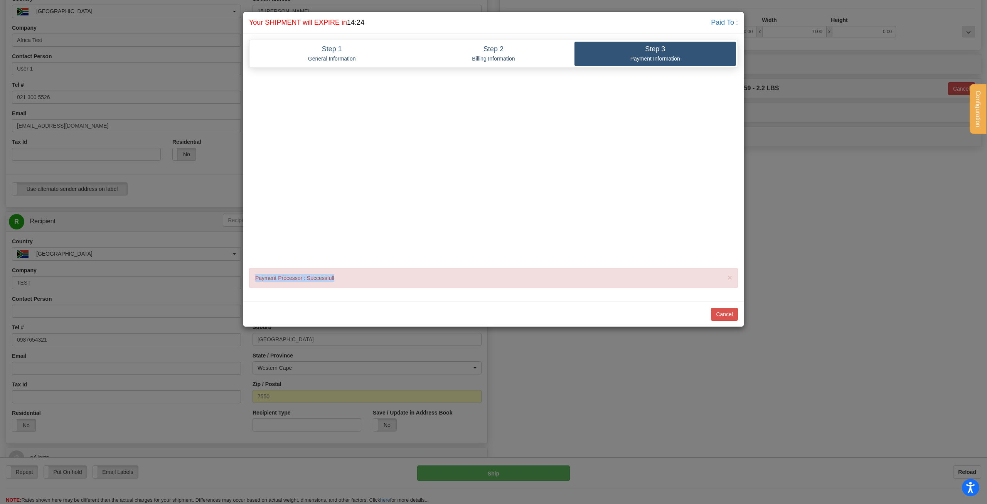
drag, startPoint x: 348, startPoint y: 280, endPoint x: 253, endPoint y: 275, distance: 95.4
click at [253, 275] on div "× Payment Processor : Successfull" at bounding box center [493, 278] width 489 height 20
drag, startPoint x: 364, startPoint y: 275, endPoint x: 244, endPoint y: 278, distance: 119.6
click at [244, 278] on div "Step 1 General Information Step 2 Billing Information Step 3 Payment Informatio…" at bounding box center [493, 168] width 501 height 268
click at [361, 278] on div "× Payment Processor : Successfull" at bounding box center [493, 278] width 489 height 20
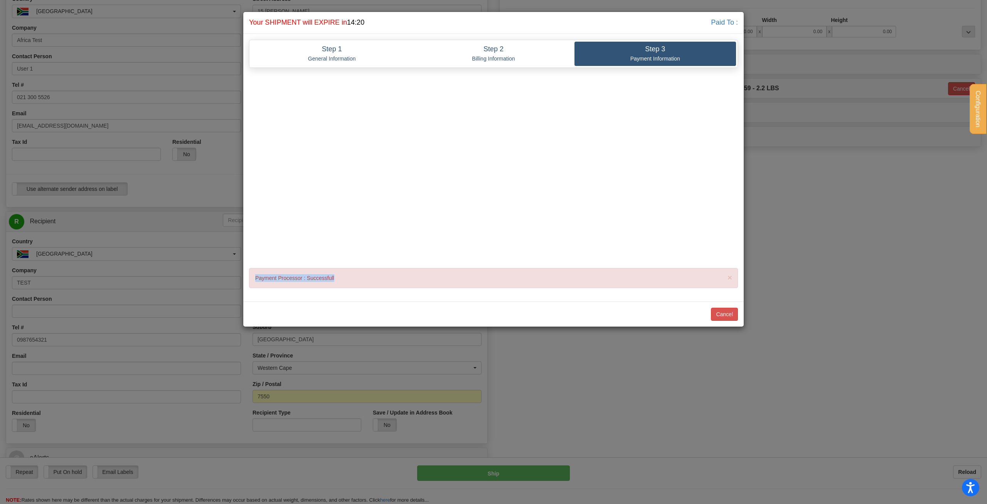
drag, startPoint x: 358, startPoint y: 280, endPoint x: 255, endPoint y: 278, distance: 103.0
click at [255, 278] on div "× Payment Processor : Successfull" at bounding box center [493, 278] width 489 height 20
click at [322, 278] on div "× Payment Processor : Successfull" at bounding box center [493, 278] width 489 height 20
drag, startPoint x: 374, startPoint y: 279, endPoint x: 254, endPoint y: 280, distance: 119.9
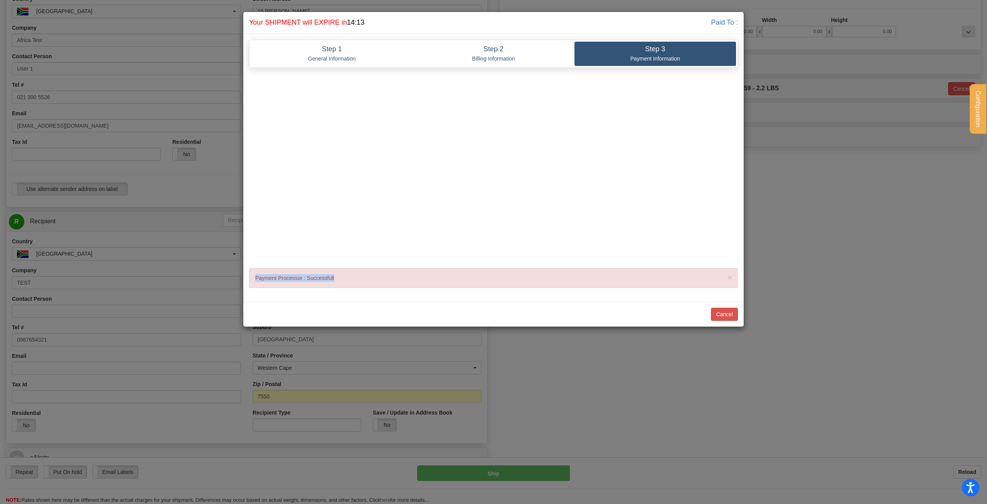
click at [254, 280] on div "× Payment Processor : Successfull" at bounding box center [493, 278] width 489 height 20
drag, startPoint x: 731, startPoint y: 274, endPoint x: 697, endPoint y: 273, distance: 34.3
click at [731, 275] on span "×" at bounding box center [730, 277] width 5 height 9
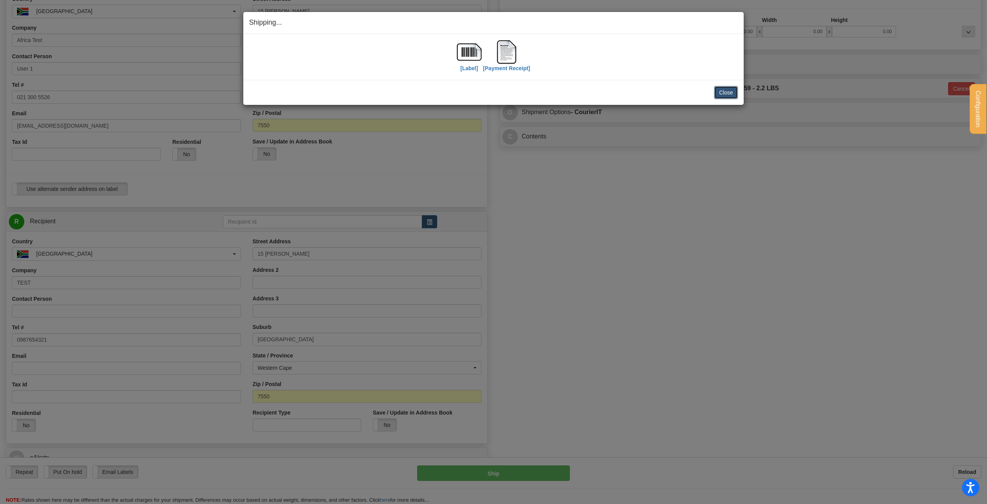
click at [724, 89] on button "Close" at bounding box center [726, 92] width 24 height 13
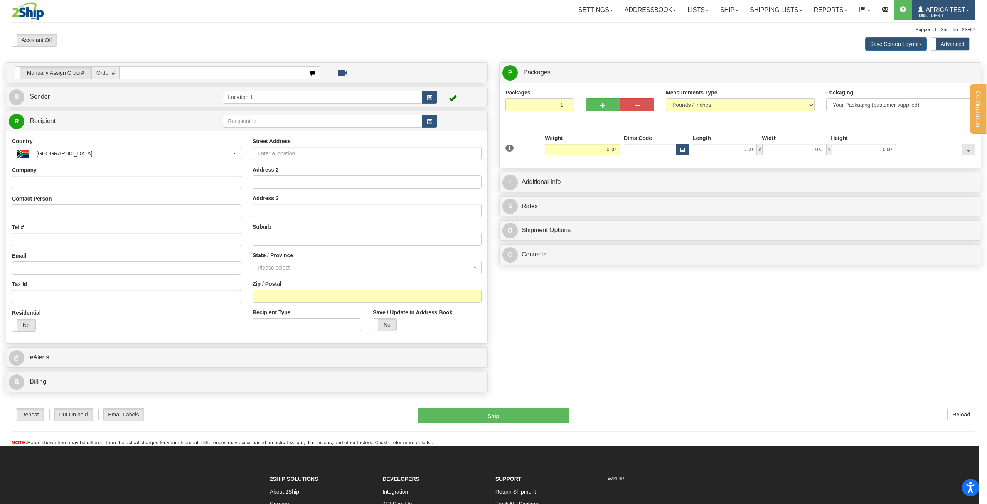
click at [960, 17] on span "3065 / User 1" at bounding box center [947, 16] width 58 height 8
click at [944, 27] on span "MY ACCOUNT" at bounding box center [930, 27] width 36 height 6
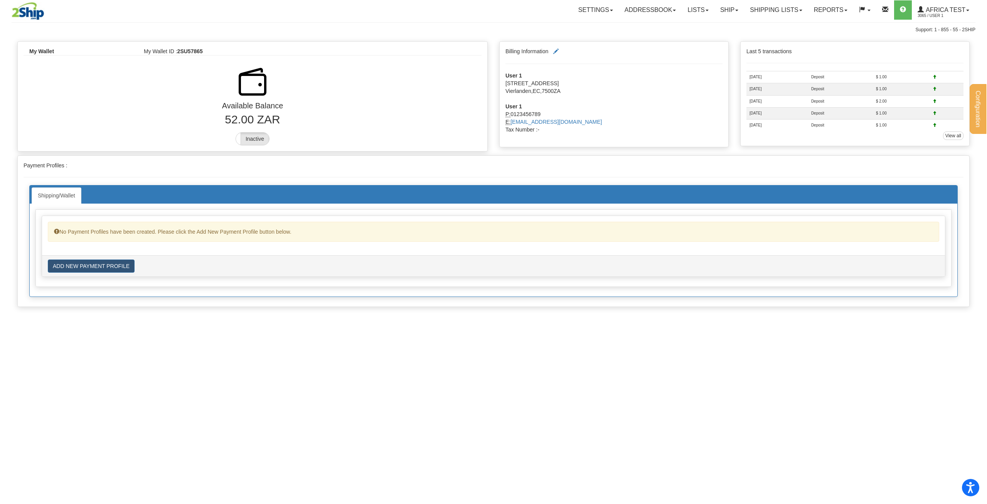
click at [262, 138] on label "Inactive" at bounding box center [252, 139] width 33 height 12
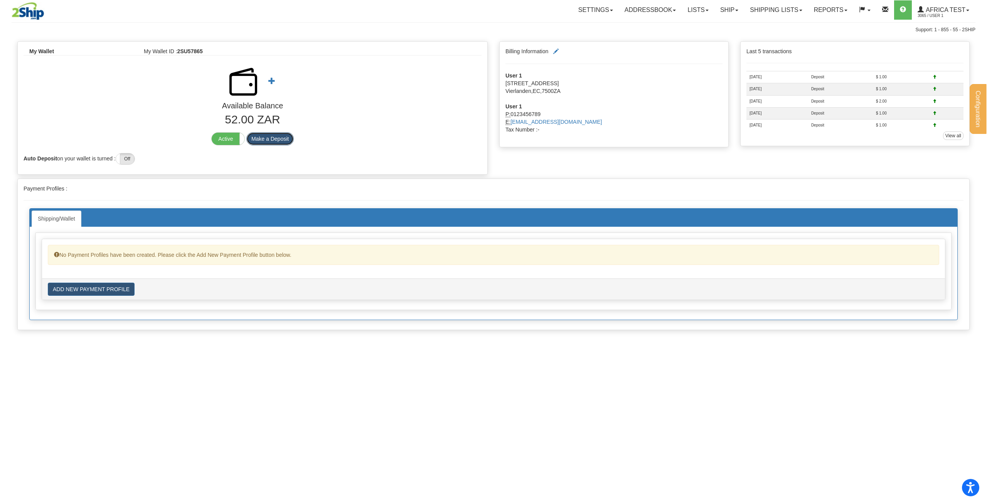
click at [278, 142] on button "Make a Deposit" at bounding box center [269, 138] width 47 height 13
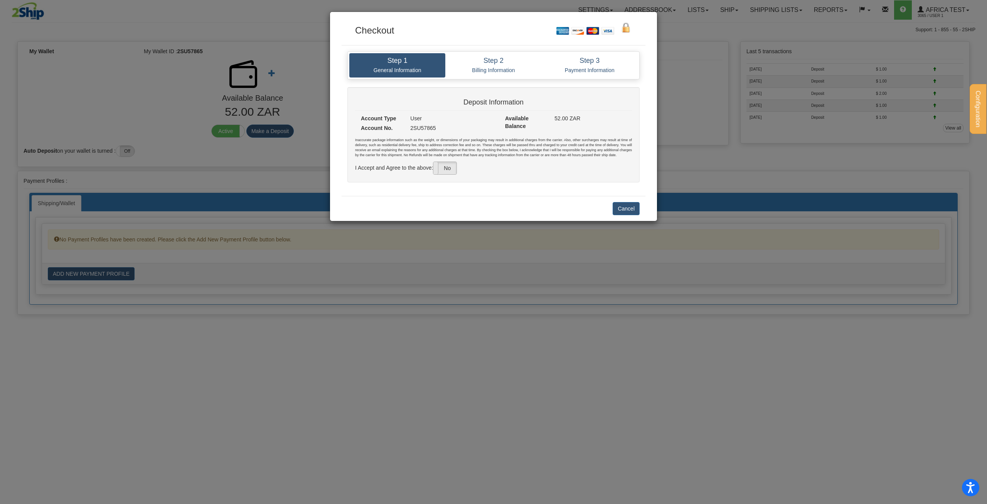
click at [439, 167] on span at bounding box center [433, 168] width 10 height 12
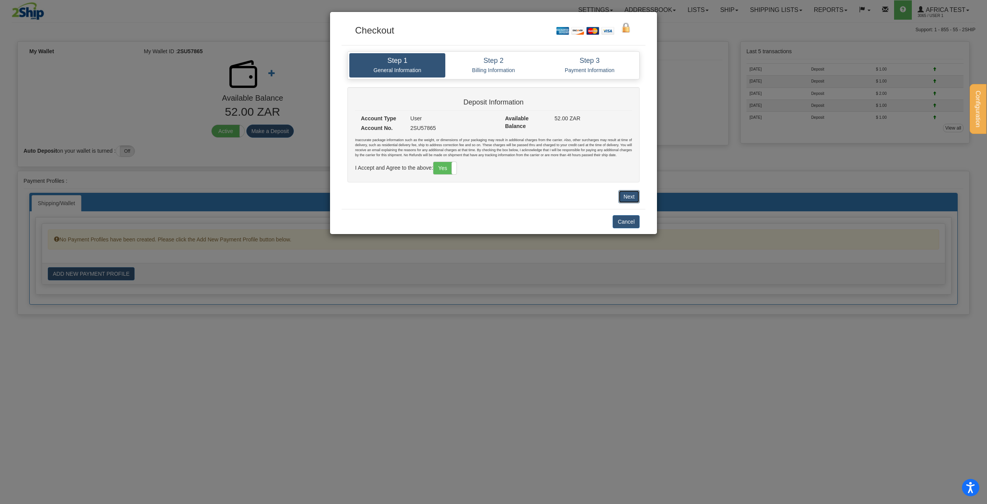
click at [637, 194] on button "Next" at bounding box center [629, 196] width 21 height 13
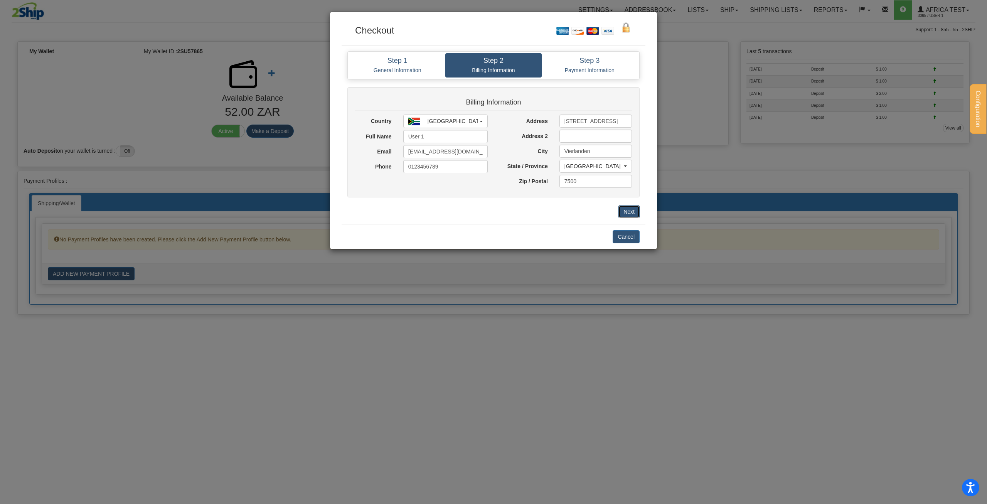
click at [635, 209] on button "Next" at bounding box center [629, 211] width 21 height 13
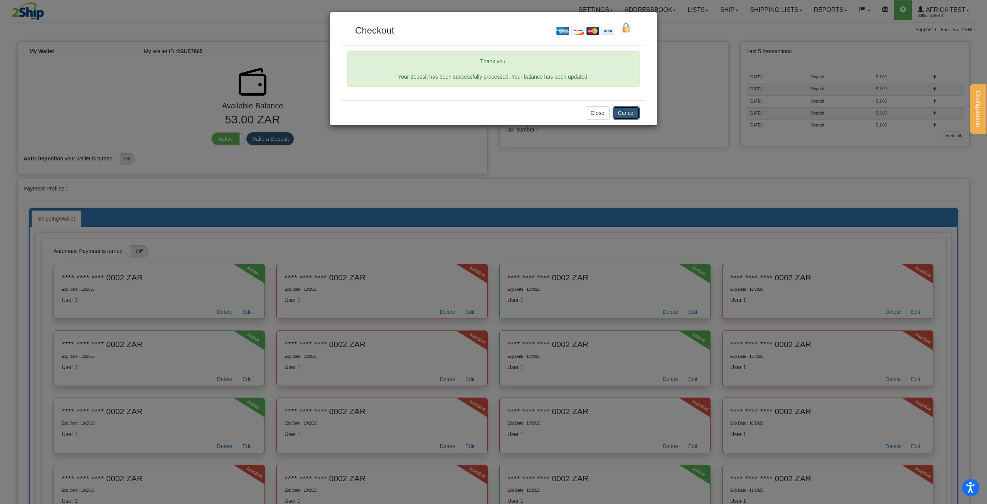
click at [629, 111] on button "Cancel" at bounding box center [626, 112] width 27 height 13
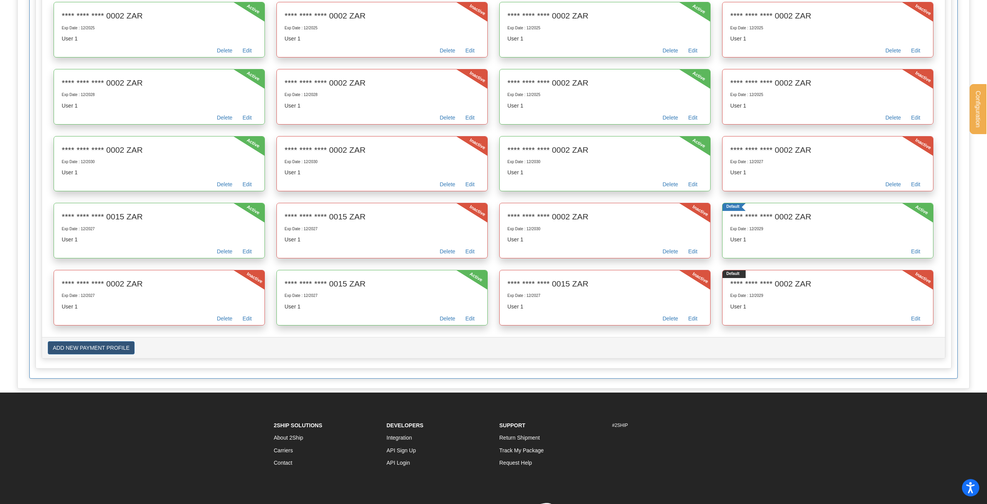
scroll to position [980, 0]
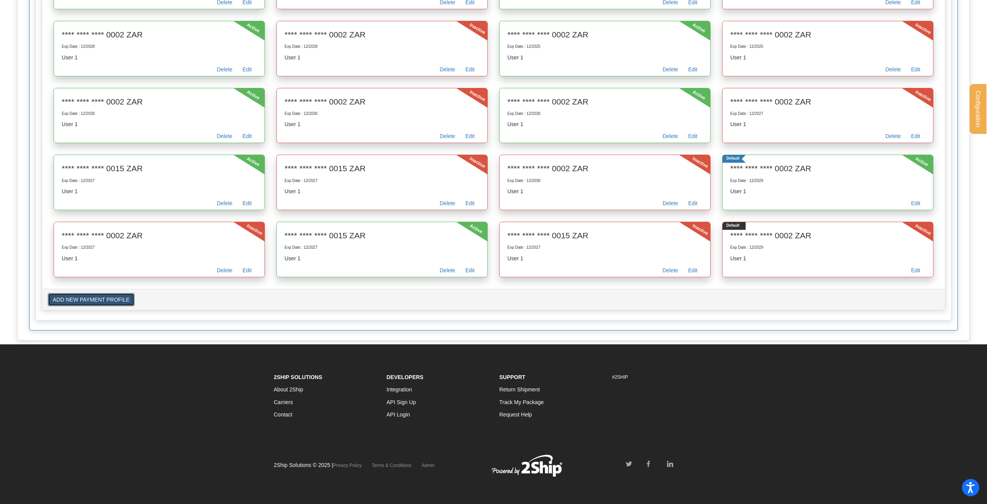
click at [77, 300] on button "ADD NEW PAYMENT PROFILE" at bounding box center [91, 299] width 87 height 13
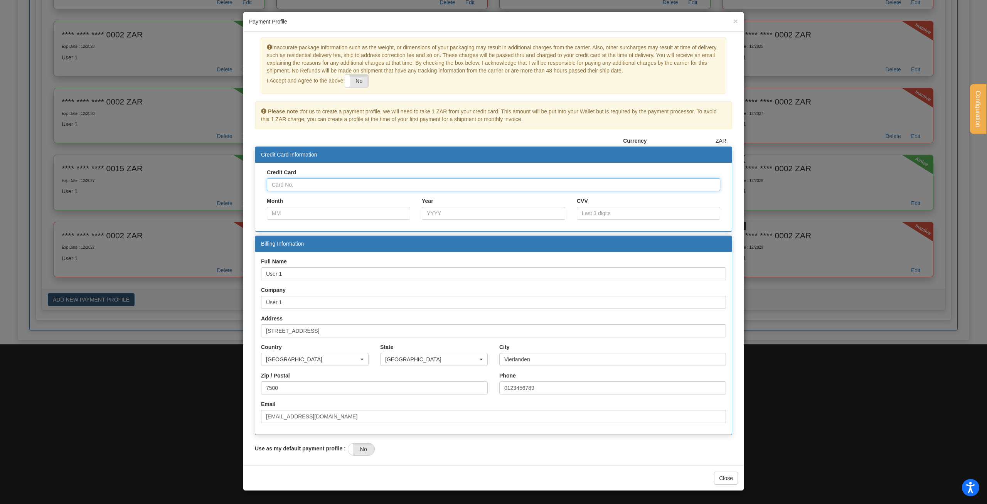
click at [279, 181] on input "Credit Card" at bounding box center [494, 184] width 454 height 13
click at [313, 217] on input "Month" at bounding box center [338, 213] width 143 height 13
click at [491, 211] on input "Year" at bounding box center [493, 213] width 143 height 13
click at [627, 216] on input "CVV" at bounding box center [648, 213] width 143 height 13
click at [362, 81] on label "No" at bounding box center [356, 81] width 23 height 12
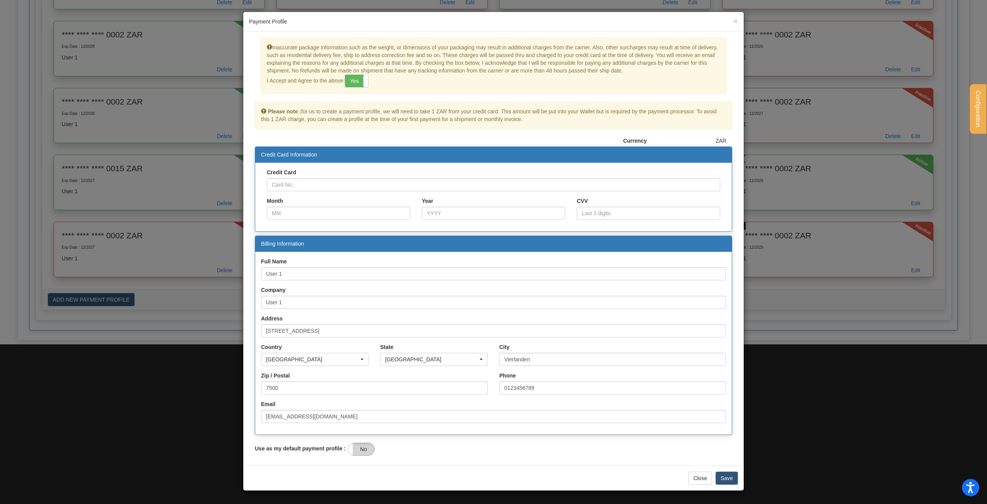
click at [369, 450] on label "No" at bounding box center [361, 449] width 26 height 12
click at [363, 452] on label "Yes" at bounding box center [361, 449] width 26 height 12
click at [705, 479] on button "Close" at bounding box center [700, 478] width 24 height 13
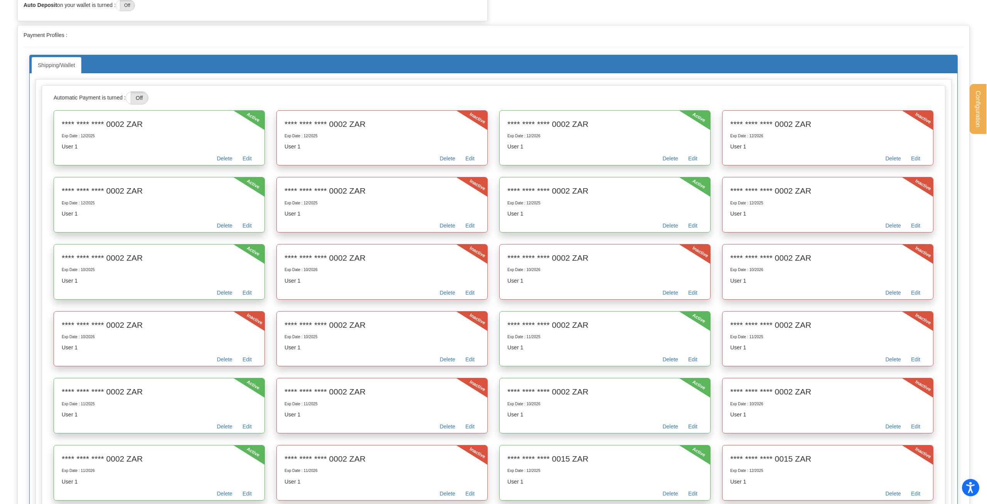
scroll to position [0, 0]
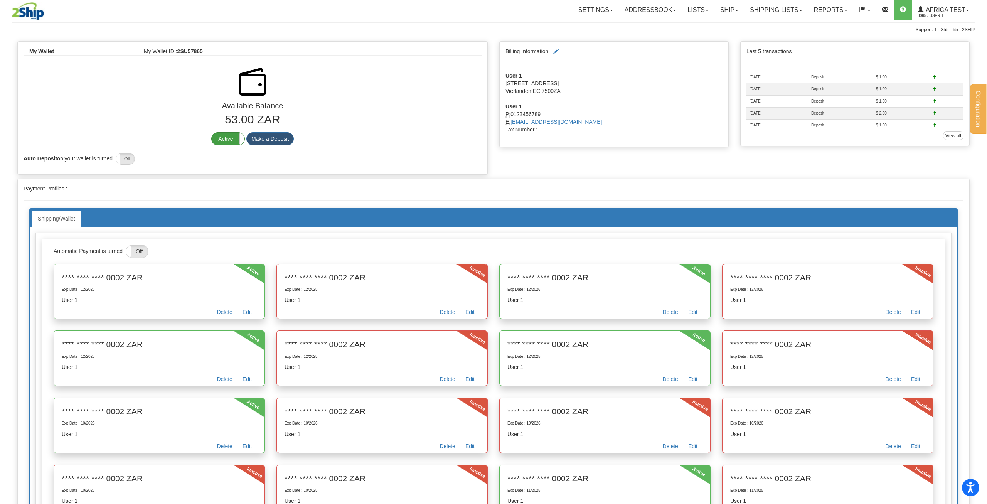
click at [232, 143] on label "Active" at bounding box center [228, 139] width 33 height 12
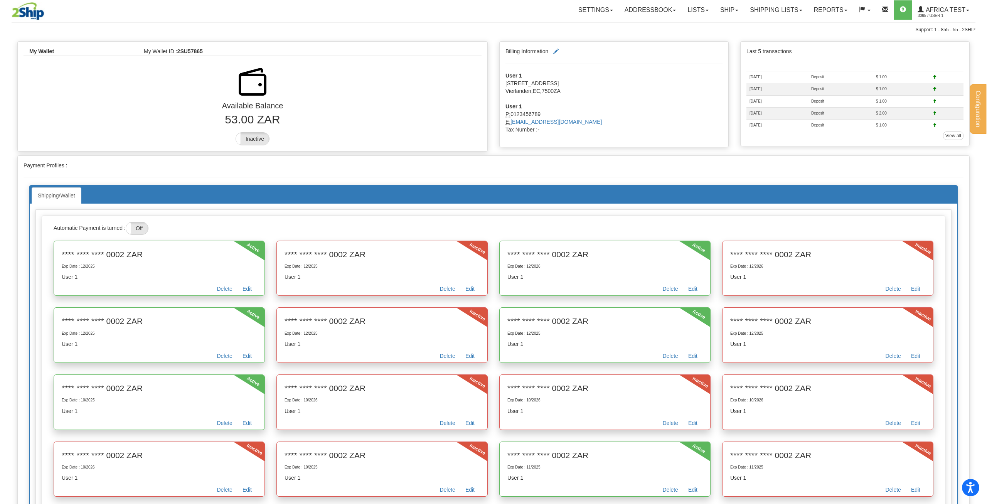
click at [299, 145] on div "Active Inactive Make a Deposit" at bounding box center [253, 138] width 470 height 13
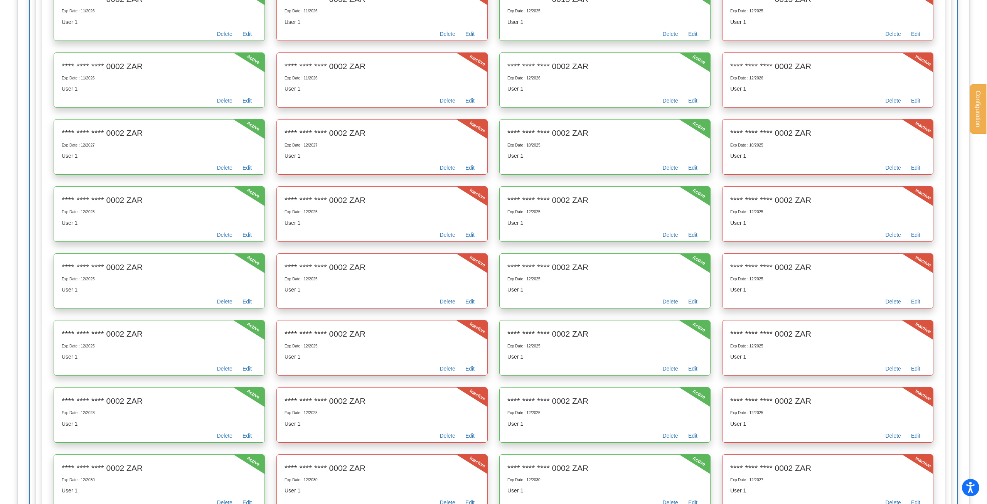
scroll to position [944, 0]
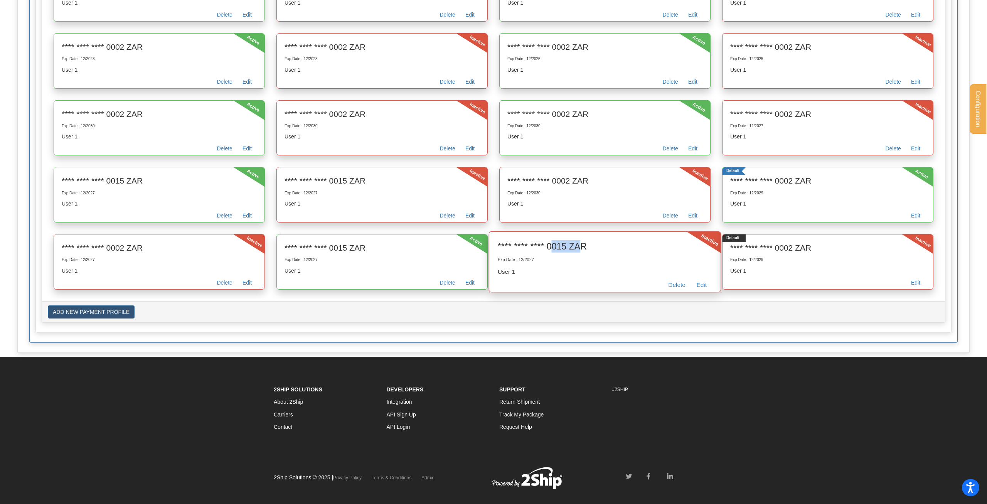
drag, startPoint x: 549, startPoint y: 246, endPoint x: 577, endPoint y: 245, distance: 28.2
click at [577, 245] on h3 "**** **** **** 0015 ZAR" at bounding box center [605, 246] width 215 height 12
click at [617, 246] on h3 "**** **** **** 0015 ZAR" at bounding box center [605, 246] width 215 height 12
drag, startPoint x: 617, startPoint y: 246, endPoint x: 494, endPoint y: 250, distance: 123.5
click at [494, 250] on div "**** **** **** 0015 ZAR Exp Date : 12/2027 User 1 Edit Delete" at bounding box center [605, 262] width 232 height 44
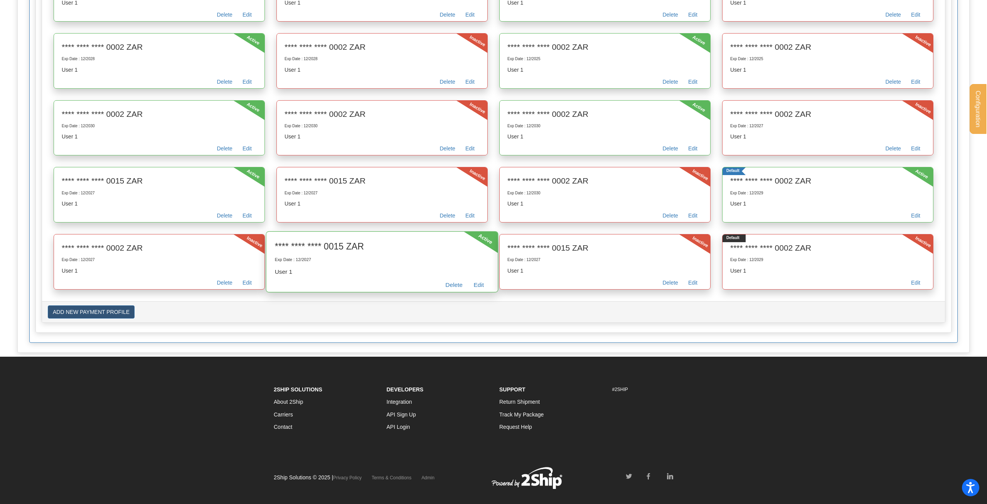
drag, startPoint x: 275, startPoint y: 244, endPoint x: 632, endPoint y: 273, distance: 358.7
click at [499, 273] on div "Active **** **** **** 0015 ZAR Exp Date : 12/2027 User 1 Edit Delete" at bounding box center [382, 261] width 233 height 61
drag, startPoint x: 475, startPoint y: 236, endPoint x: 480, endPoint y: 236, distance: 5.0
click at [480, 236] on div "Active" at bounding box center [481, 242] width 34 height 21
drag, startPoint x: 274, startPoint y: 243, endPoint x: 638, endPoint y: 269, distance: 365.0
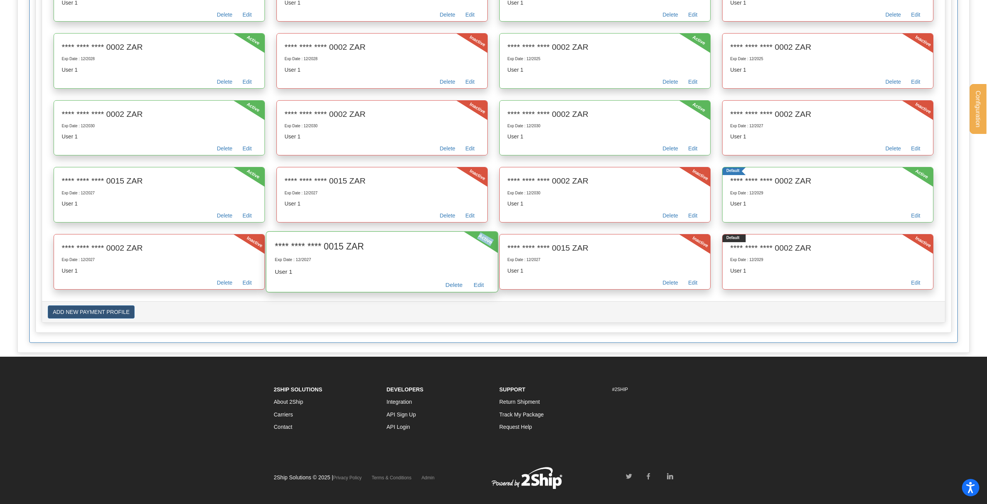
click at [499, 269] on div "Active **** **** **** 0015 ZAR Exp Date : 12/2027 User 1 Edit Delete" at bounding box center [382, 261] width 233 height 61
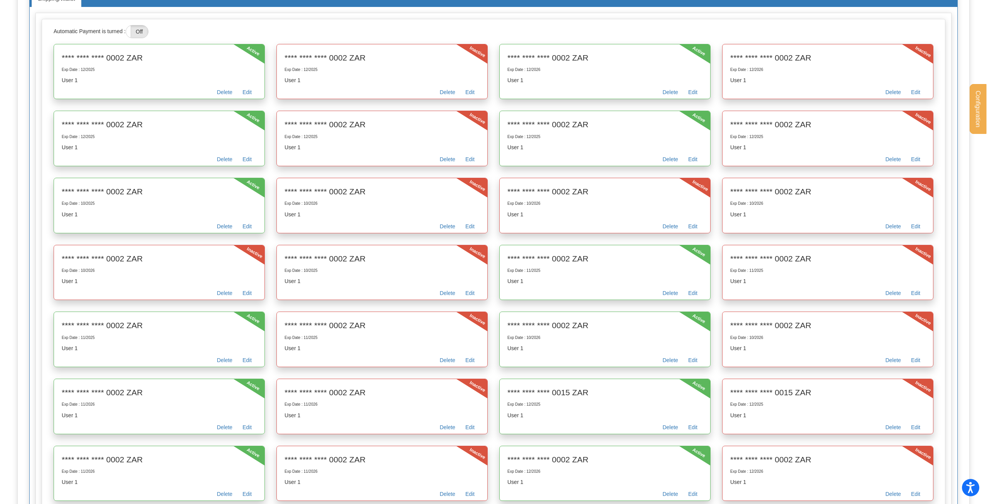
scroll to position [0, 0]
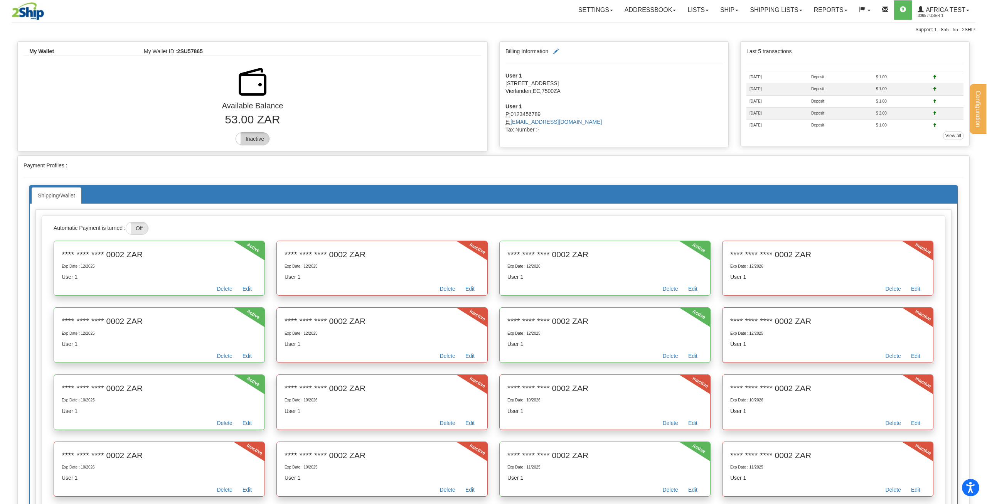
click at [257, 136] on label "Inactive" at bounding box center [252, 139] width 33 height 12
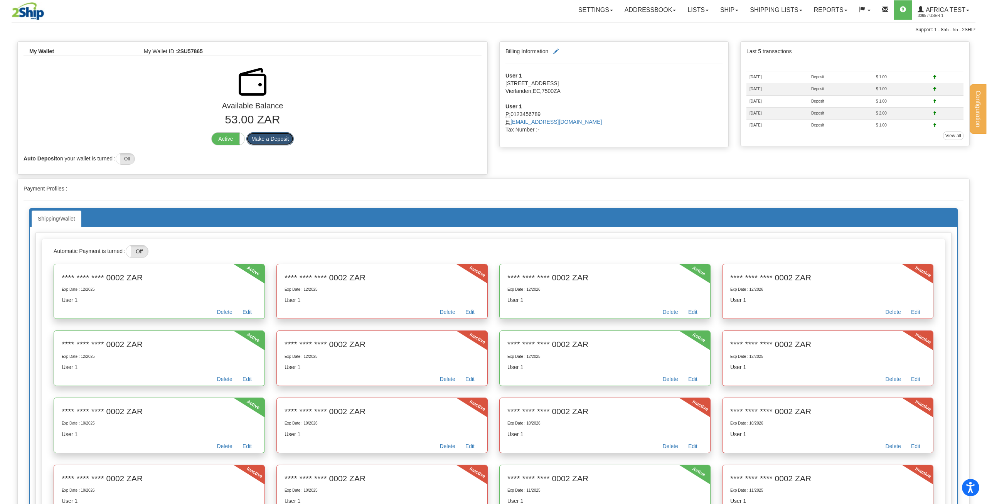
click at [267, 142] on button "Make a Deposit" at bounding box center [269, 138] width 47 height 13
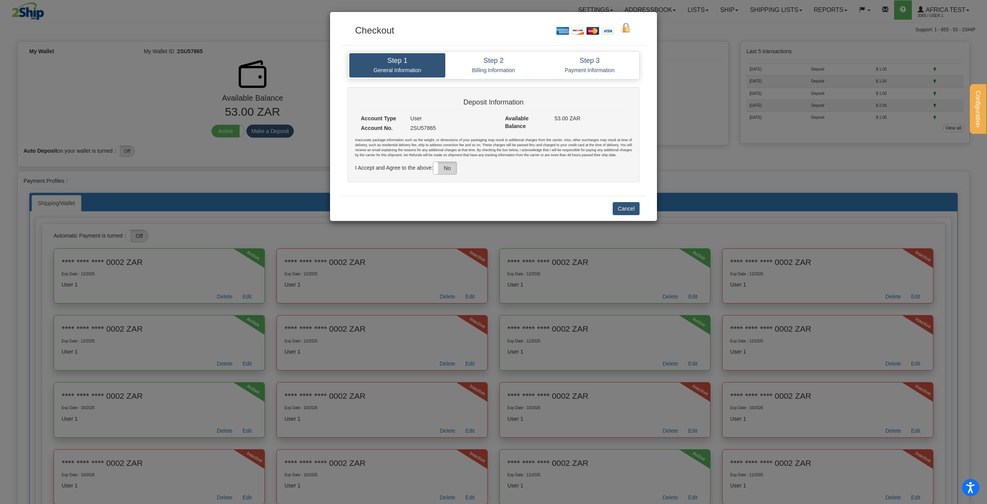
click at [450, 172] on label "No" at bounding box center [444, 168] width 23 height 12
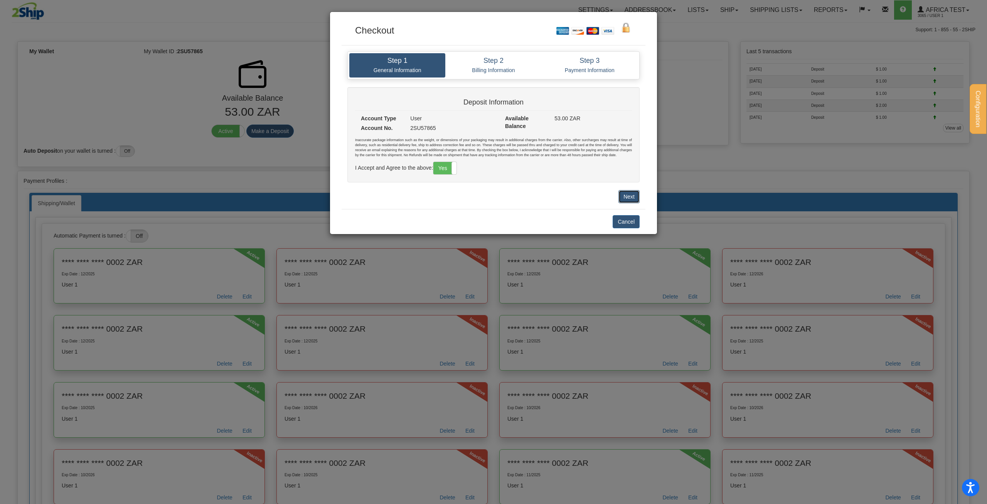
click at [632, 190] on button "Next" at bounding box center [629, 196] width 21 height 13
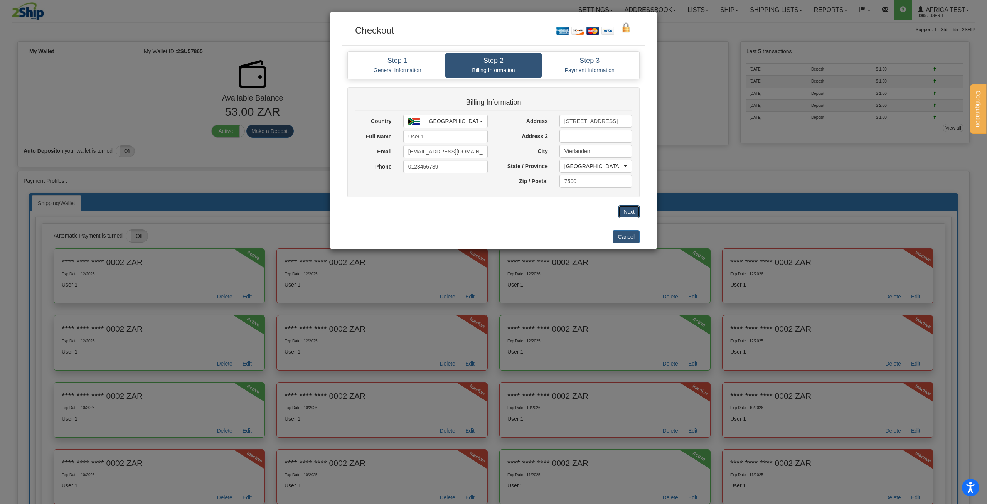
click at [627, 211] on button "Next" at bounding box center [629, 211] width 21 height 13
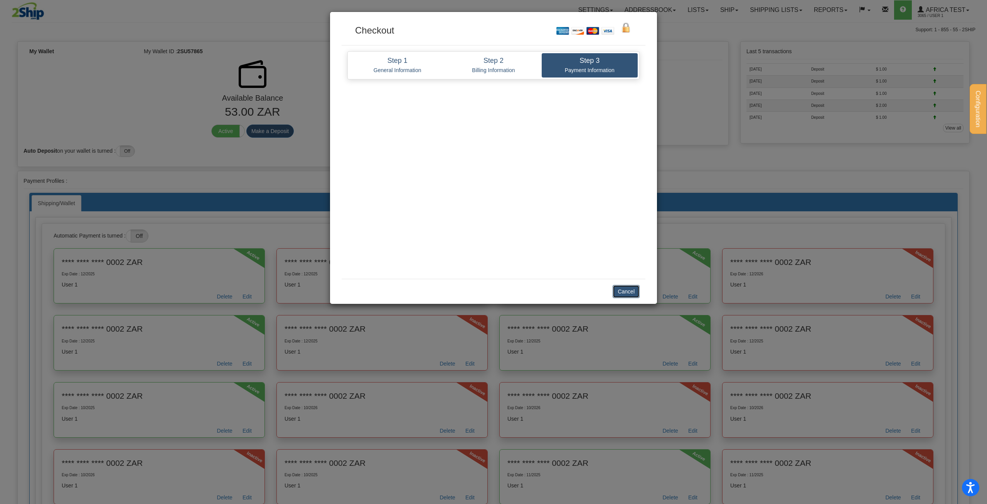
click at [631, 293] on button "Cancel" at bounding box center [626, 291] width 27 height 13
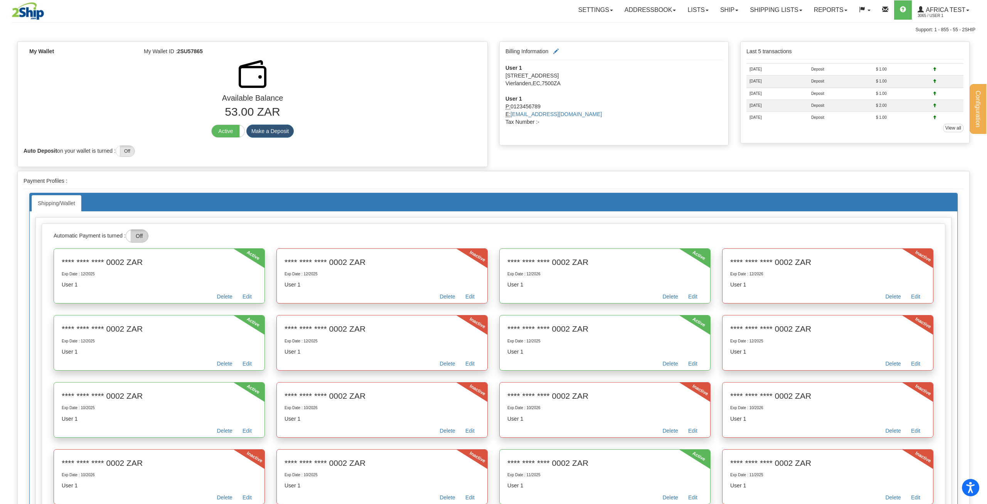
click at [141, 234] on label "Off" at bounding box center [137, 236] width 22 height 12
drag, startPoint x: 341, startPoint y: 261, endPoint x: 275, endPoint y: 260, distance: 66.4
click at [275, 260] on h3 "**** **** **** 0002 ZAR" at bounding box center [382, 260] width 215 height 12
drag, startPoint x: 121, startPoint y: 260, endPoint x: 44, endPoint y: 260, distance: 77.5
click at [44, 260] on div "**** **** **** 0002 ZAR Exp Date : 12/2025 User 1 Edit Delete" at bounding box center [160, 276] width 232 height 44
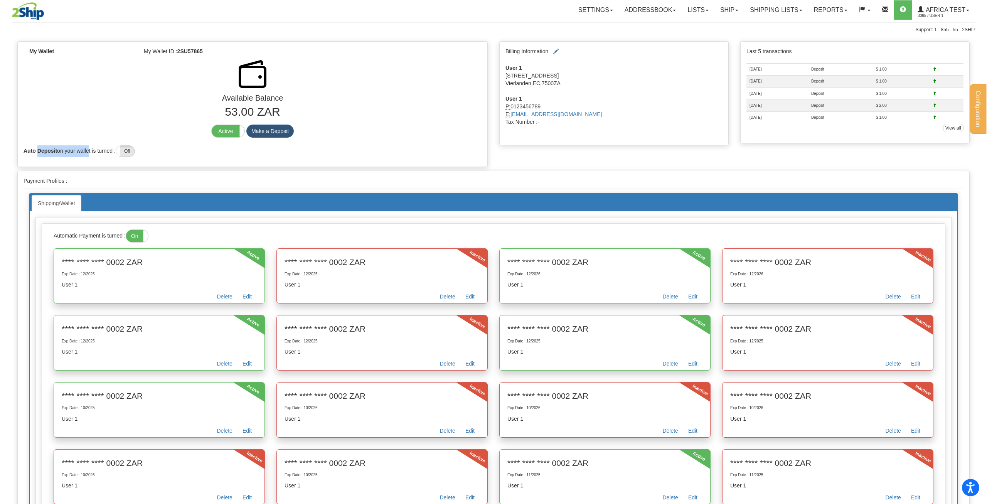
drag, startPoint x: 37, startPoint y: 150, endPoint x: 92, endPoint y: 151, distance: 55.2
click at [91, 151] on div "Auto Deposit on your wallet is turned : On Off" at bounding box center [253, 149] width 470 height 15
drag, startPoint x: 226, startPoint y: 110, endPoint x: 255, endPoint y: 109, distance: 28.9
click at [255, 109] on p "53.00 ZAR" at bounding box center [253, 112] width 458 height 17
click at [129, 236] on label "On" at bounding box center [137, 236] width 22 height 12
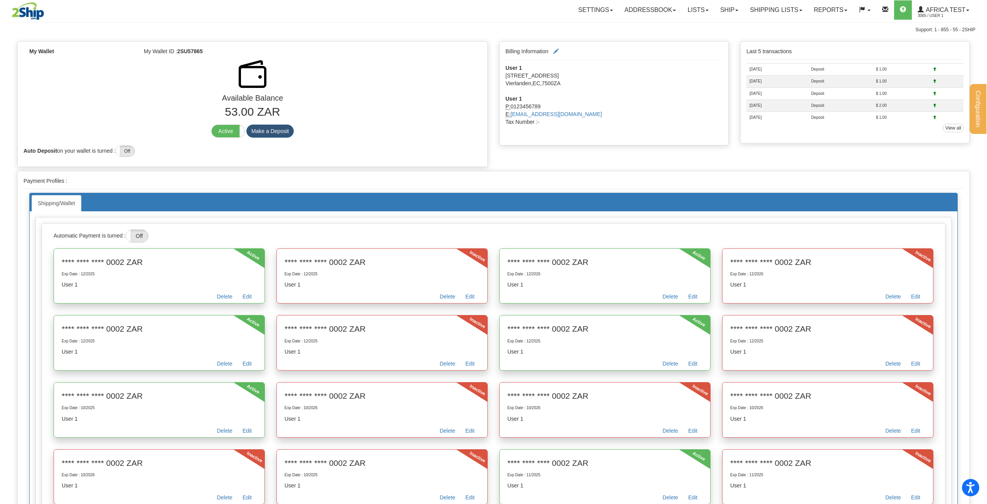
click at [154, 234] on div "Automatic Payment is turned : On Off" at bounding box center [494, 235] width 892 height 13
click at [275, 133] on button "Make a Deposit" at bounding box center [269, 131] width 47 height 13
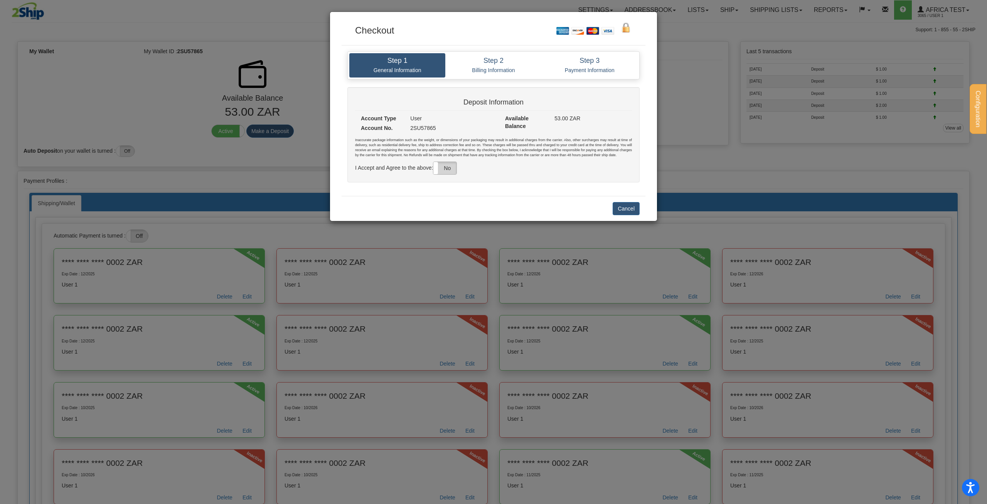
click at [451, 168] on label "No" at bounding box center [444, 168] width 23 height 12
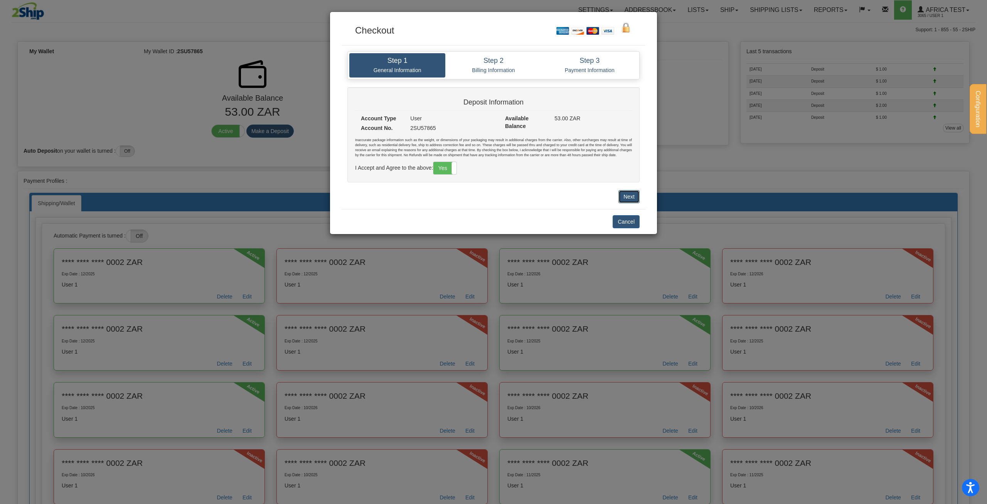
click at [631, 193] on button "Next" at bounding box center [629, 196] width 21 height 13
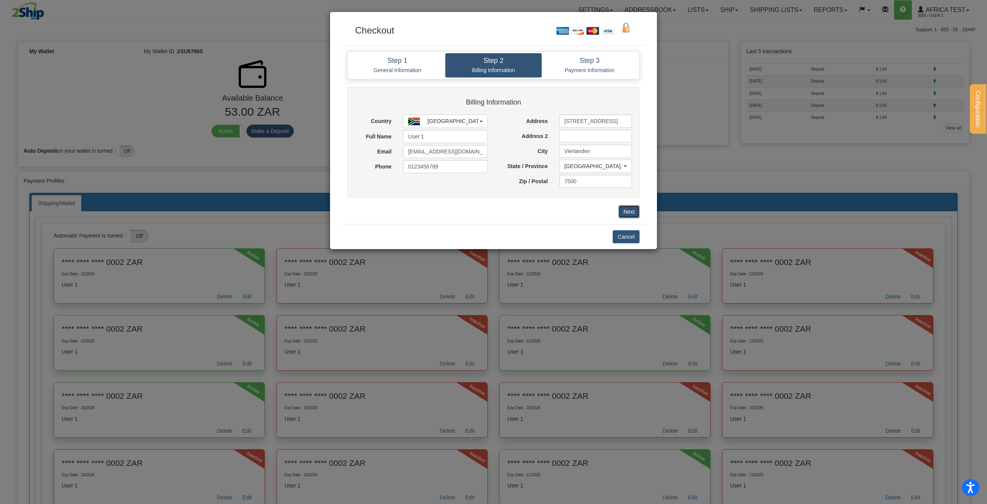
click at [627, 211] on button "Next" at bounding box center [629, 211] width 21 height 13
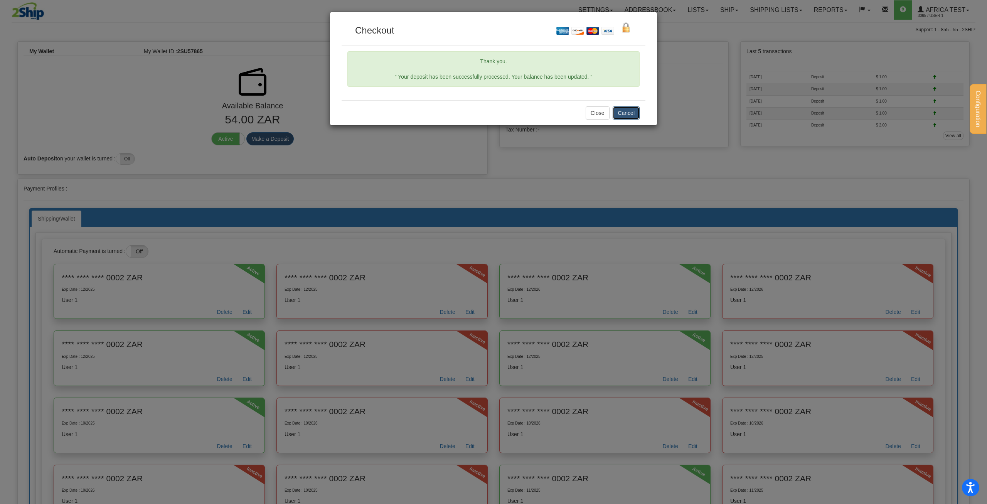
click at [621, 116] on button "Cancel" at bounding box center [626, 112] width 27 height 13
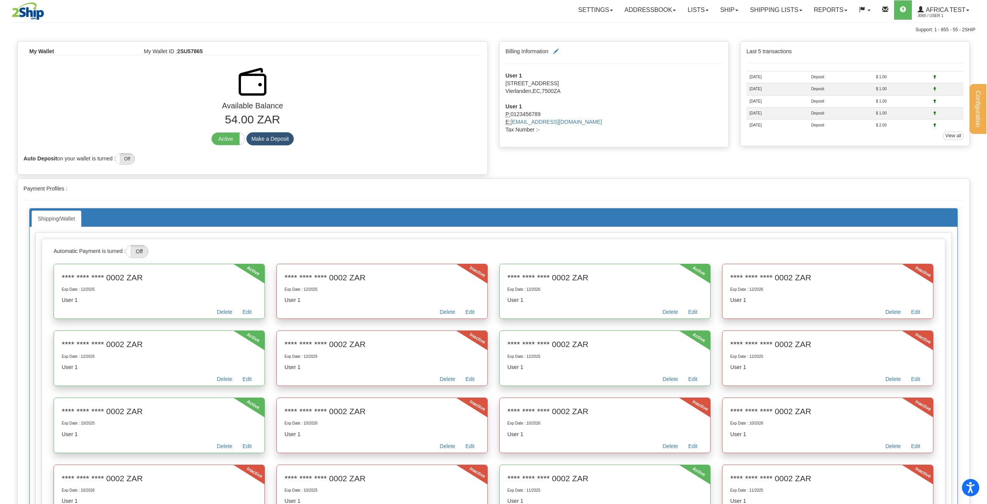
click at [100, 254] on div "Automatic Payment is turned : On Off" at bounding box center [494, 251] width 892 height 13
